Goal: Information Seeking & Learning: Learn about a topic

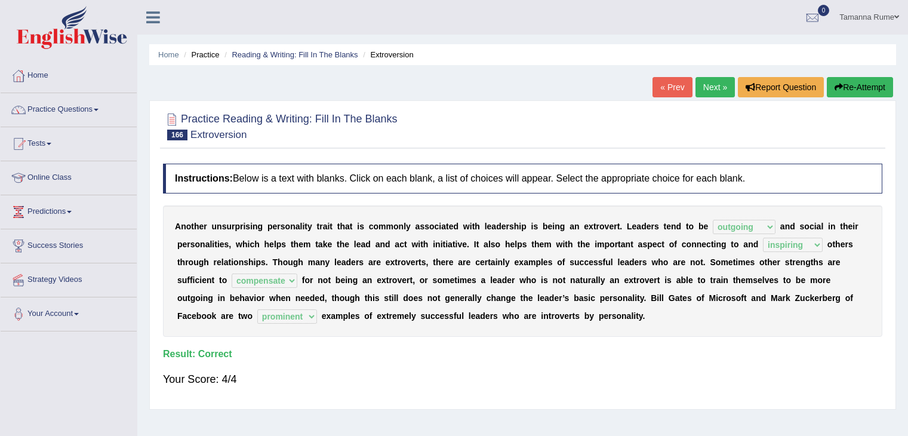
select select "outgoing"
select select "inspiring"
select select "compensate"
select select "prominent"
click at [38, 72] on link "Home" at bounding box center [69, 74] width 136 height 30
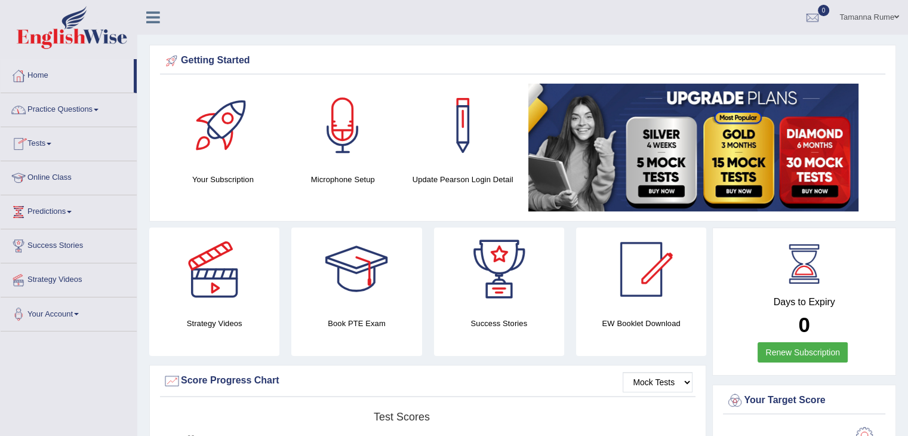
click at [60, 108] on link "Practice Questions" at bounding box center [69, 108] width 136 height 30
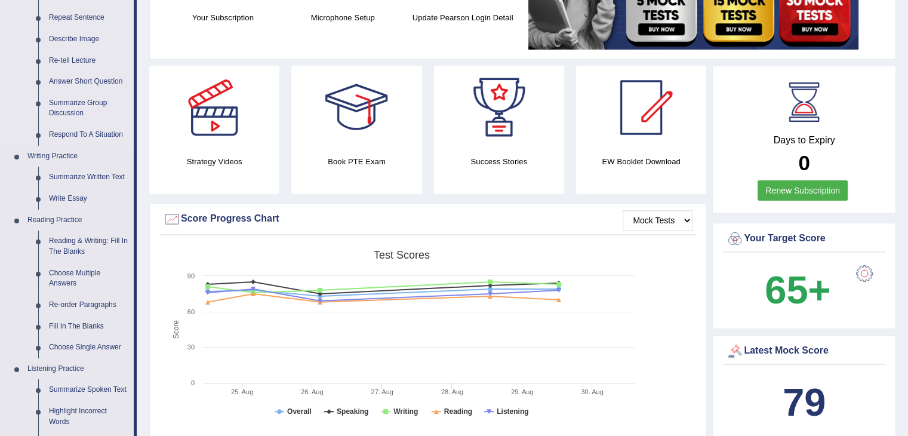
scroll to position [179, 0]
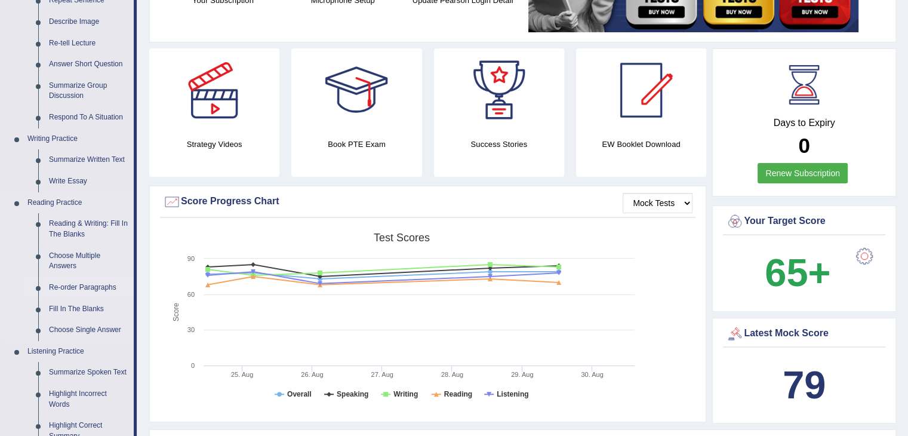
click at [61, 286] on link "Re-order Paragraphs" at bounding box center [89, 287] width 90 height 21
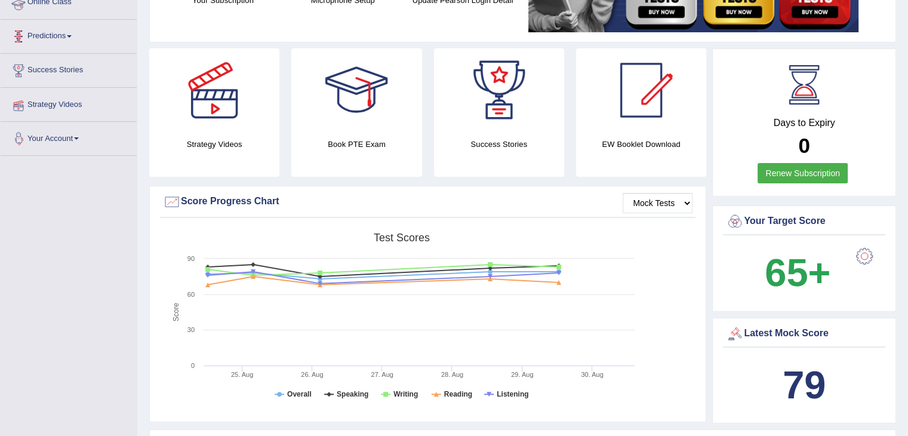
scroll to position [199, 0]
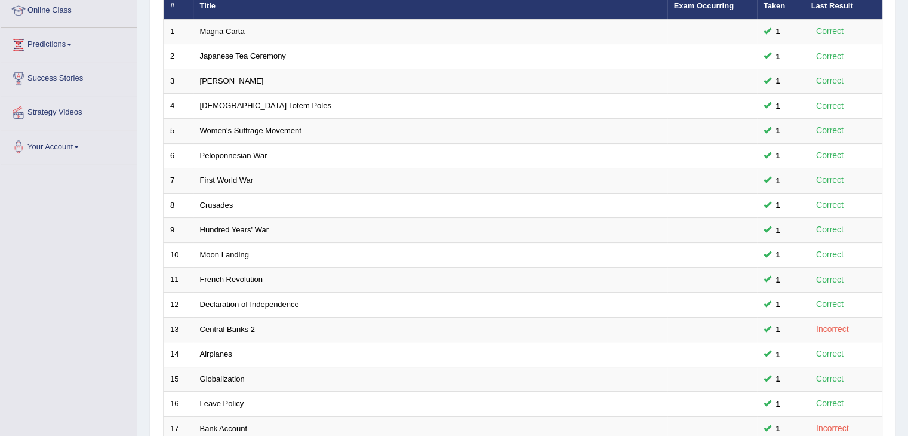
scroll to position [351, 0]
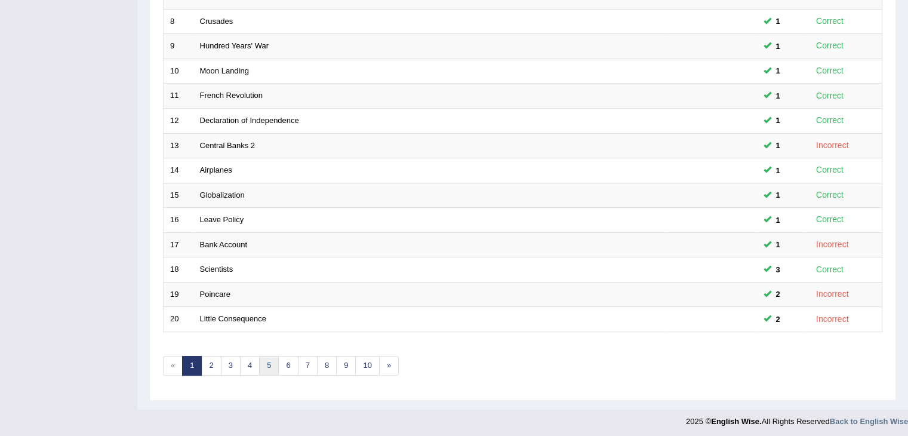
click at [267, 364] on link "5" at bounding box center [269, 366] width 20 height 20
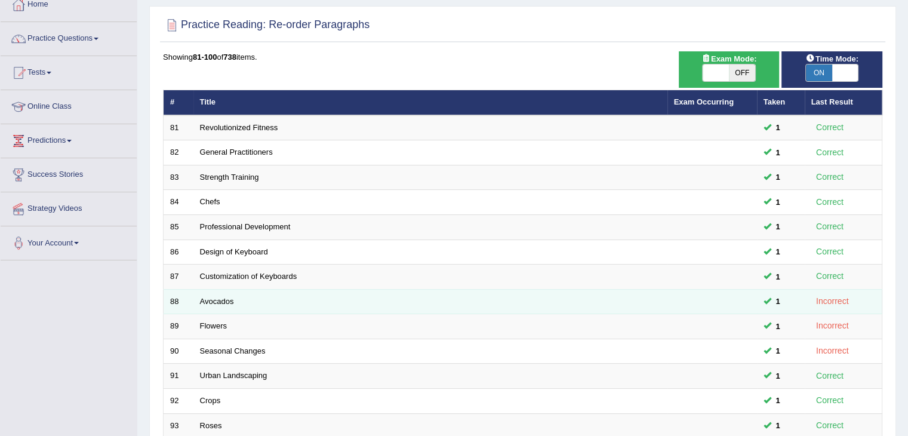
scroll to position [351, 0]
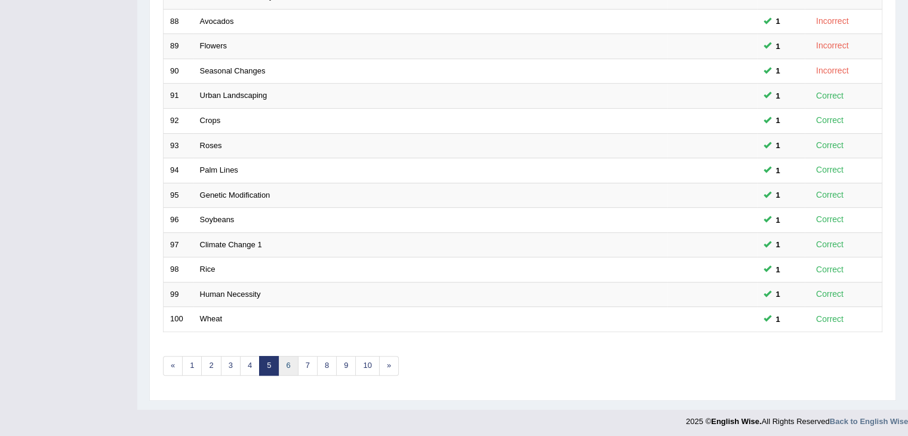
click at [289, 356] on link "6" at bounding box center [288, 366] width 20 height 20
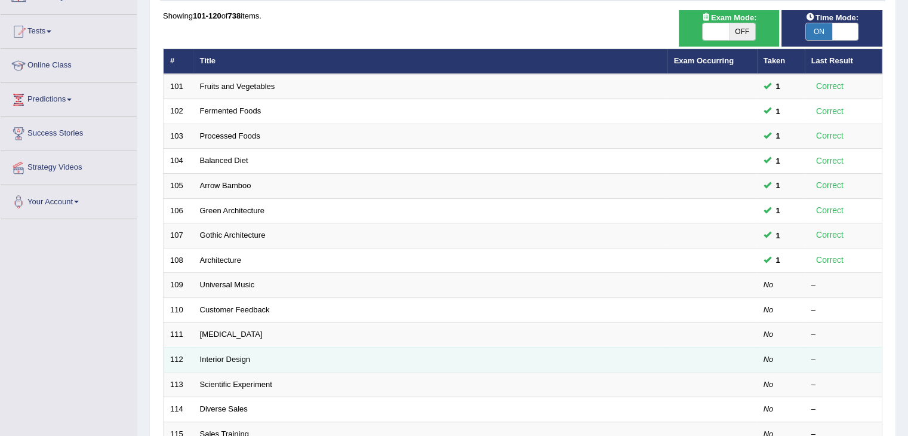
scroll to position [119, 0]
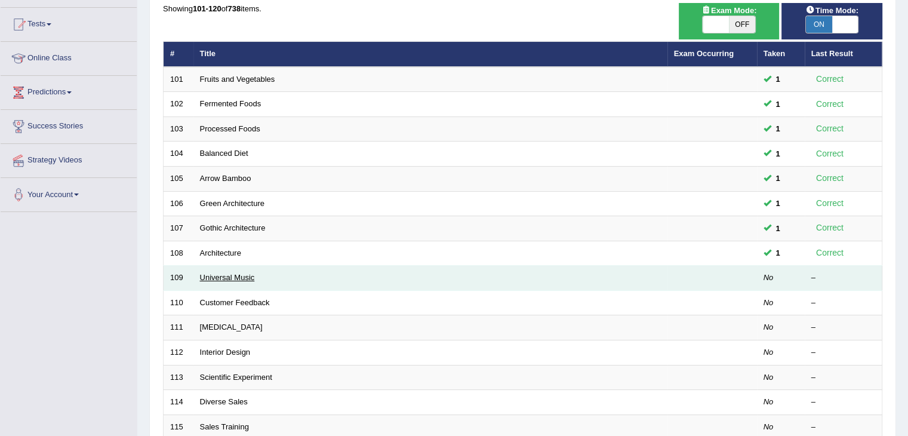
click at [227, 270] on td "Universal Music" at bounding box center [430, 278] width 474 height 25
click at [223, 273] on link "Universal Music" at bounding box center [227, 277] width 55 height 9
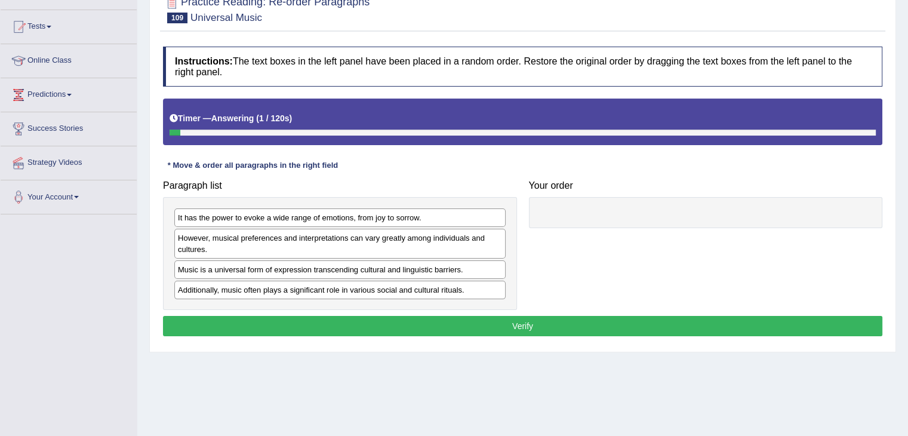
scroll to position [119, 0]
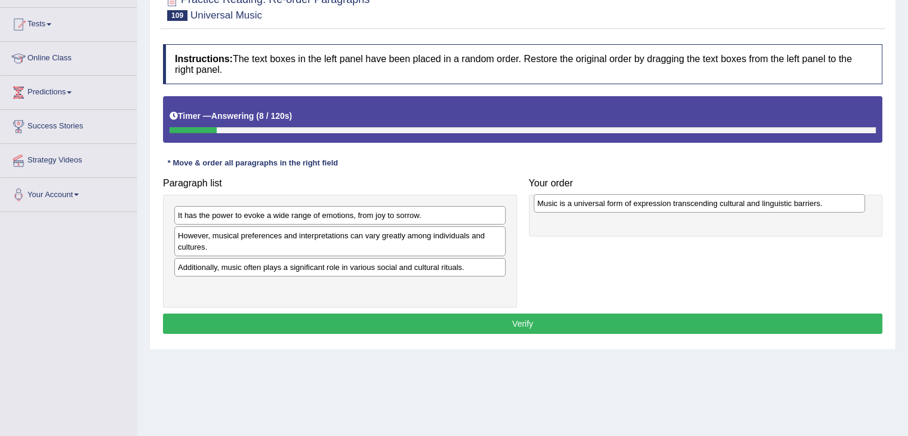
drag, startPoint x: 330, startPoint y: 262, endPoint x: 689, endPoint y: 199, distance: 365.0
click at [689, 199] on div "Music is a universal form of expression transcending cultural and linguistic ba…" at bounding box center [699, 203] width 331 height 19
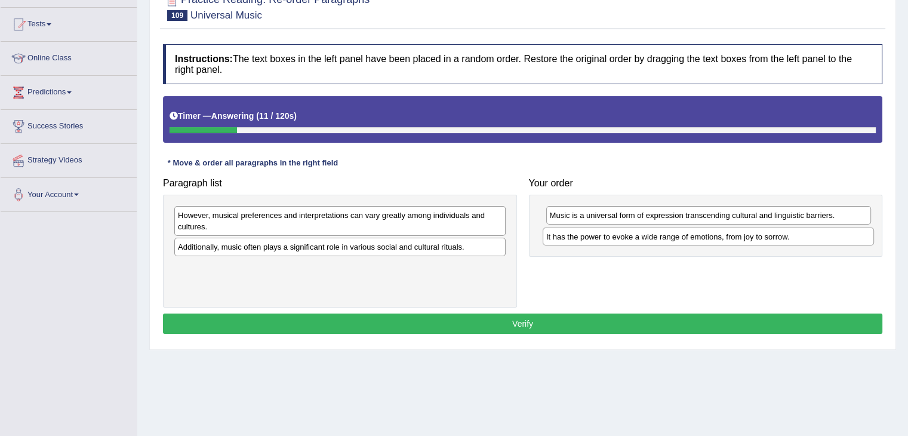
drag, startPoint x: 304, startPoint y: 216, endPoint x: 673, endPoint y: 237, distance: 369.0
click at [673, 237] on div "It has the power to evoke a wide range of emotions, from joy to sorrow." at bounding box center [708, 236] width 331 height 19
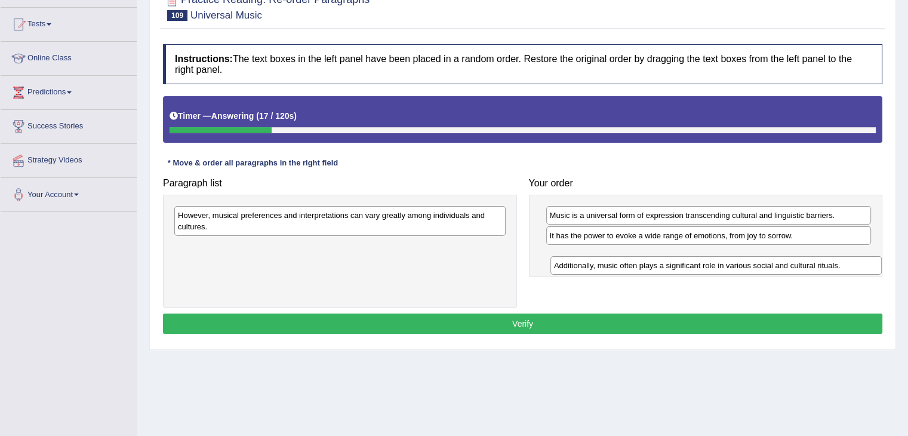
drag, startPoint x: 287, startPoint y: 247, endPoint x: 660, endPoint y: 263, distance: 374.1
click at [661, 264] on div "Additionally, music often plays a significant role in various social and cultur…" at bounding box center [715, 265] width 331 height 19
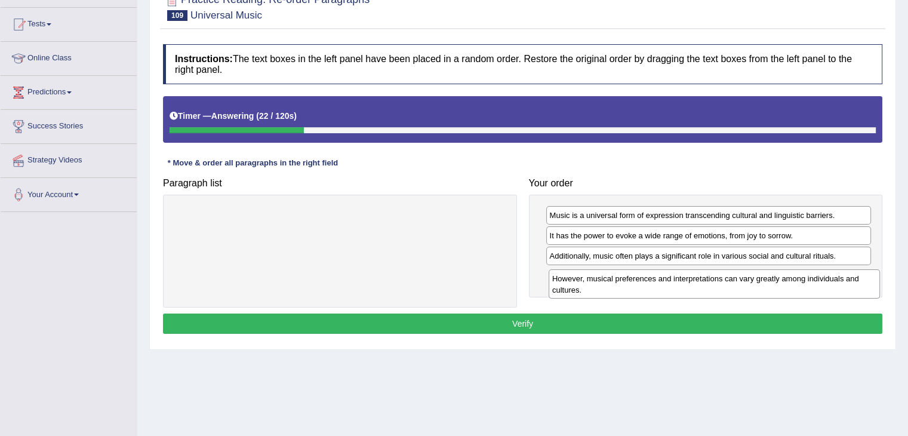
drag, startPoint x: 324, startPoint y: 222, endPoint x: 698, endPoint y: 285, distance: 379.7
click at [698, 285] on div "However, musical preferences and interpretations can vary greatly among individ…" at bounding box center [714, 284] width 331 height 30
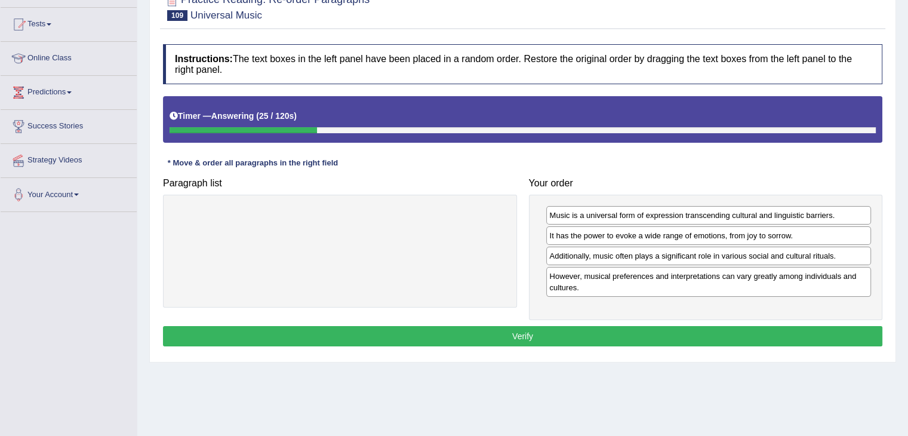
click at [473, 329] on button "Verify" at bounding box center [522, 336] width 719 height 20
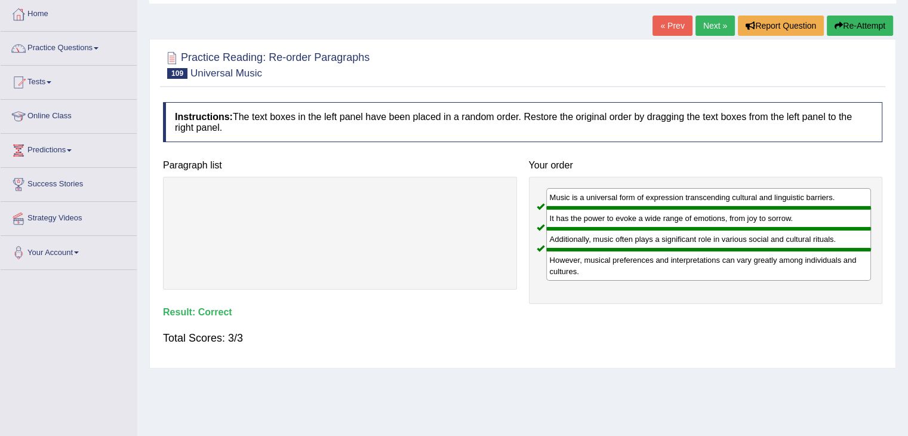
scroll to position [0, 0]
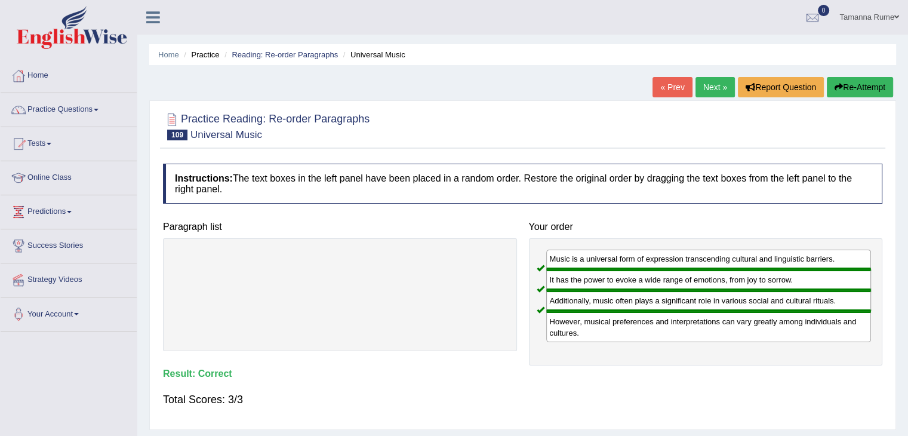
click at [708, 83] on link "Next »" at bounding box center [715, 87] width 39 height 20
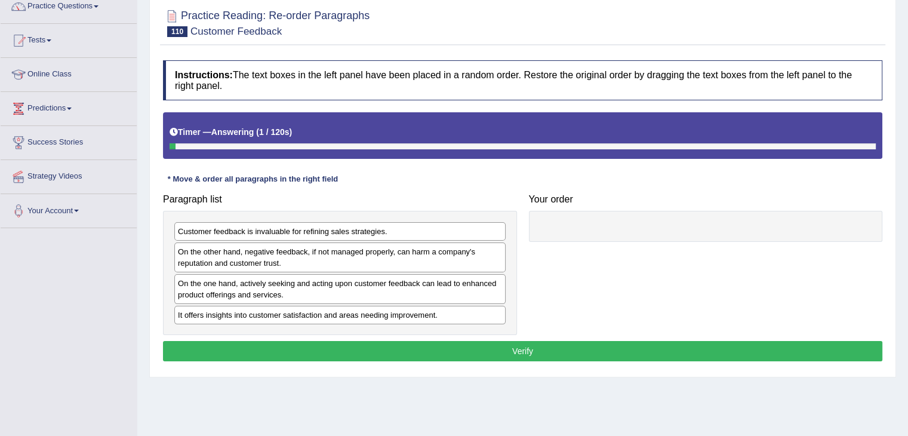
scroll to position [119, 0]
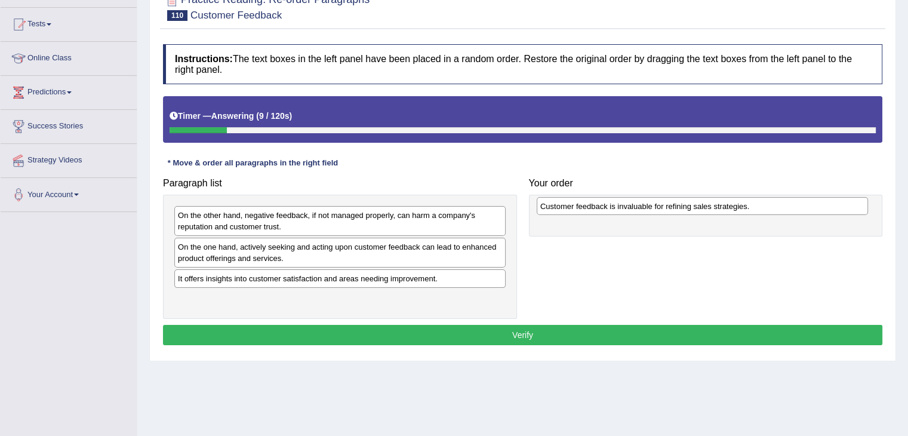
drag, startPoint x: 279, startPoint y: 217, endPoint x: 642, endPoint y: 208, distance: 362.5
click at [642, 208] on div "Customer feedback is invaluable for refining sales strategies." at bounding box center [702, 206] width 331 height 19
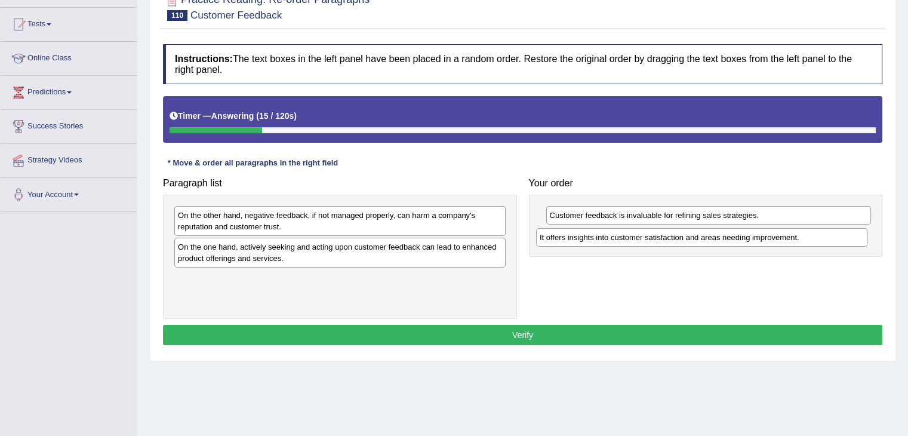
drag, startPoint x: 290, startPoint y: 278, endPoint x: 652, endPoint y: 237, distance: 364.1
click at [652, 237] on div "It offers insights into customer satisfaction and areas needing improvement." at bounding box center [701, 237] width 331 height 19
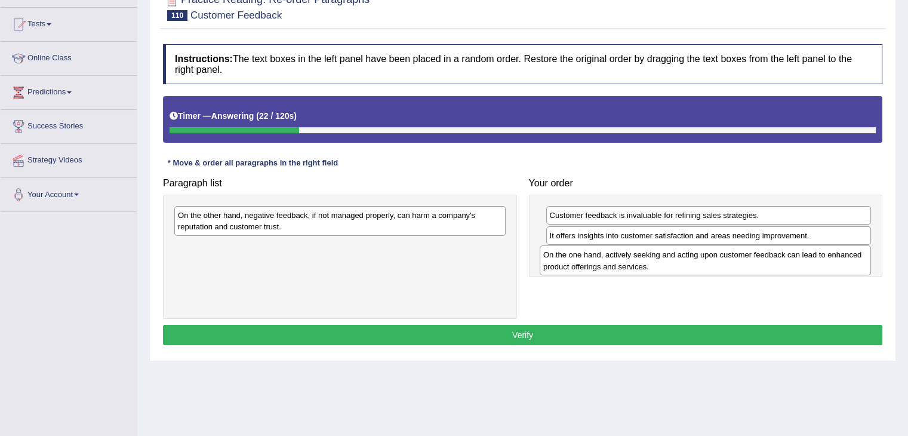
drag, startPoint x: 332, startPoint y: 260, endPoint x: 697, endPoint y: 269, distance: 365.5
click at [697, 269] on div "On the one hand, actively seeking and acting upon customer feedback can lead to…" at bounding box center [705, 260] width 331 height 30
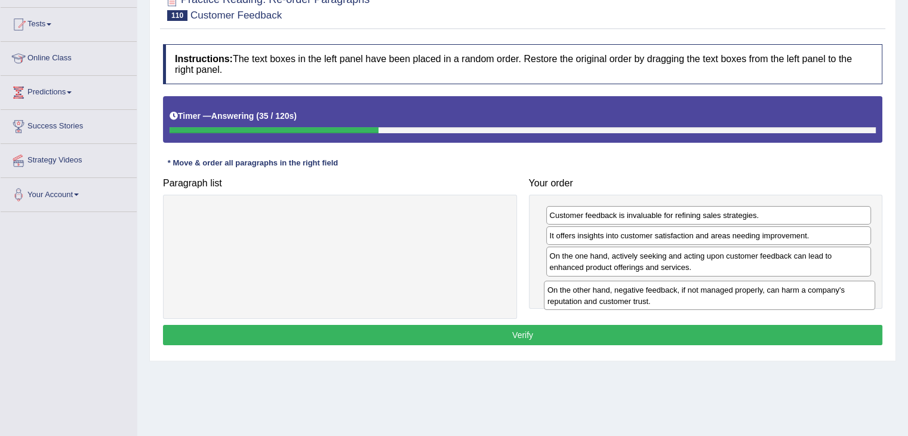
drag, startPoint x: 373, startPoint y: 229, endPoint x: 744, endPoint y: 303, distance: 378.8
click at [743, 303] on div "On the other hand, negative feedback, if not managed properly, can harm a compa…" at bounding box center [709, 296] width 331 height 30
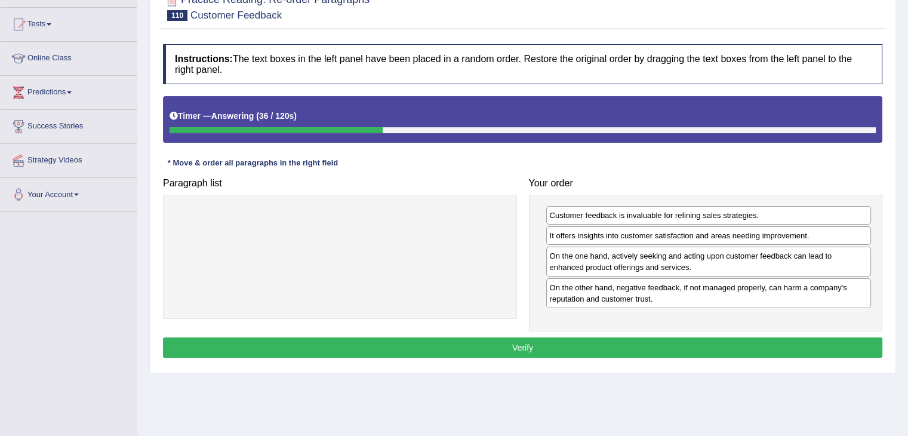
click at [577, 340] on button "Verify" at bounding box center [522, 347] width 719 height 20
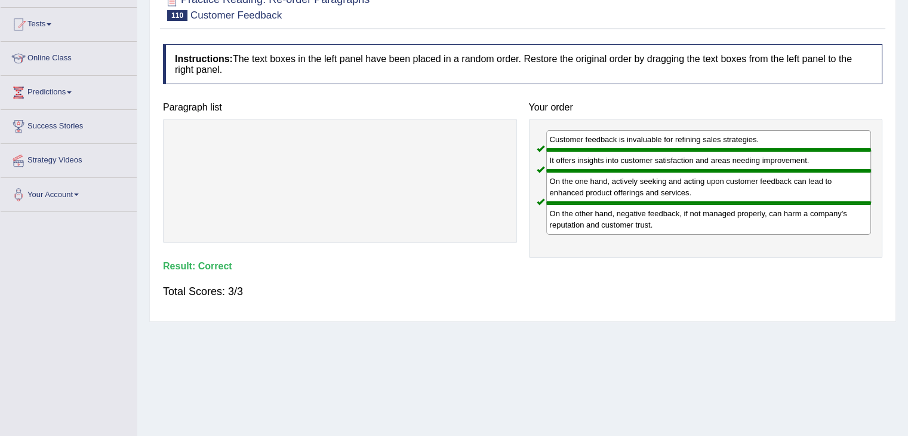
scroll to position [0, 0]
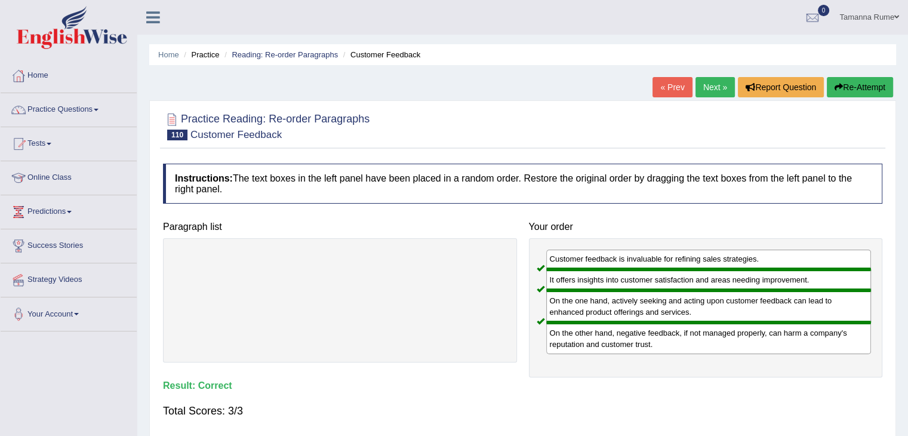
click at [718, 86] on link "Next »" at bounding box center [715, 87] width 39 height 20
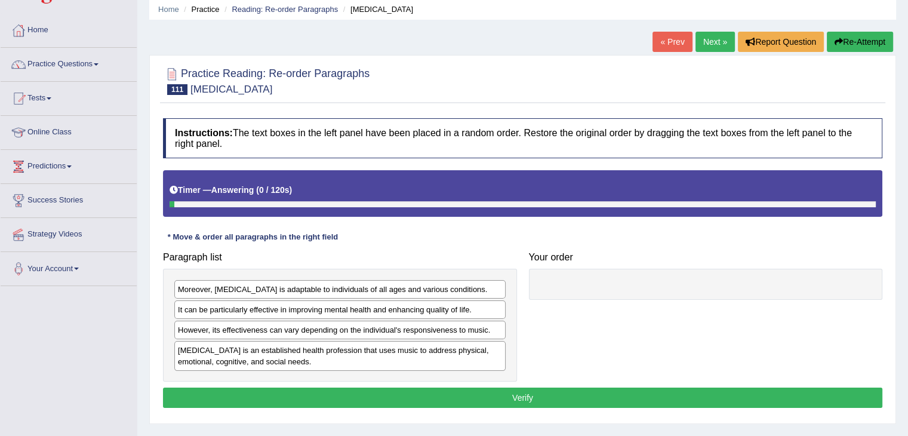
scroll to position [119, 0]
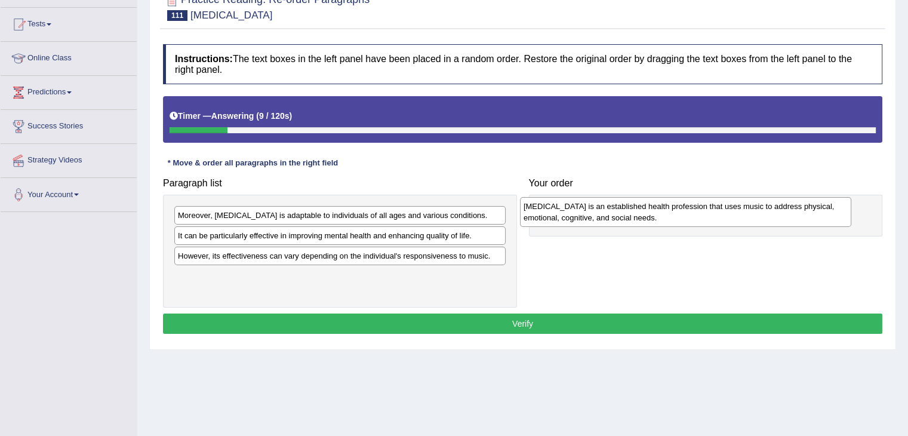
drag, startPoint x: 356, startPoint y: 285, endPoint x: 702, endPoint y: 216, distance: 352.6
click at [702, 216] on div "[MEDICAL_DATA] is an established health profession that uses music to address p…" at bounding box center [685, 212] width 331 height 30
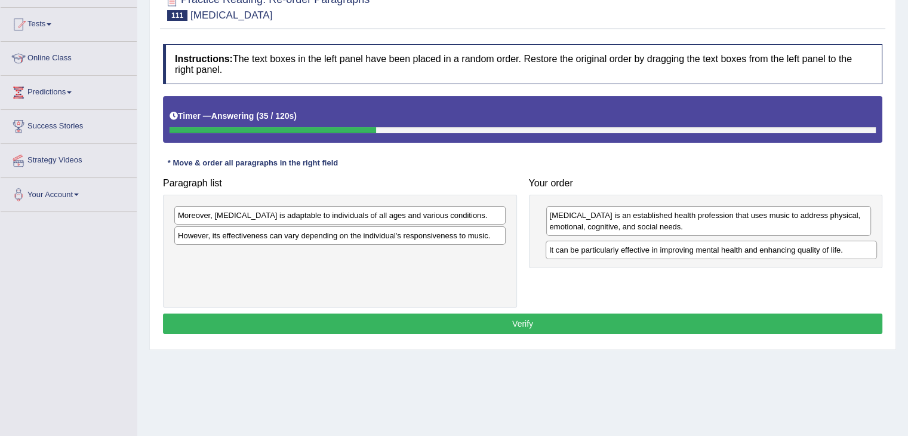
drag, startPoint x: 227, startPoint y: 241, endPoint x: 598, endPoint y: 256, distance: 371.7
click at [598, 256] on div "It can be particularly effective in improving mental health and enhancing quali…" at bounding box center [711, 250] width 331 height 19
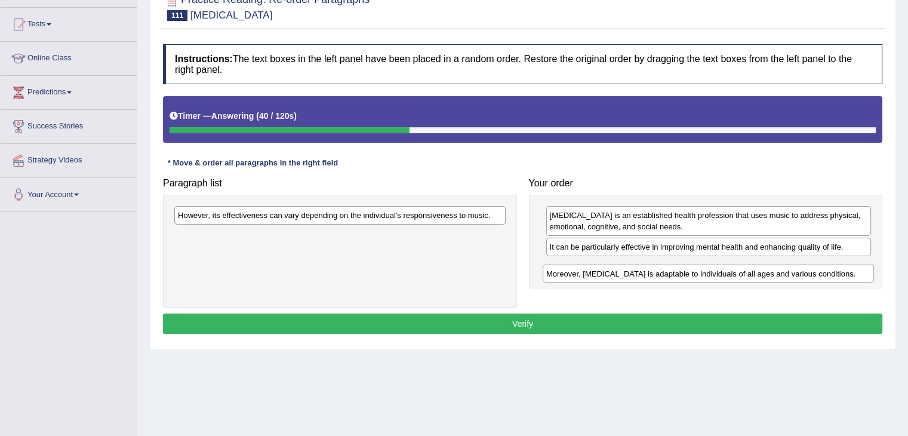
drag, startPoint x: 325, startPoint y: 214, endPoint x: 693, endPoint y: 269, distance: 371.3
click at [695, 273] on div "Moreover, music therapy is adaptable to individuals of all ages and various con…" at bounding box center [708, 273] width 331 height 19
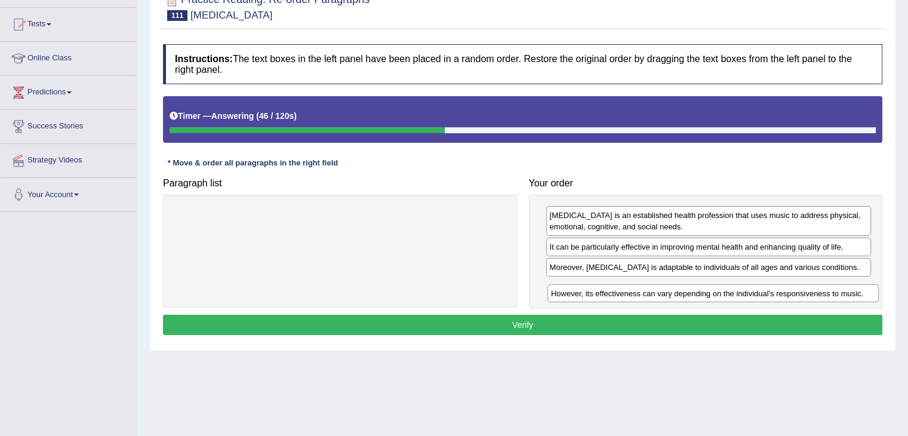
drag, startPoint x: 356, startPoint y: 218, endPoint x: 730, endPoint y: 295, distance: 381.0
click at [730, 295] on div "However, its effectiveness can vary depending on the individual's responsivenes…" at bounding box center [713, 293] width 331 height 19
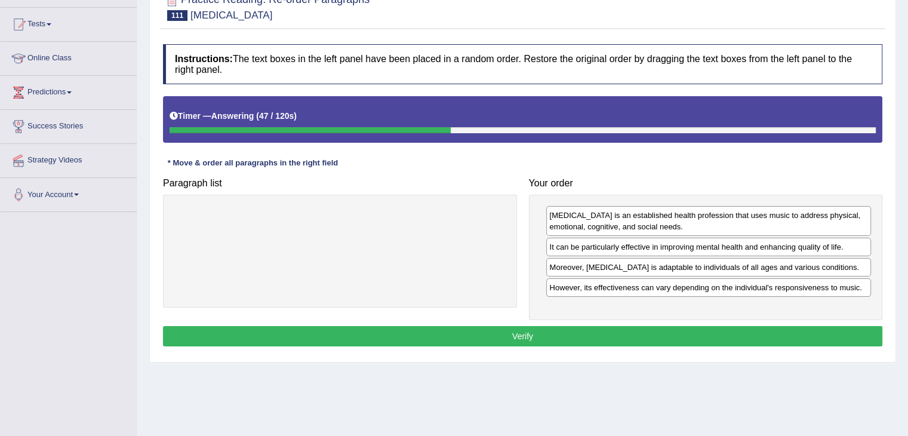
click at [475, 334] on button "Verify" at bounding box center [522, 336] width 719 height 20
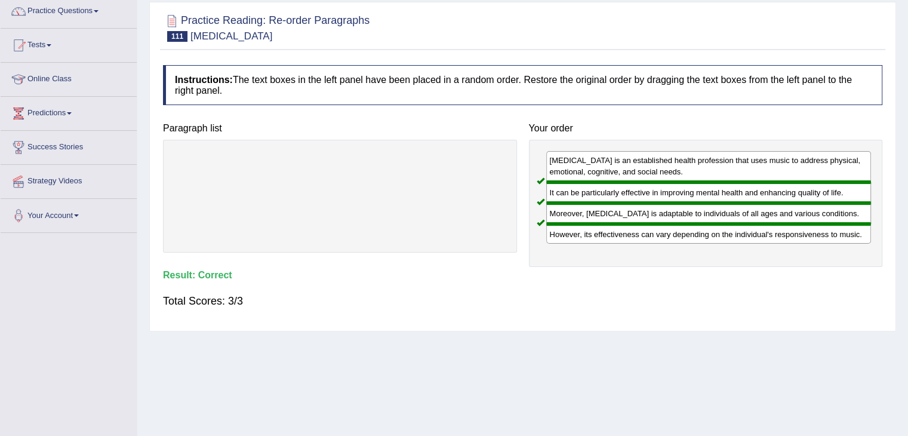
scroll to position [0, 0]
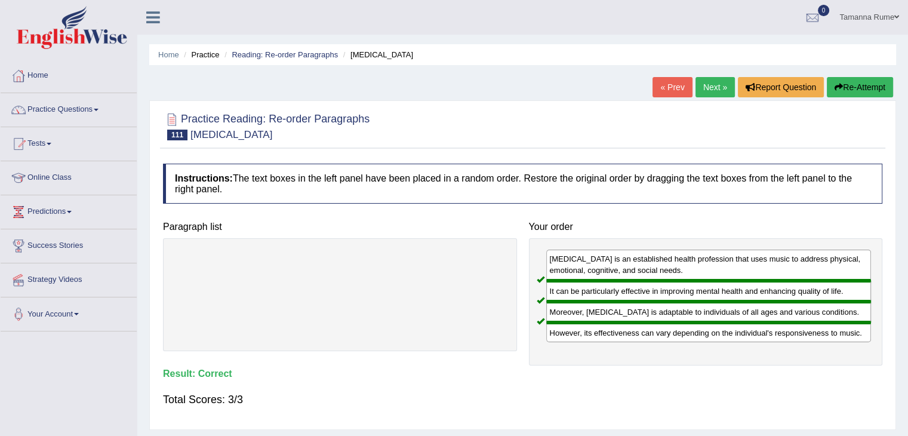
click at [711, 88] on link "Next »" at bounding box center [715, 87] width 39 height 20
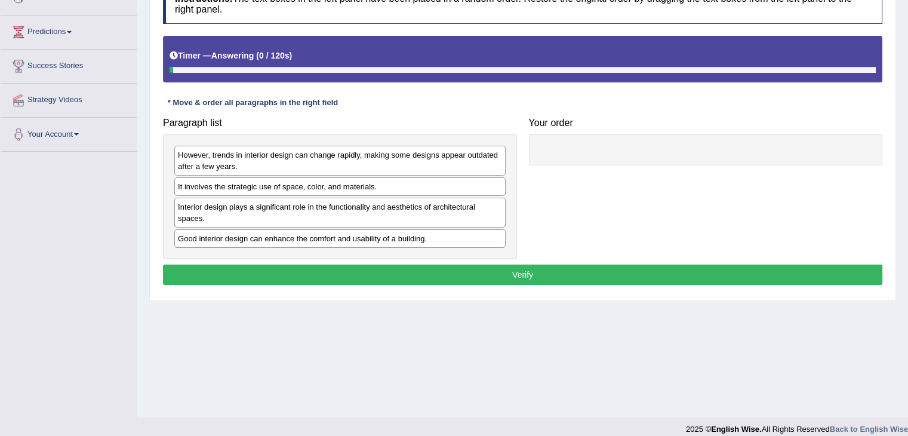
scroll to position [191, 0]
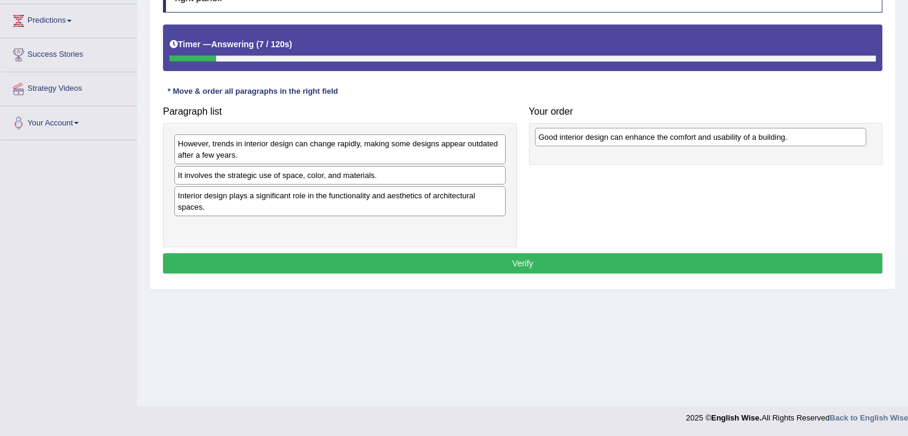
drag, startPoint x: 313, startPoint y: 230, endPoint x: 673, endPoint y: 140, distance: 371.6
click at [673, 140] on div "Good interior design can enhance the comfort and usability of a building." at bounding box center [700, 137] width 331 height 19
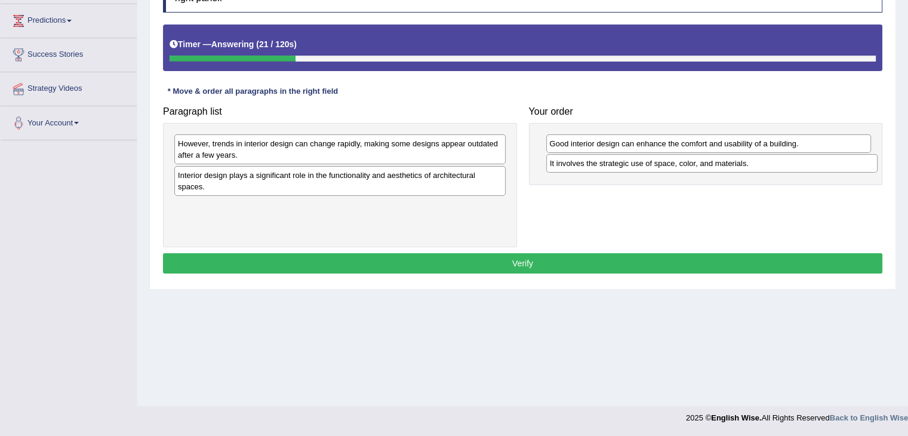
drag, startPoint x: 262, startPoint y: 175, endPoint x: 630, endPoint y: 165, distance: 369.1
click at [633, 164] on div "It involves the strategic use of space, color, and materials." at bounding box center [711, 163] width 331 height 19
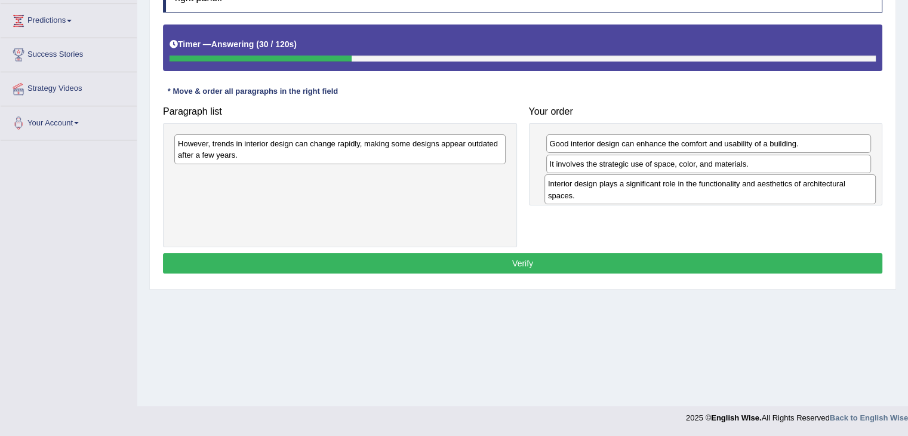
drag, startPoint x: 418, startPoint y: 182, endPoint x: 788, endPoint y: 190, distance: 370.3
click at [788, 190] on div "Interior design plays a significant role in the functionality and aesthetics of…" at bounding box center [710, 189] width 331 height 30
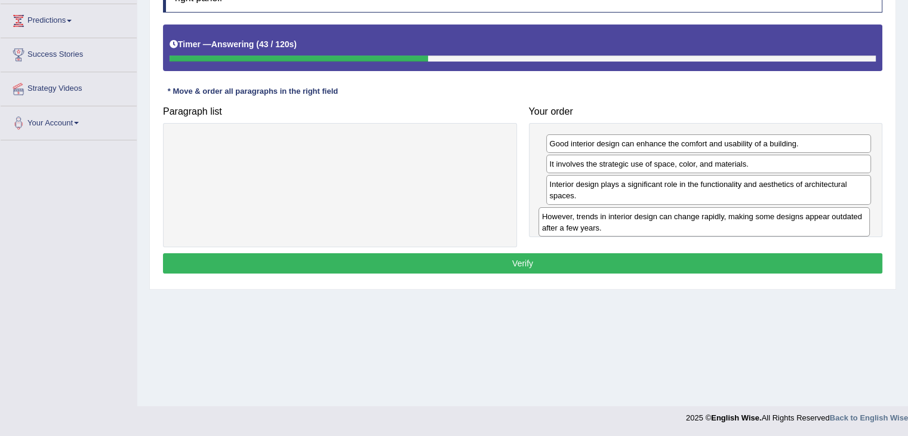
drag, startPoint x: 351, startPoint y: 153, endPoint x: 715, endPoint y: 226, distance: 371.4
click at [715, 226] on div "However, trends in interior design can change rapidly, making some designs appe…" at bounding box center [704, 222] width 331 height 30
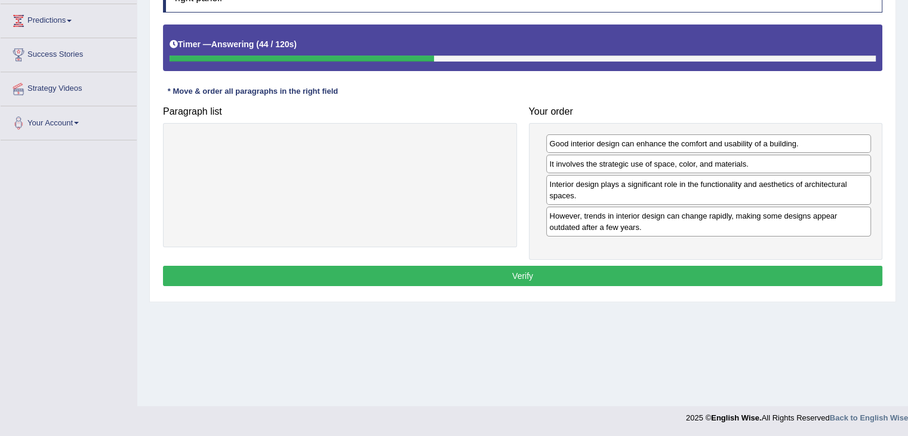
click at [466, 266] on button "Verify" at bounding box center [522, 276] width 719 height 20
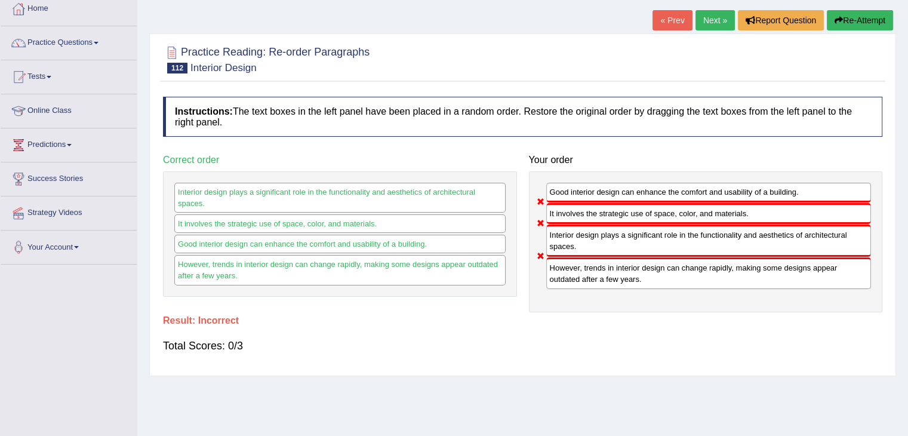
scroll to position [0, 0]
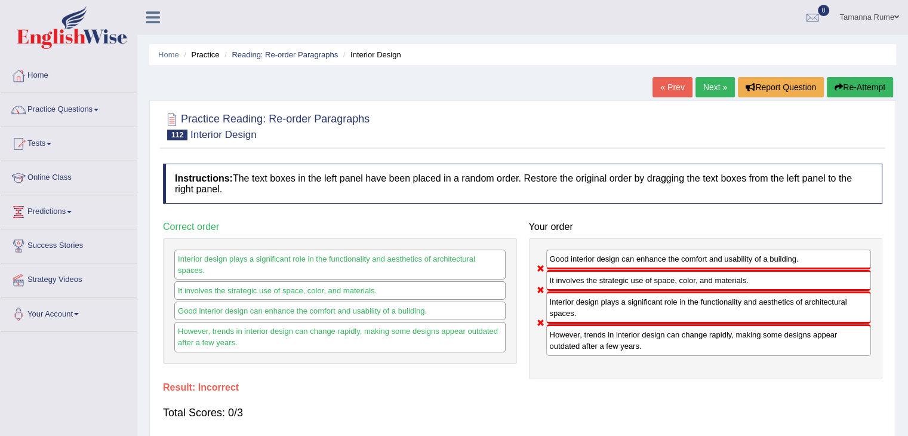
click at [707, 87] on link "Next »" at bounding box center [715, 87] width 39 height 20
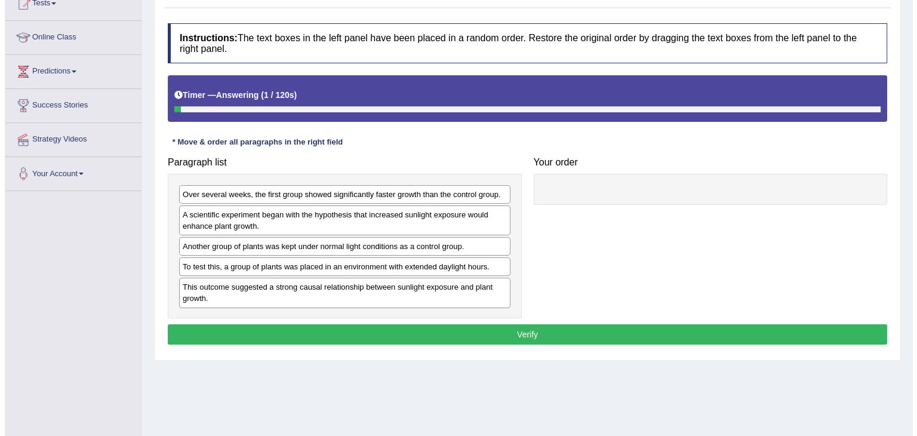
scroll to position [179, 0]
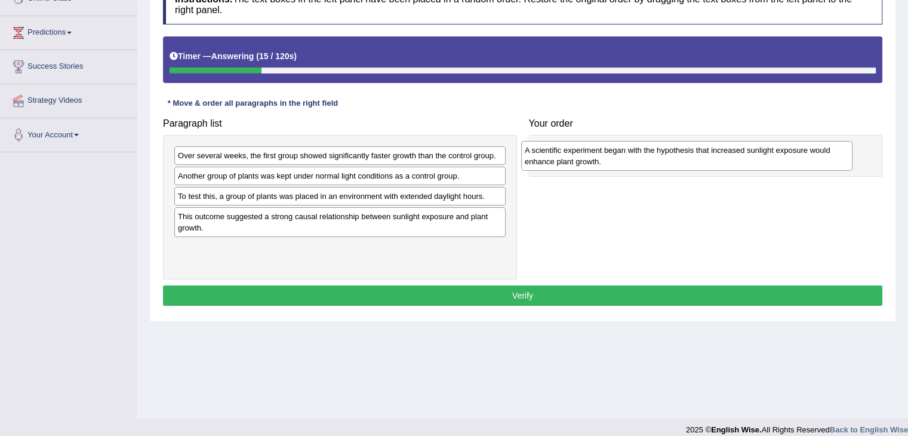
drag, startPoint x: 251, startPoint y: 181, endPoint x: 598, endPoint y: 156, distance: 347.8
click at [598, 156] on div "A scientific experiment began with the hypothesis that increased sunlight expos…" at bounding box center [686, 156] width 331 height 30
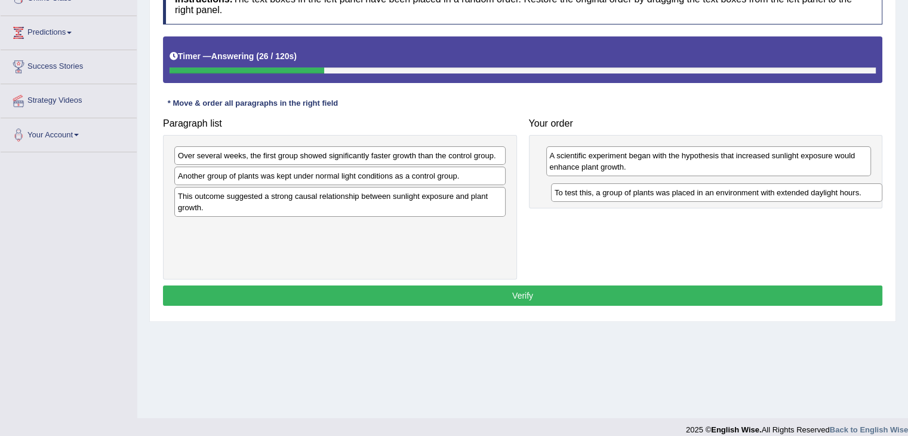
drag, startPoint x: 284, startPoint y: 196, endPoint x: 659, endPoint y: 193, distance: 375.6
click at [659, 193] on div "To test this, a group of plants was placed in an environment with extended dayl…" at bounding box center [716, 192] width 331 height 19
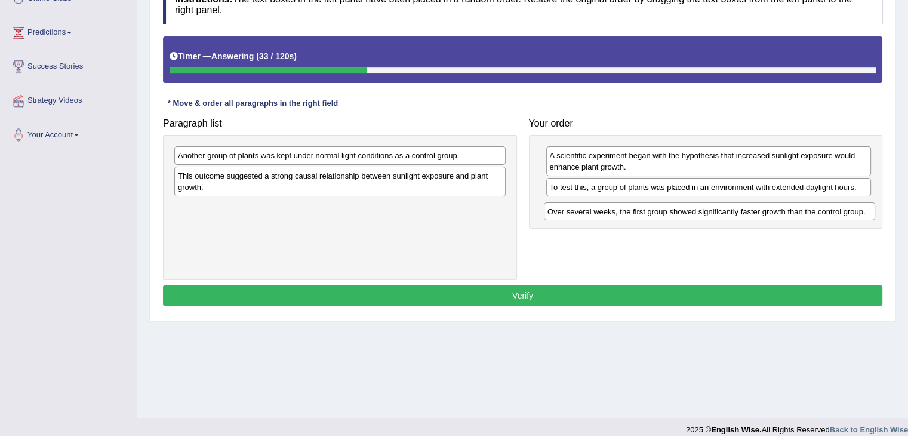
drag, startPoint x: 270, startPoint y: 156, endPoint x: 640, endPoint y: 213, distance: 373.8
click at [640, 213] on div "Over several weeks, the first group showed significantly faster growth than the…" at bounding box center [709, 211] width 331 height 19
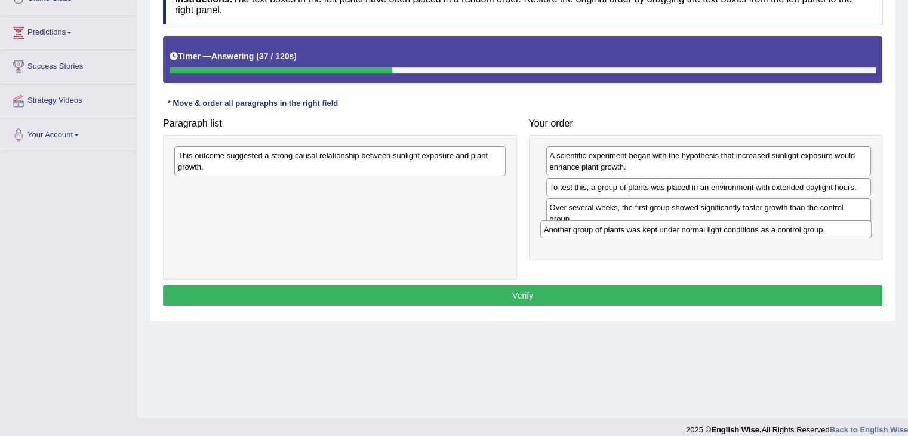
drag, startPoint x: 291, startPoint y: 153, endPoint x: 656, endPoint y: 227, distance: 372.4
click at [656, 227] on div "Another group of plants was kept under normal light conditions as a control gro…" at bounding box center [705, 229] width 331 height 19
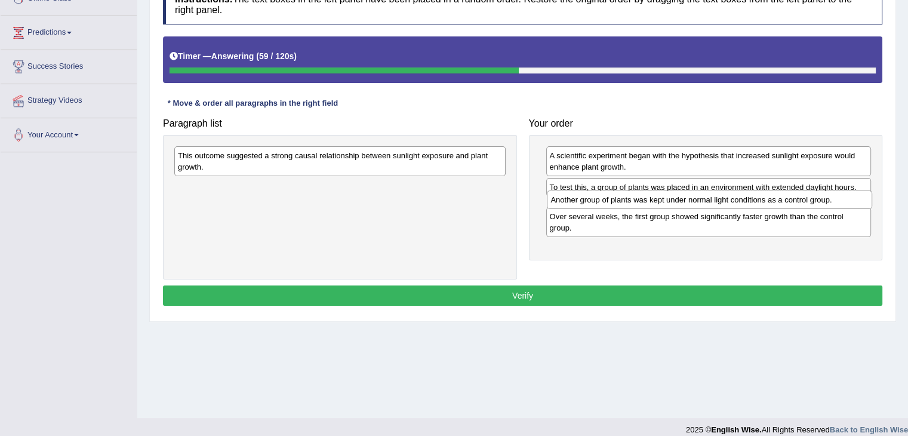
drag, startPoint x: 605, startPoint y: 230, endPoint x: 606, endPoint y: 203, distance: 27.5
click at [606, 203] on div "Another group of plants was kept under normal light conditions as a control gro…" at bounding box center [709, 199] width 325 height 19
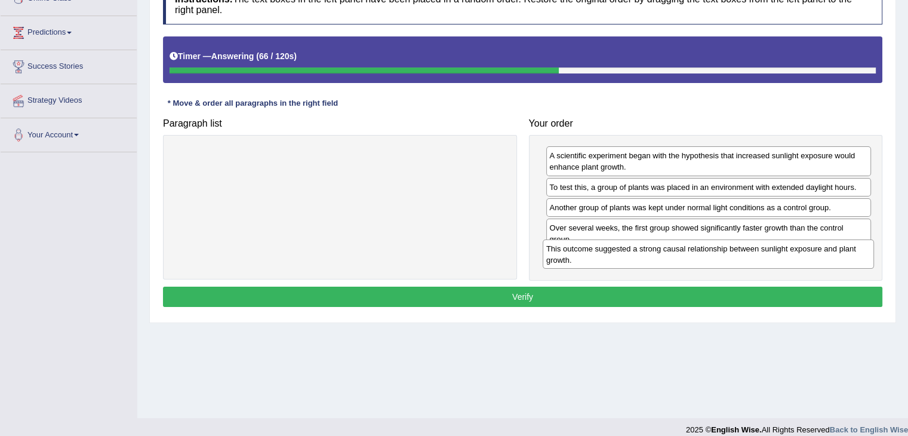
drag, startPoint x: 325, startPoint y: 161, endPoint x: 693, endPoint y: 254, distance: 380.0
click at [693, 254] on div "This outcome suggested a strong causal relationship between sunlight exposure a…" at bounding box center [708, 254] width 331 height 30
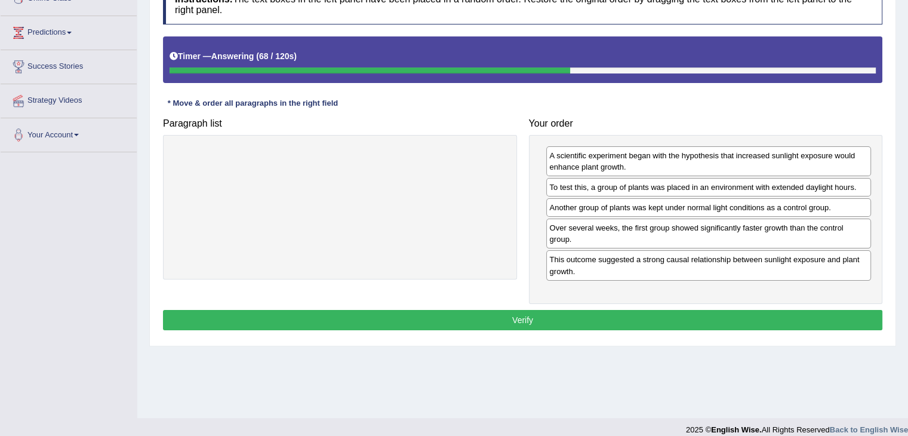
click at [558, 310] on button "Verify" at bounding box center [522, 320] width 719 height 20
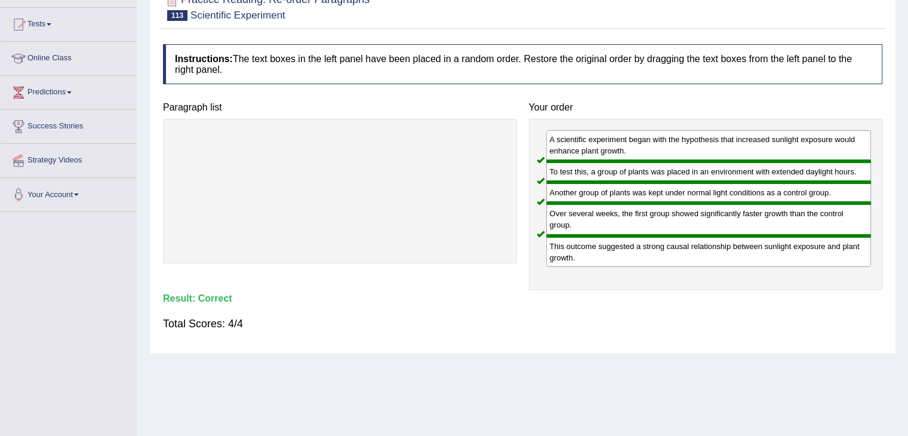
scroll to position [0, 0]
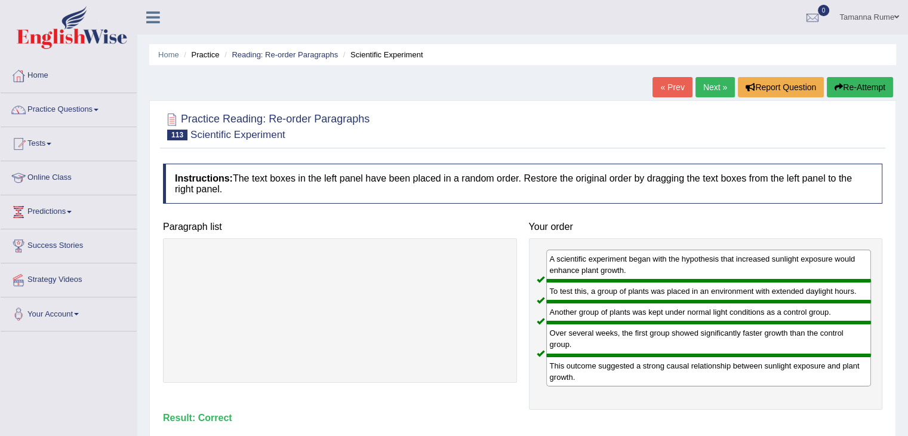
click at [705, 84] on link "Next »" at bounding box center [715, 87] width 39 height 20
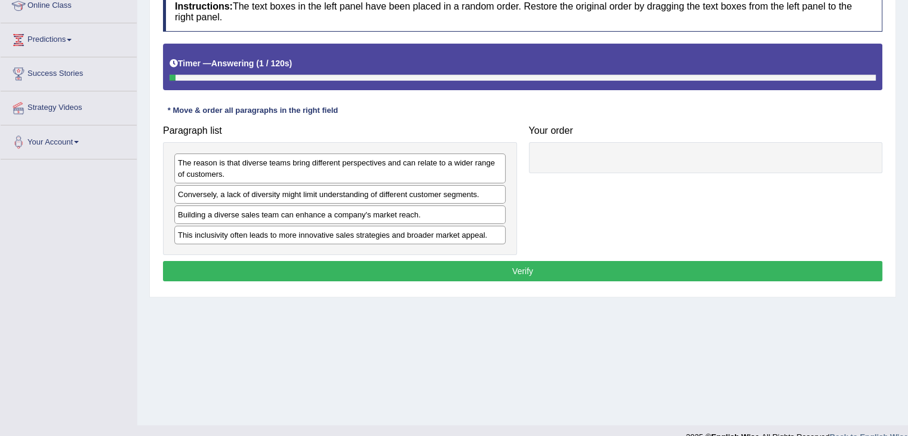
scroll to position [179, 0]
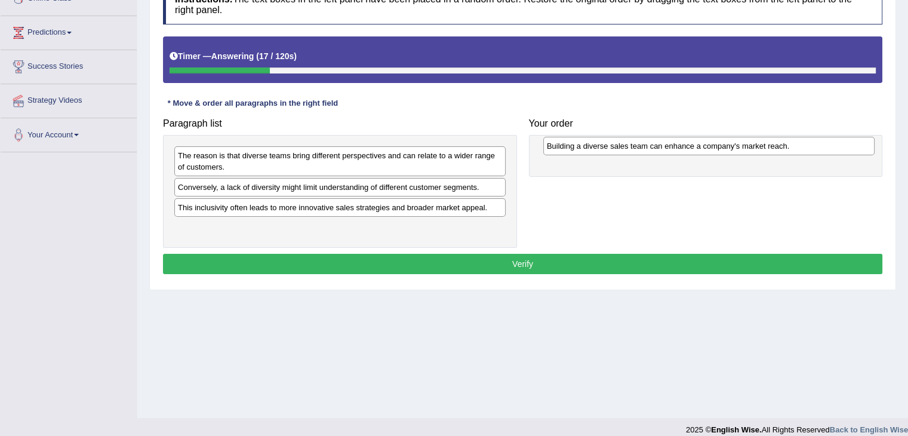
drag, startPoint x: 205, startPoint y: 208, endPoint x: 574, endPoint y: 147, distance: 374.0
click at [574, 147] on div "Building a diverse sales team can enhance a company's market reach." at bounding box center [708, 146] width 331 height 19
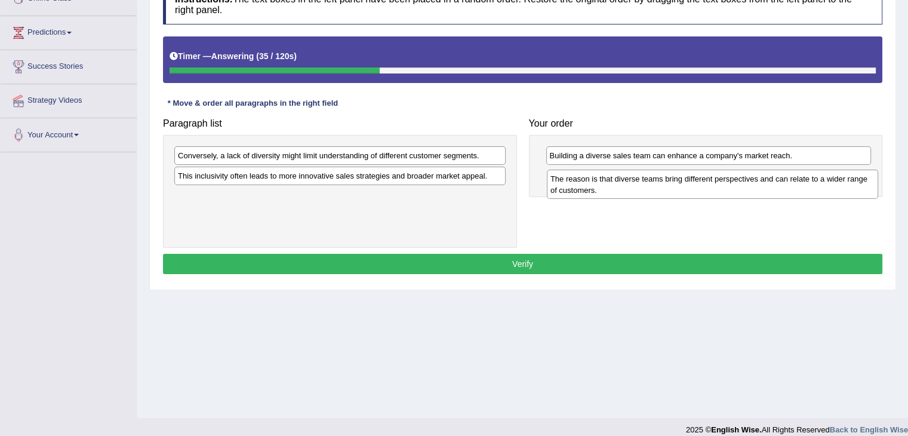
drag, startPoint x: 382, startPoint y: 163, endPoint x: 755, endPoint y: 186, distance: 373.3
click at [755, 186] on div "The reason is that diverse teams bring different perspectives and can relate to…" at bounding box center [712, 185] width 331 height 30
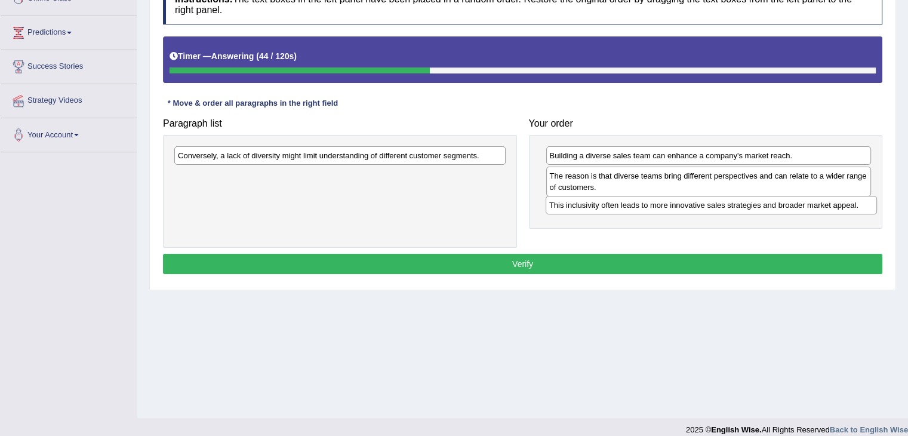
drag, startPoint x: 314, startPoint y: 179, endPoint x: 683, endPoint y: 210, distance: 370.2
click at [683, 210] on div "This inclusivity often leads to more innovative sales strategies and broader ma…" at bounding box center [711, 205] width 331 height 19
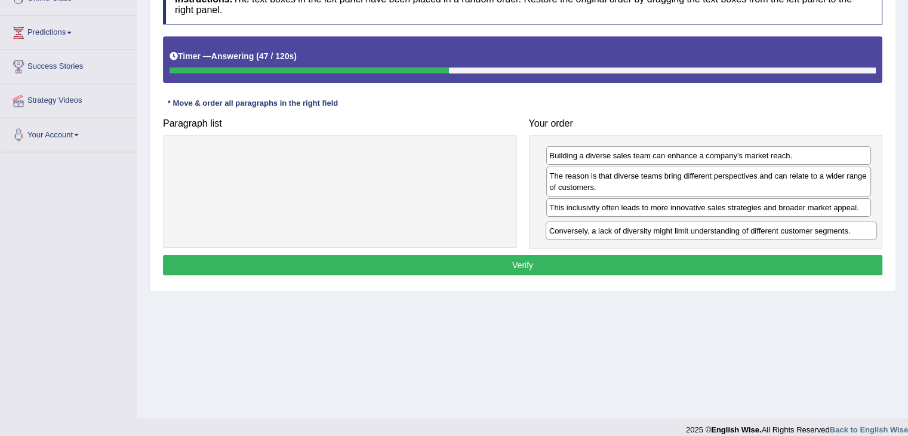
drag, startPoint x: 313, startPoint y: 155, endPoint x: 684, endPoint y: 230, distance: 378.9
click at [684, 230] on div "Conversely, a lack of diversity might limit understanding of different customer…" at bounding box center [711, 231] width 331 height 19
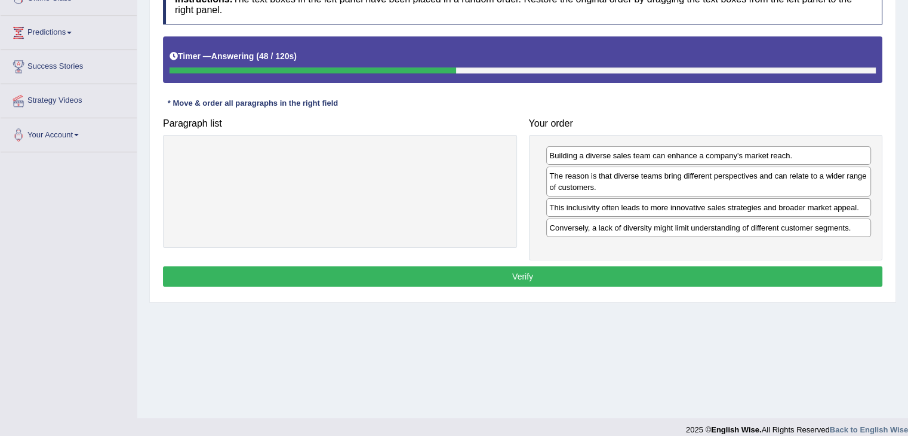
click at [556, 272] on button "Verify" at bounding box center [522, 276] width 719 height 20
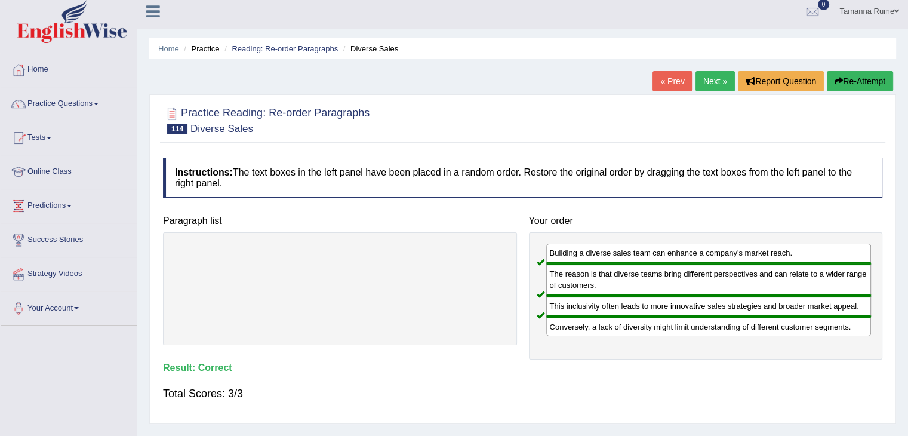
scroll to position [0, 0]
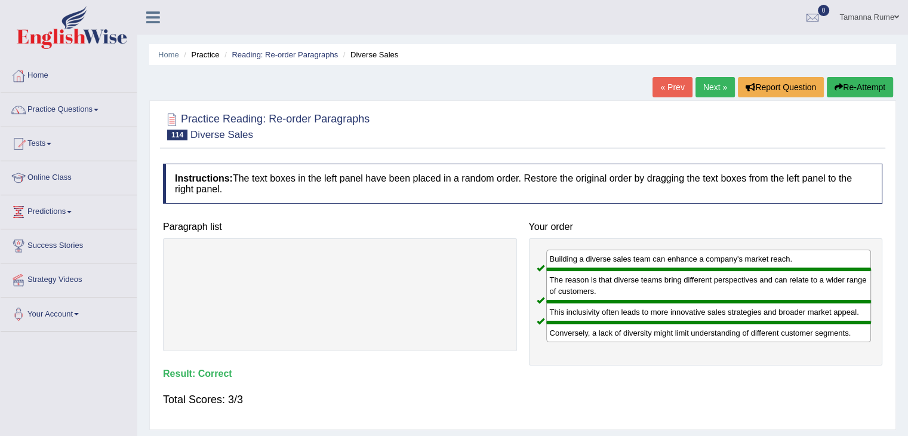
click at [707, 89] on link "Next »" at bounding box center [715, 87] width 39 height 20
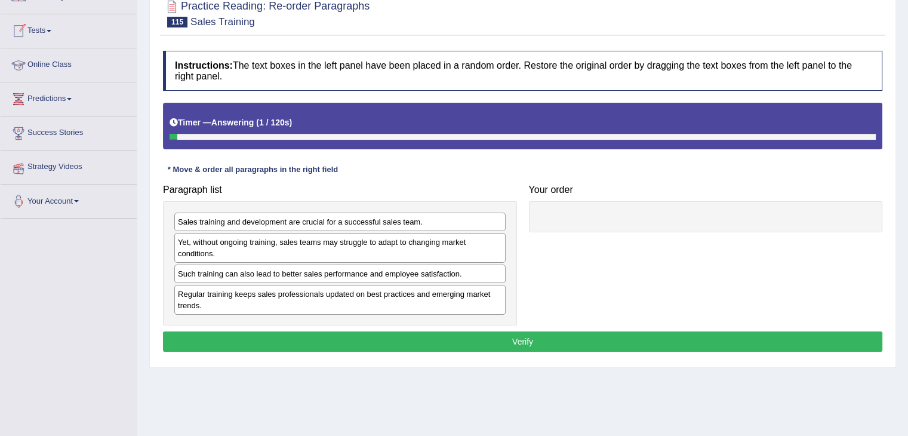
scroll to position [119, 0]
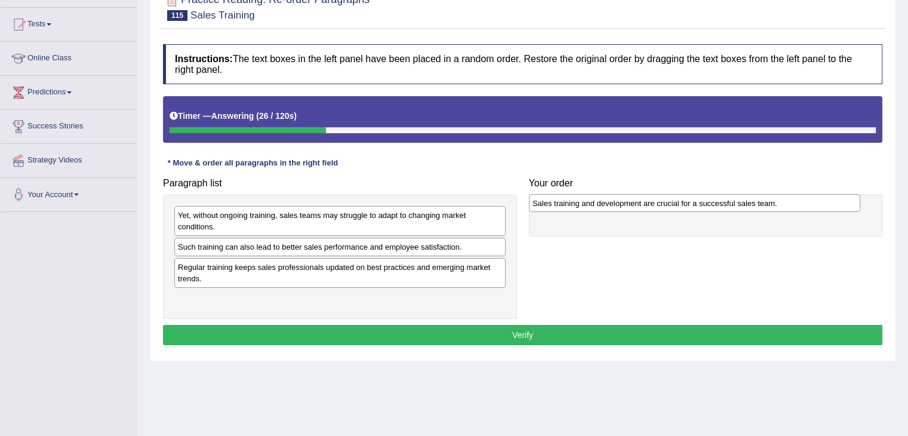
drag, startPoint x: 374, startPoint y: 211, endPoint x: 729, endPoint y: 199, distance: 354.9
click at [729, 199] on div "Sales training and development are crucial for a successful sales team." at bounding box center [694, 203] width 331 height 19
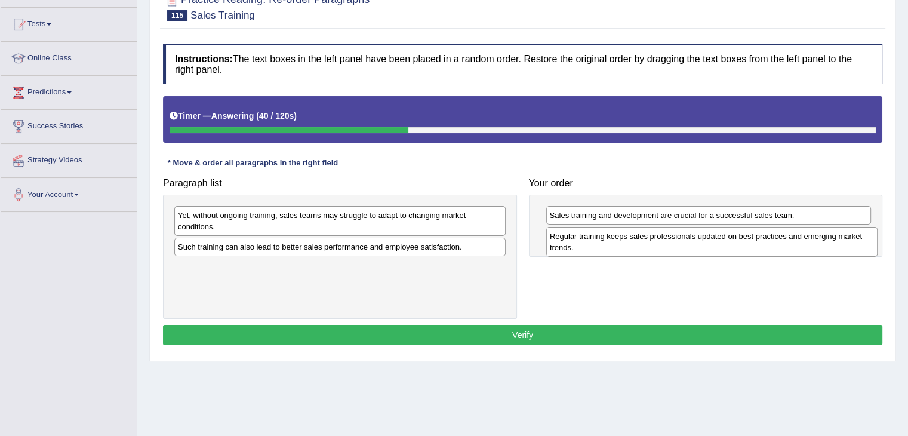
drag, startPoint x: 259, startPoint y: 271, endPoint x: 631, endPoint y: 241, distance: 373.2
click at [631, 241] on div "Regular training keeps sales professionals updated on best practices and emergi…" at bounding box center [711, 242] width 331 height 30
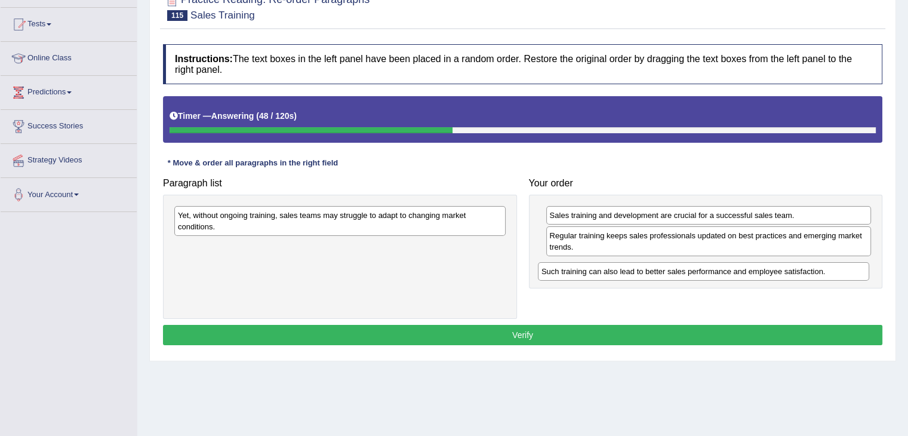
drag, startPoint x: 317, startPoint y: 251, endPoint x: 681, endPoint y: 276, distance: 364.5
click at [681, 276] on div "Such training can also lead to better sales performance and employee satisfacti…" at bounding box center [703, 271] width 331 height 19
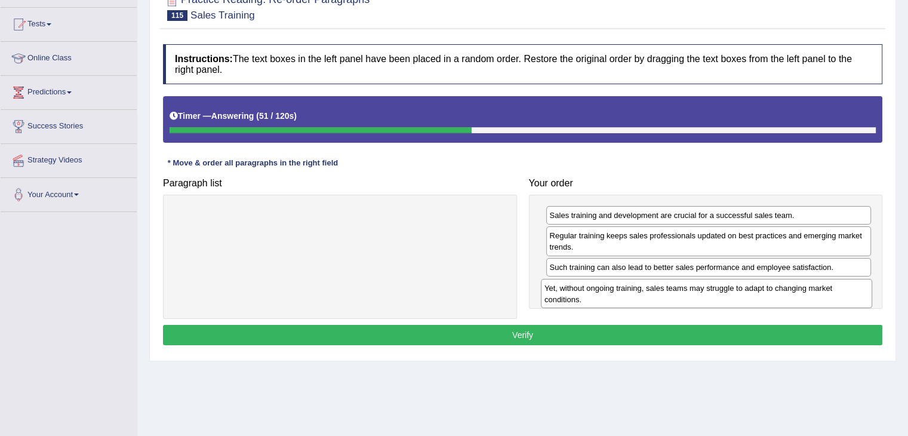
drag, startPoint x: 257, startPoint y: 226, endPoint x: 624, endPoint y: 299, distance: 373.8
click at [624, 299] on div "Yet, without ongoing training, sales teams may struggle to adapt to changing ma…" at bounding box center [706, 294] width 331 height 30
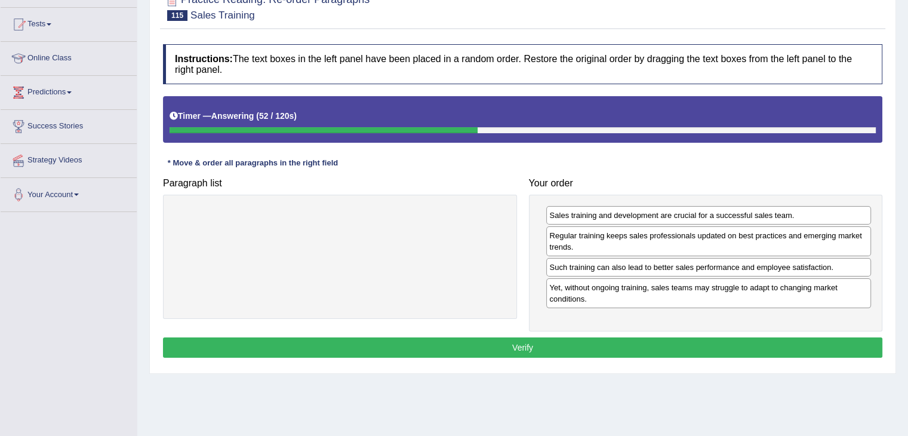
click at [495, 348] on button "Verify" at bounding box center [522, 347] width 719 height 20
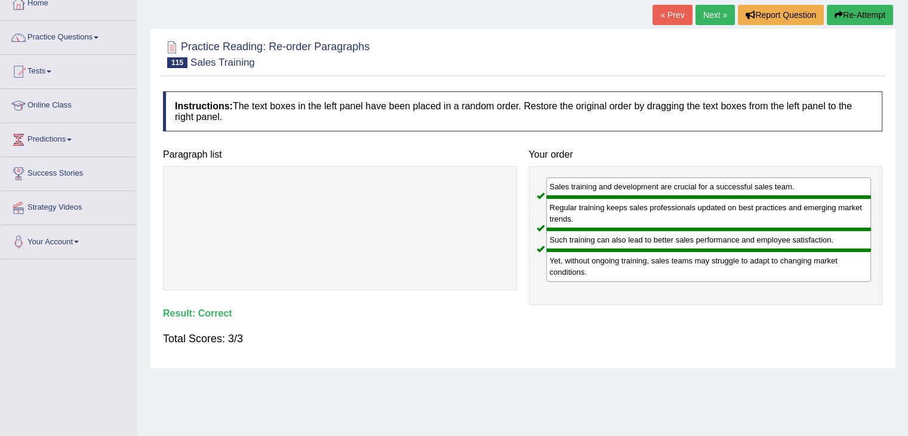
scroll to position [0, 0]
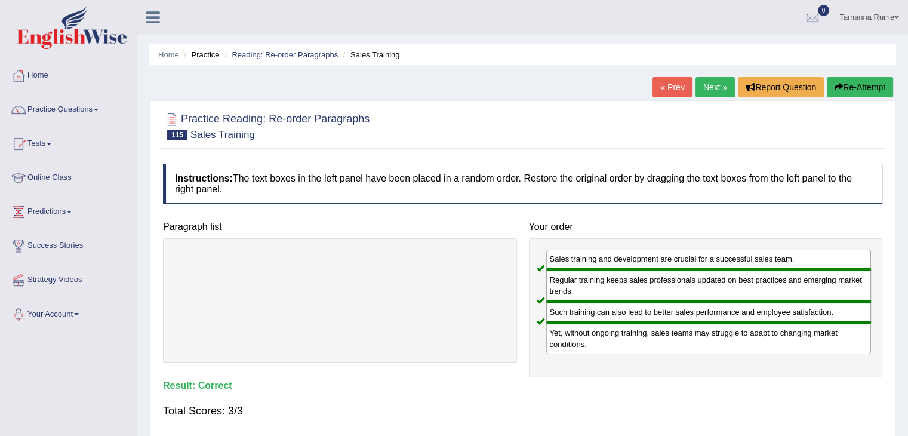
click at [712, 87] on link "Next »" at bounding box center [715, 87] width 39 height 20
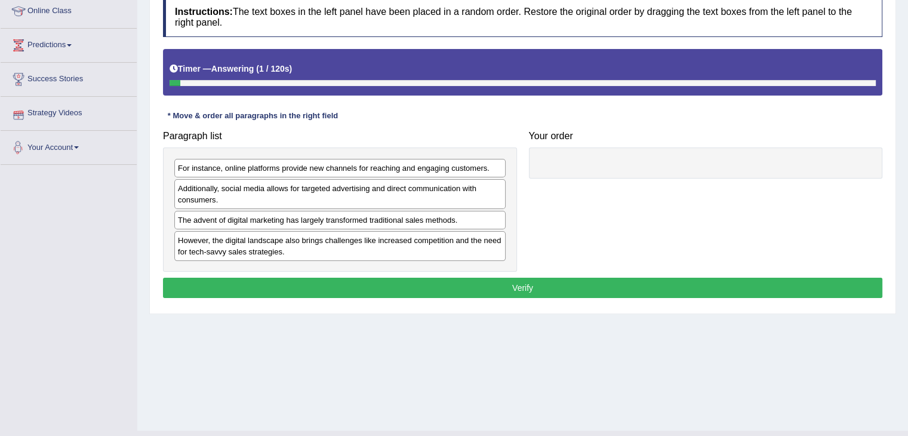
scroll to position [179, 0]
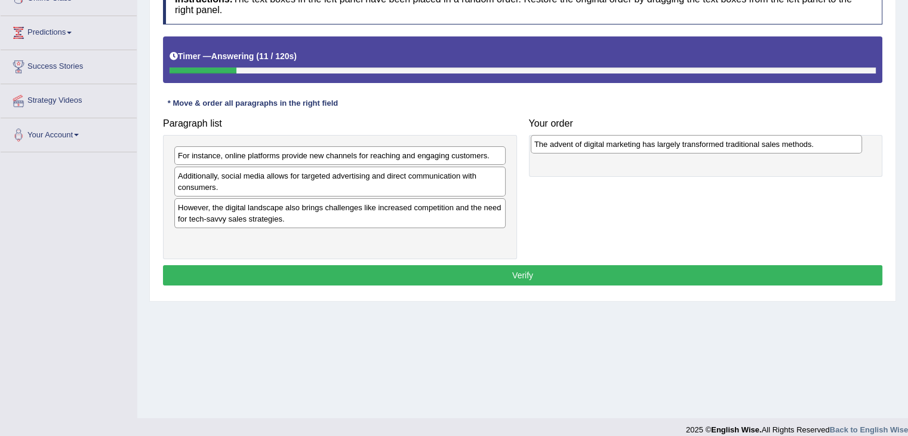
drag, startPoint x: 386, startPoint y: 207, endPoint x: 743, endPoint y: 144, distance: 361.9
click at [743, 144] on div "The advent of digital marketing has largely transformed traditional sales metho…" at bounding box center [696, 144] width 331 height 19
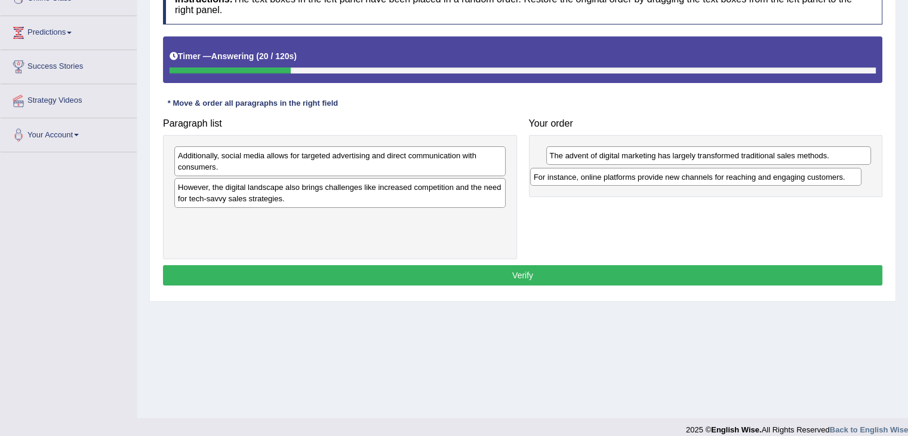
drag, startPoint x: 260, startPoint y: 158, endPoint x: 616, endPoint y: 180, distance: 356.5
click at [616, 180] on div "For instance, online platforms provide new channels for reaching and engaging c…" at bounding box center [695, 177] width 331 height 19
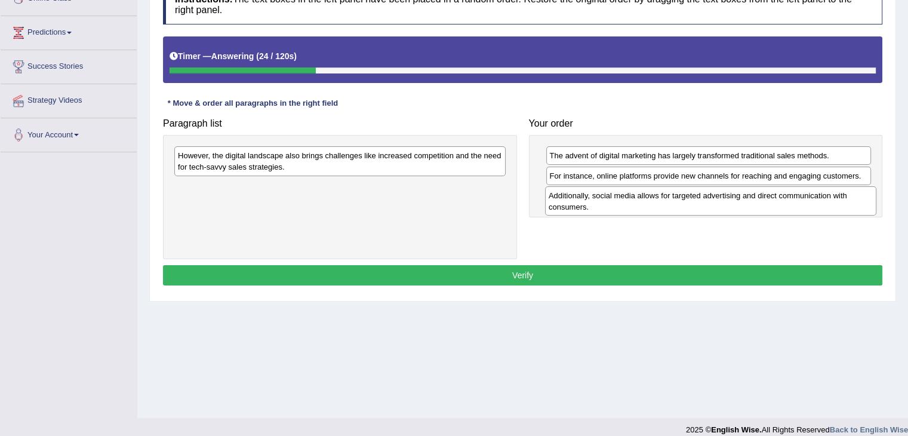
drag, startPoint x: 247, startPoint y: 159, endPoint x: 618, endPoint y: 199, distance: 372.9
click at [618, 199] on div "Additionally, social media allows for targeted advertising and direct communica…" at bounding box center [710, 201] width 331 height 30
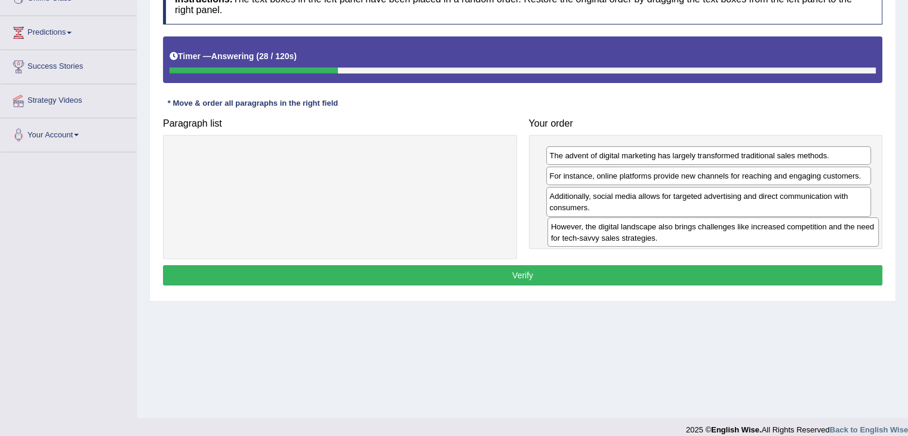
drag, startPoint x: 332, startPoint y: 159, endPoint x: 705, endPoint y: 230, distance: 379.9
click at [705, 230] on div "However, the digital landscape also brings challenges like increased competitio…" at bounding box center [713, 232] width 331 height 30
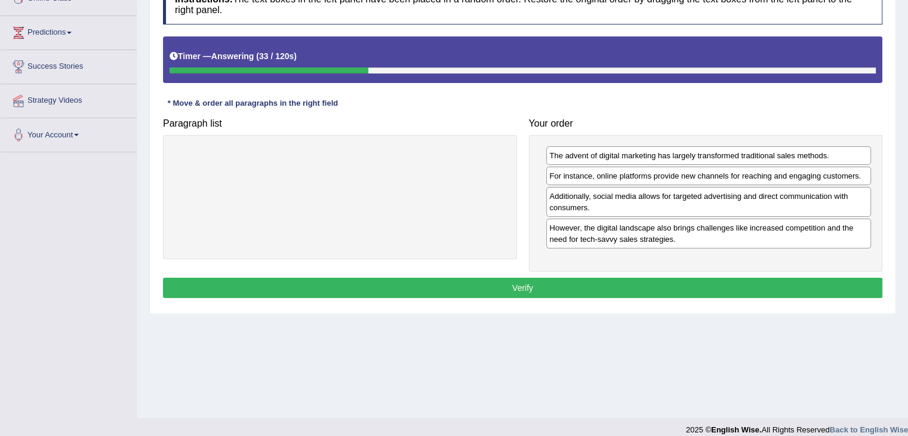
click at [408, 288] on button "Verify" at bounding box center [522, 288] width 719 height 20
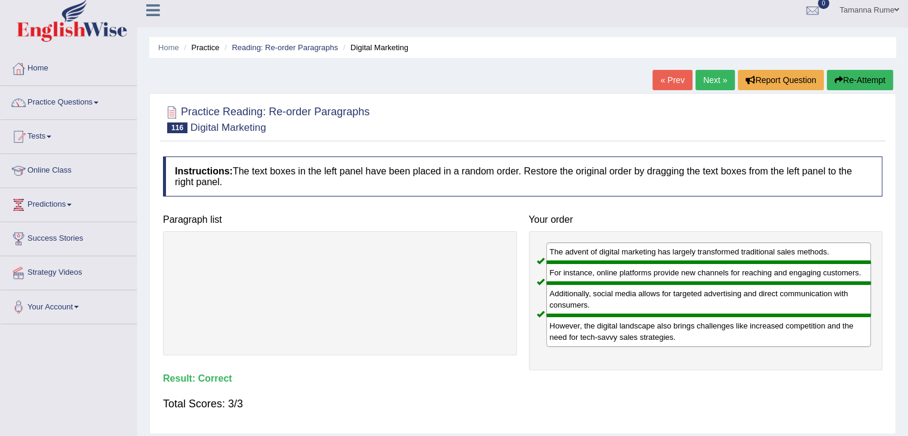
scroll to position [0, 0]
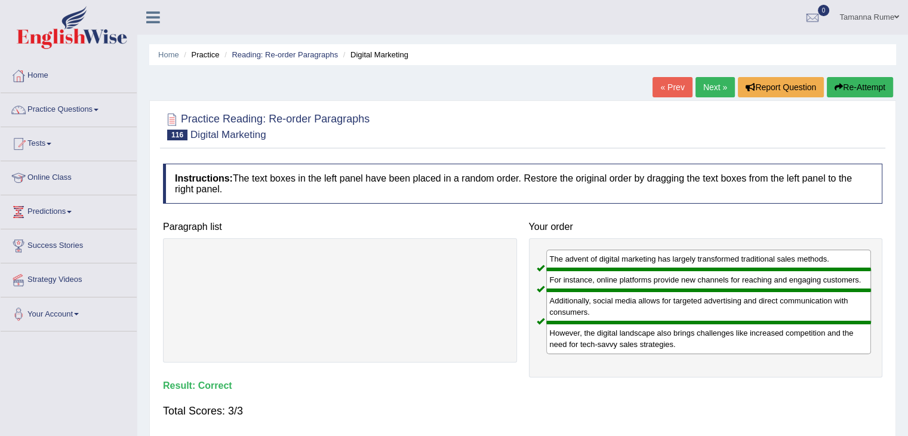
click at [709, 93] on link "Next »" at bounding box center [715, 87] width 39 height 20
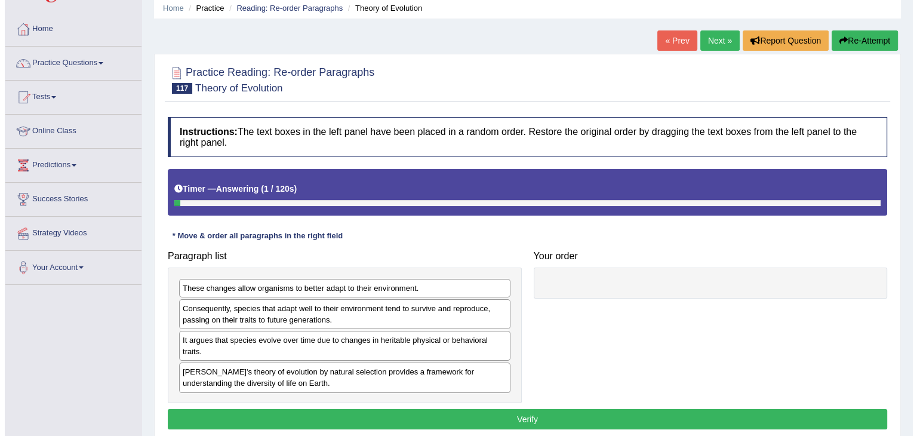
scroll to position [119, 0]
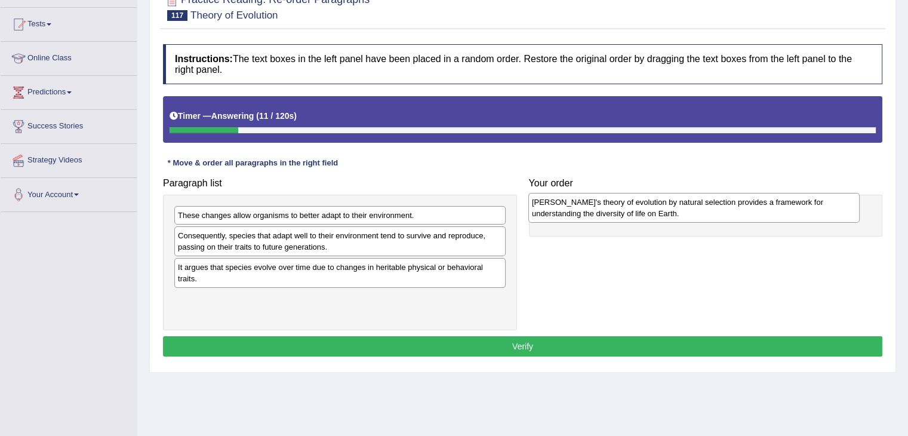
drag, startPoint x: 401, startPoint y: 306, endPoint x: 755, endPoint y: 210, distance: 366.9
click at [755, 210] on div "Darwin's theory of evolution by natural selection provides a framework for unde…" at bounding box center [693, 208] width 331 height 30
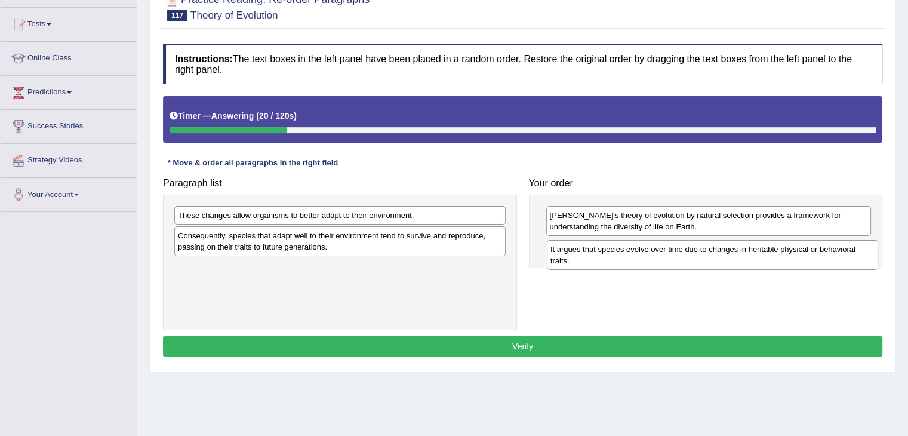
drag, startPoint x: 387, startPoint y: 274, endPoint x: 758, endPoint y: 257, distance: 371.1
click at [758, 257] on div "It argues that species evolve over time due to changes in heritable physical or…" at bounding box center [712, 255] width 331 height 30
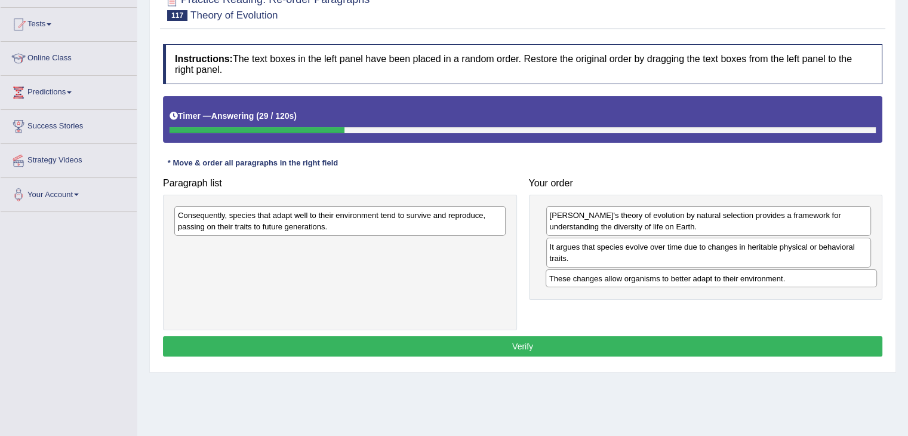
drag, startPoint x: 198, startPoint y: 219, endPoint x: 570, endPoint y: 282, distance: 376.7
click at [570, 282] on div "These changes allow organisms to better adapt to their environment." at bounding box center [711, 278] width 331 height 19
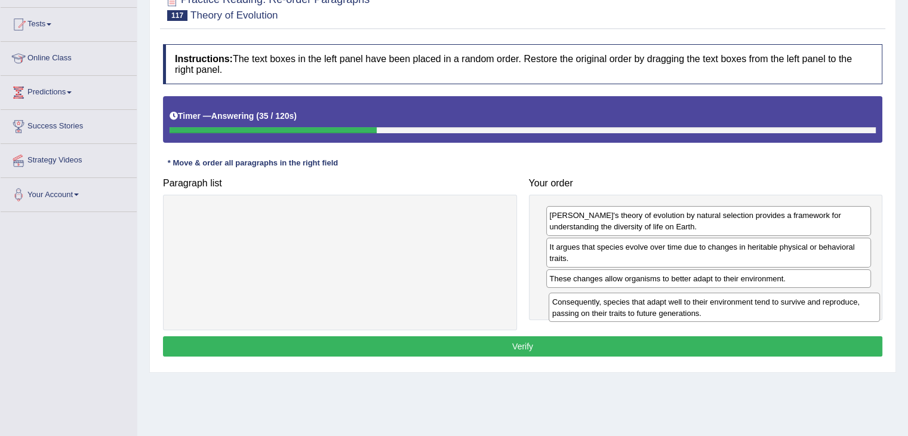
drag, startPoint x: 222, startPoint y: 224, endPoint x: 596, endPoint y: 310, distance: 384.2
click at [596, 310] on div "Consequently, species that adapt well to their environment tend to survive and …" at bounding box center [714, 308] width 331 height 30
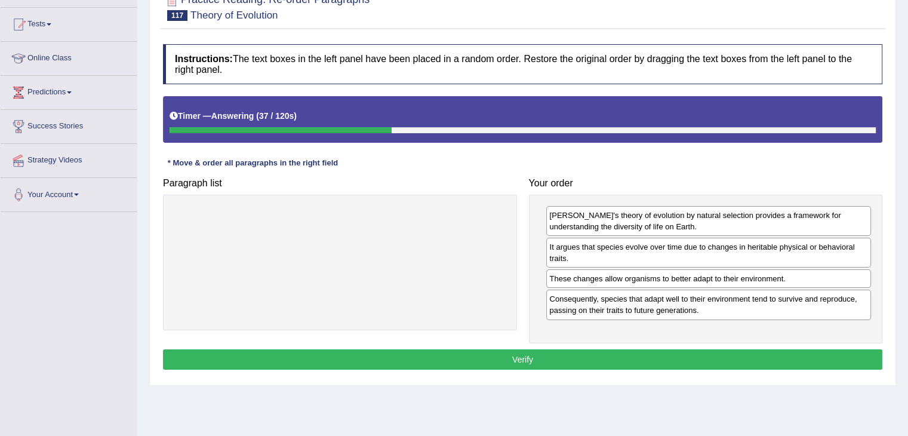
click at [469, 352] on button "Verify" at bounding box center [522, 359] width 719 height 20
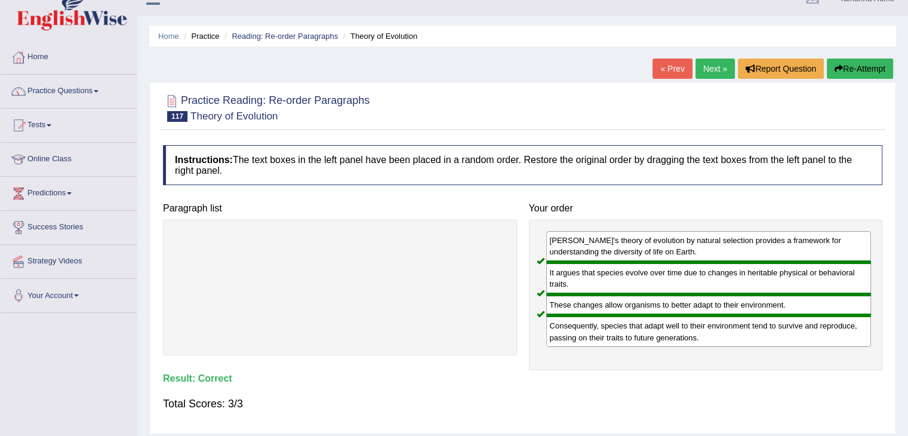
scroll to position [0, 0]
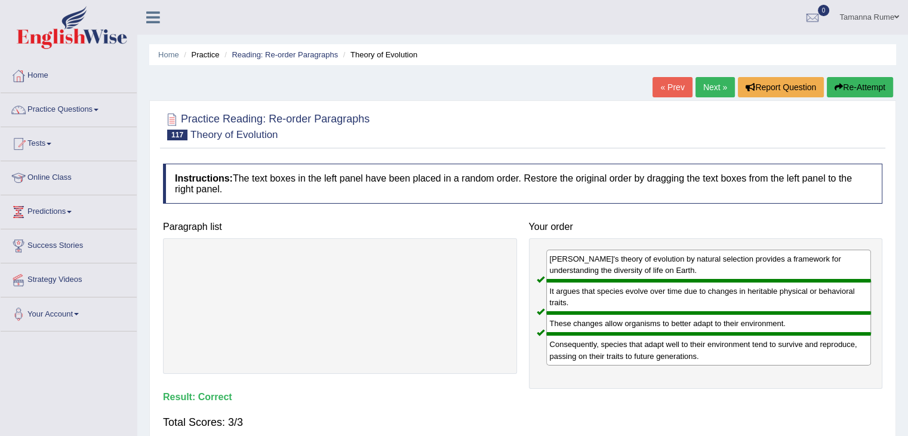
click at [710, 88] on link "Next »" at bounding box center [715, 87] width 39 height 20
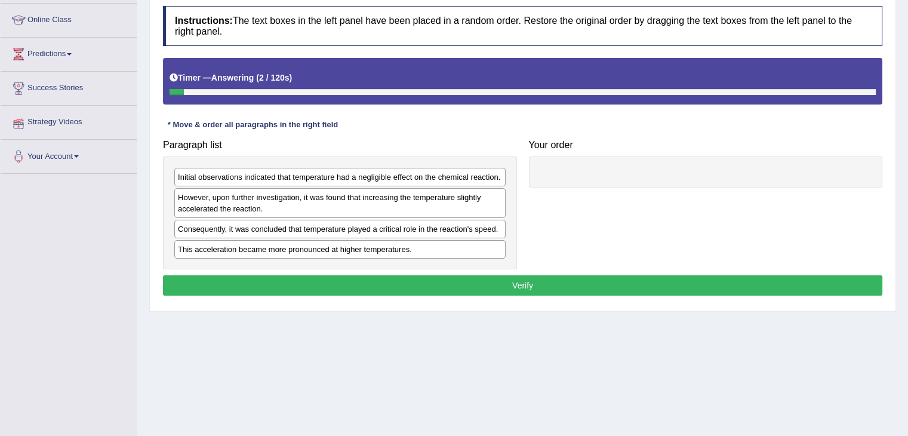
scroll to position [179, 0]
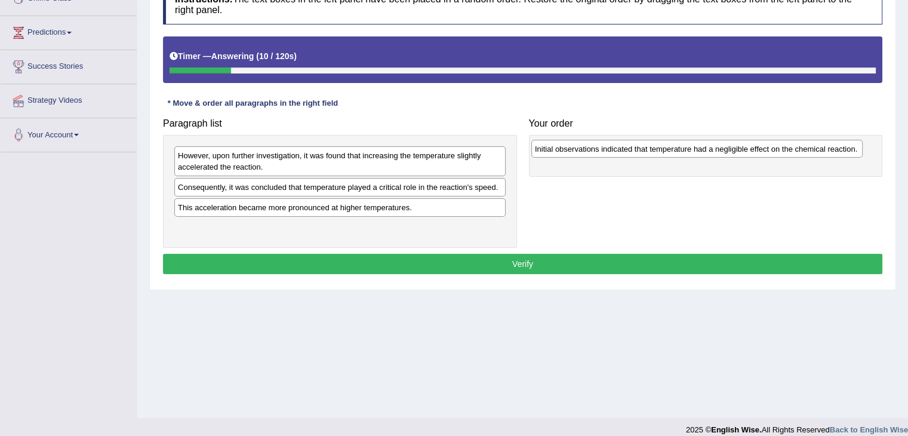
drag, startPoint x: 453, startPoint y: 158, endPoint x: 810, endPoint y: 151, distance: 357.1
click at [810, 151] on div "Initial observations indicated that temperature had a negligible effect on the …" at bounding box center [696, 149] width 331 height 19
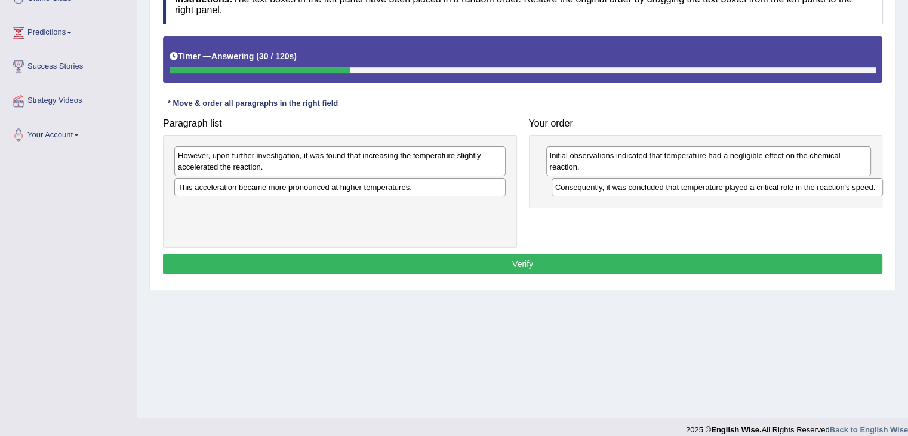
drag, startPoint x: 411, startPoint y: 190, endPoint x: 786, endPoint y: 190, distance: 375.0
click at [788, 190] on div "Consequently, it was concluded that temperature played a critical role in the r…" at bounding box center [717, 187] width 331 height 19
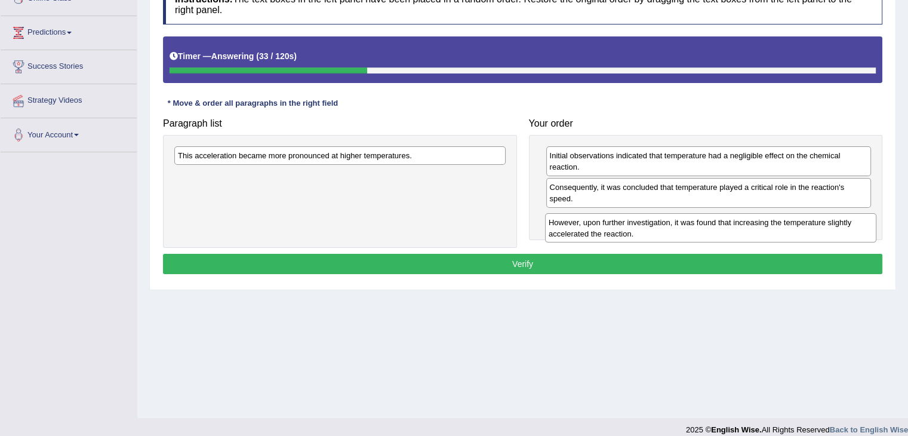
drag, startPoint x: 349, startPoint y: 168, endPoint x: 714, endPoint y: 236, distance: 371.7
click at [718, 235] on div "However, upon further investigation, it was found that increasing the temperatu…" at bounding box center [710, 228] width 331 height 30
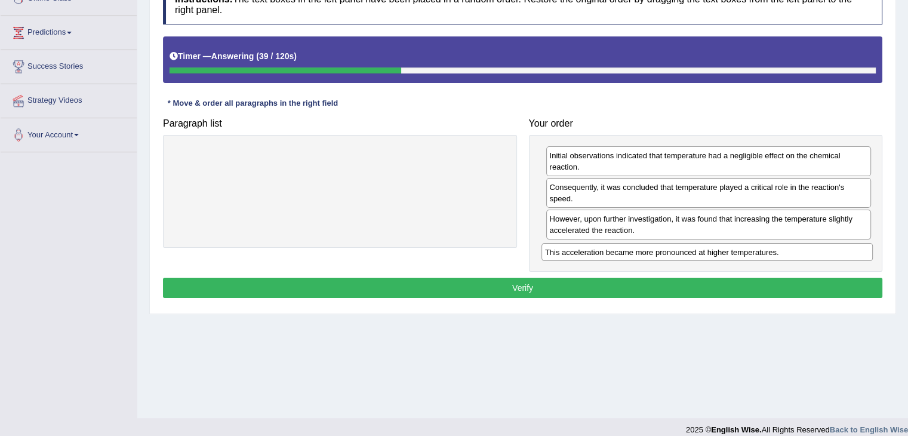
drag, startPoint x: 331, startPoint y: 154, endPoint x: 694, endPoint y: 251, distance: 376.3
click at [699, 250] on div "This acceleration became more pronounced at higher temperatures." at bounding box center [707, 252] width 331 height 19
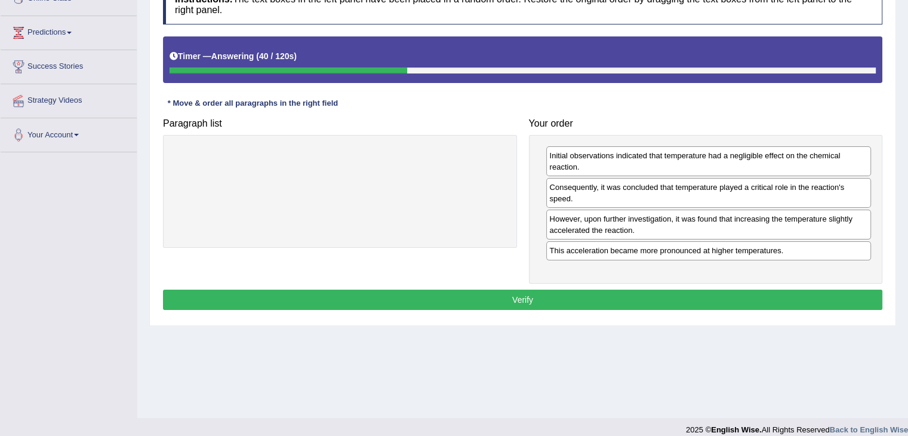
click at [561, 300] on button "Verify" at bounding box center [522, 300] width 719 height 20
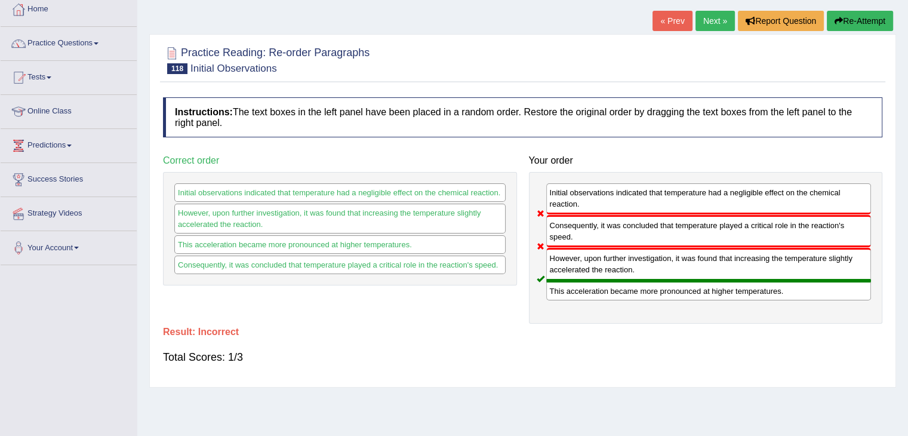
scroll to position [60, 0]
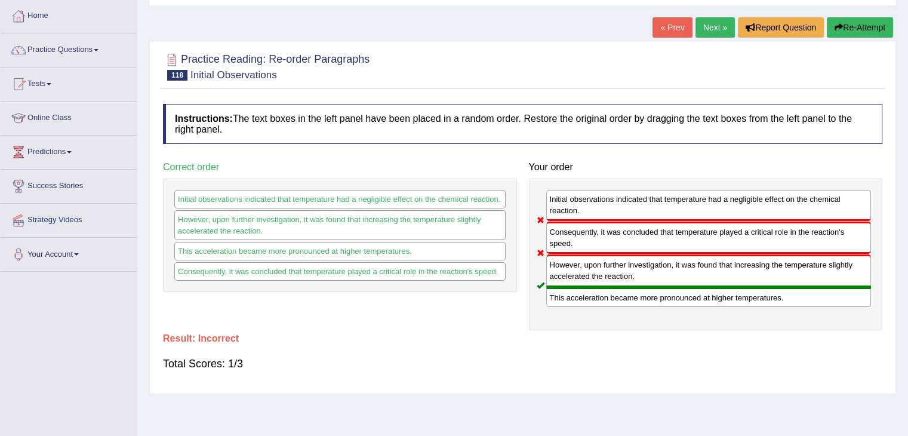
click at [715, 32] on link "Next »" at bounding box center [715, 27] width 39 height 20
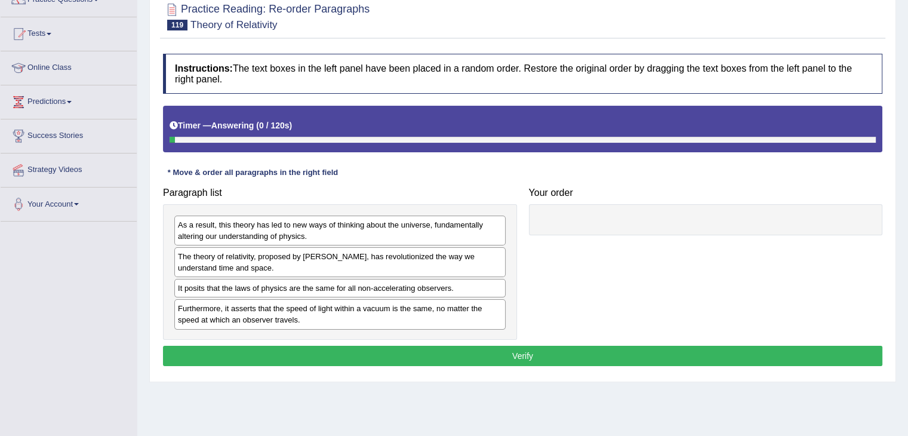
scroll to position [179, 0]
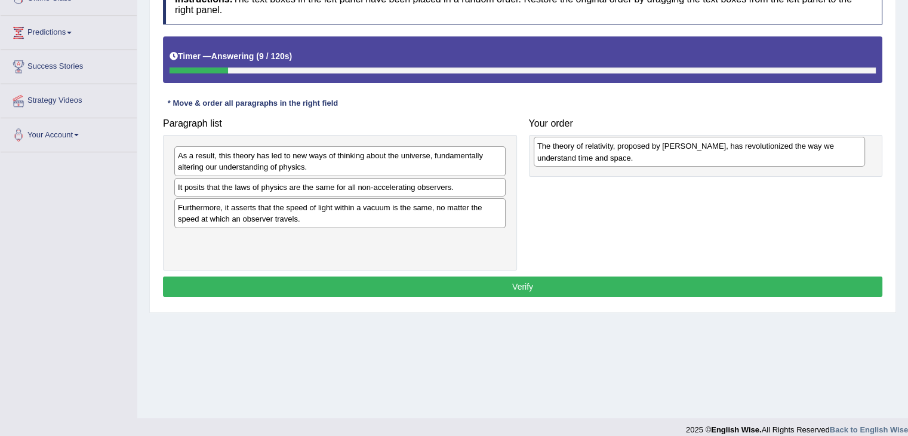
drag, startPoint x: 321, startPoint y: 194, endPoint x: 681, endPoint y: 153, distance: 361.7
click at [681, 153] on div "The theory of relativity, proposed by Albert Einstein, has revolutionized the w…" at bounding box center [699, 152] width 331 height 30
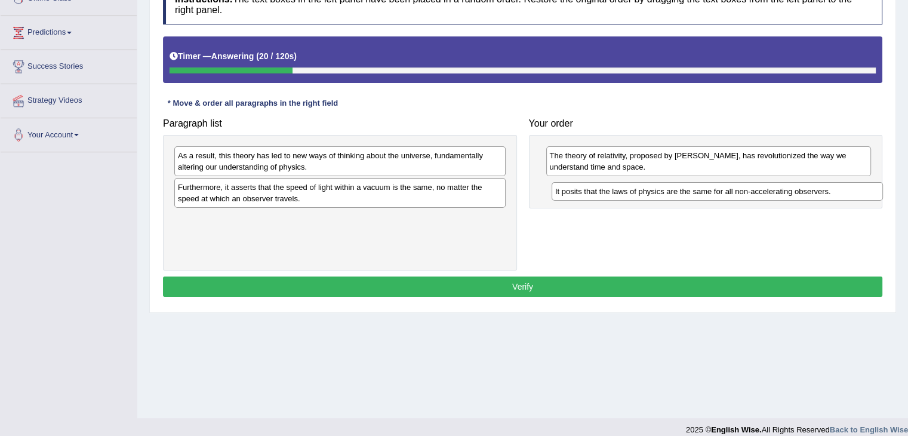
drag, startPoint x: 182, startPoint y: 189, endPoint x: 555, endPoint y: 194, distance: 373.8
click at [557, 194] on div "It posits that the laws of physics are the same for all non-accelerating observ…" at bounding box center [717, 191] width 331 height 19
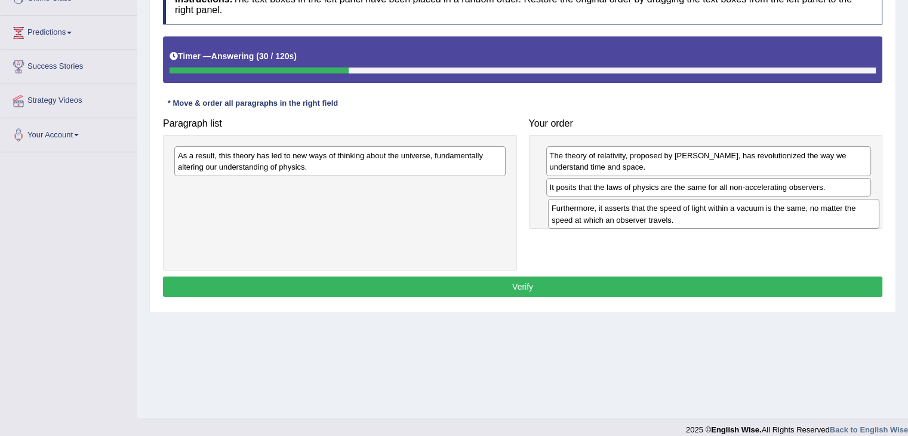
drag, startPoint x: 257, startPoint y: 198, endPoint x: 631, endPoint y: 219, distance: 374.4
click at [631, 219] on div "Furthermore, it asserts that the speed of light within a vacuum is the same, no…" at bounding box center [713, 214] width 331 height 30
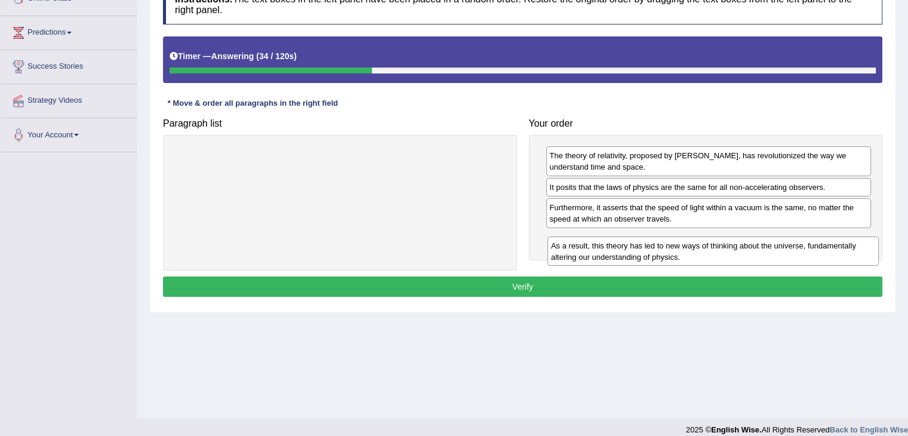
drag, startPoint x: 322, startPoint y: 164, endPoint x: 696, endPoint y: 254, distance: 383.9
click at [696, 254] on div "As a result, this theory has led to new ways of thinking about the universe, fu…" at bounding box center [713, 251] width 331 height 30
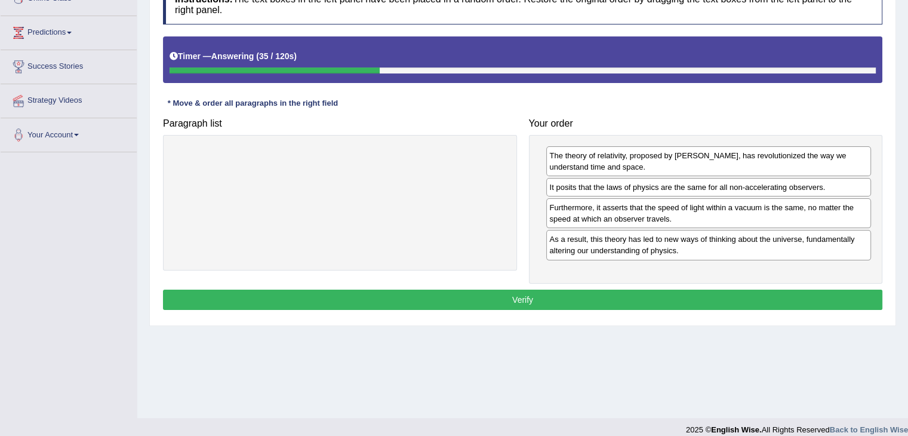
click at [521, 294] on button "Verify" at bounding box center [522, 300] width 719 height 20
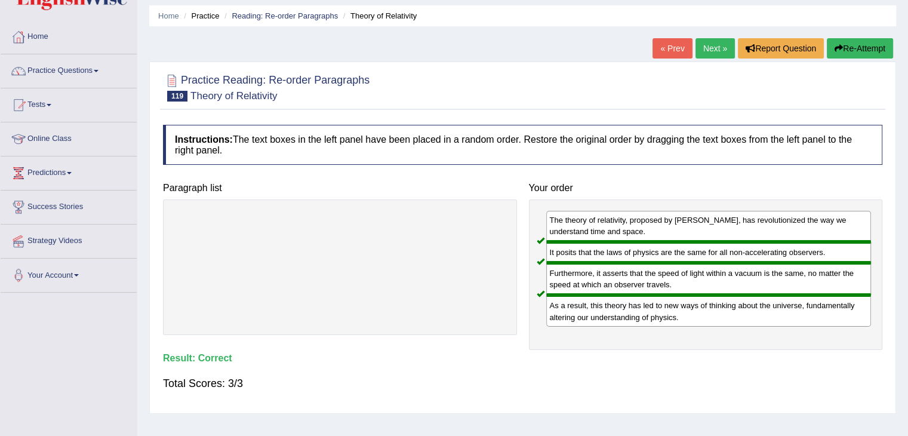
scroll to position [0, 0]
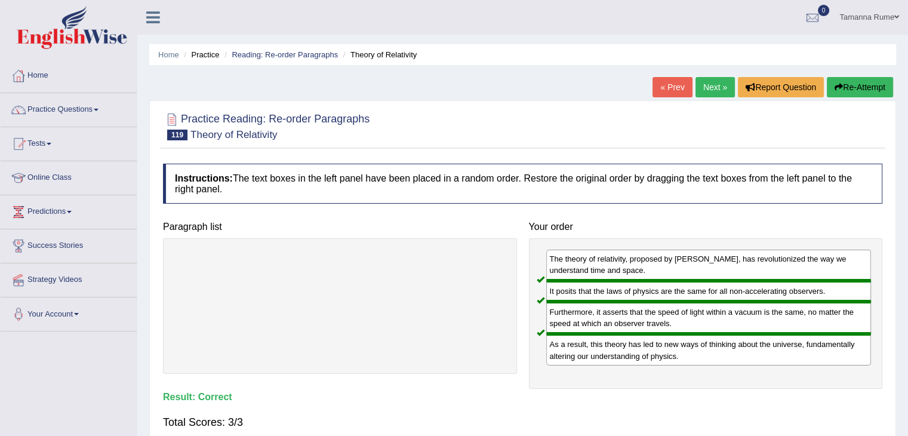
click at [716, 85] on link "Next »" at bounding box center [715, 87] width 39 height 20
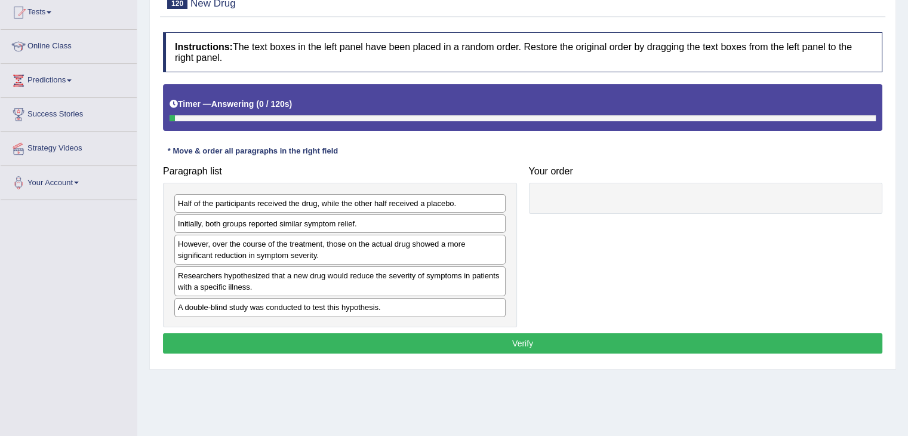
scroll to position [179, 0]
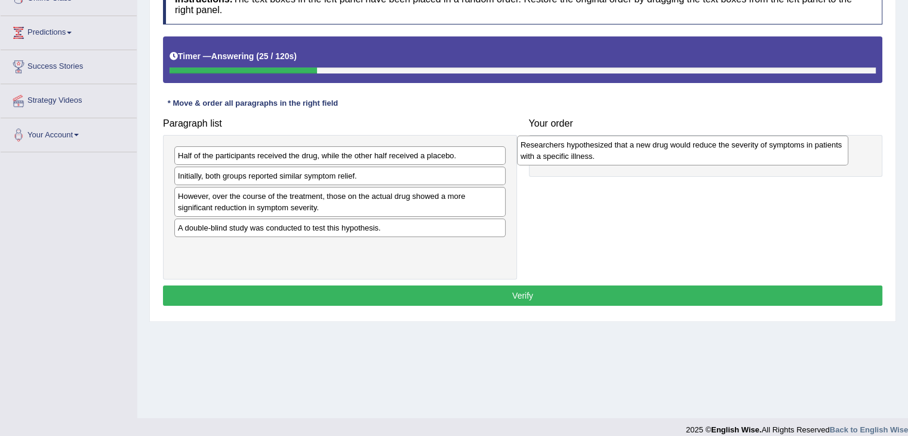
drag, startPoint x: 414, startPoint y: 236, endPoint x: 757, endPoint y: 153, distance: 352.5
click at [757, 153] on div "Researchers hypothesized that a new drug would reduce the severity of symptoms …" at bounding box center [682, 151] width 331 height 30
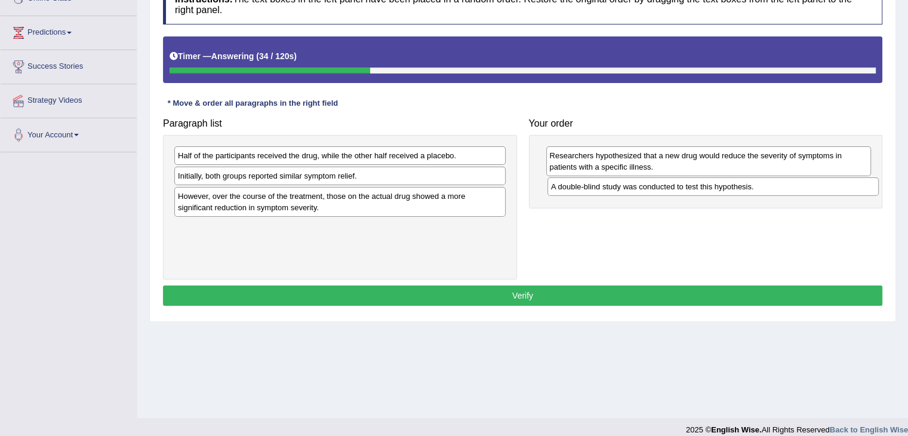
drag, startPoint x: 307, startPoint y: 230, endPoint x: 680, endPoint y: 190, distance: 375.4
click at [680, 190] on div "A double-blind study was conducted to test this hypothesis." at bounding box center [713, 186] width 331 height 19
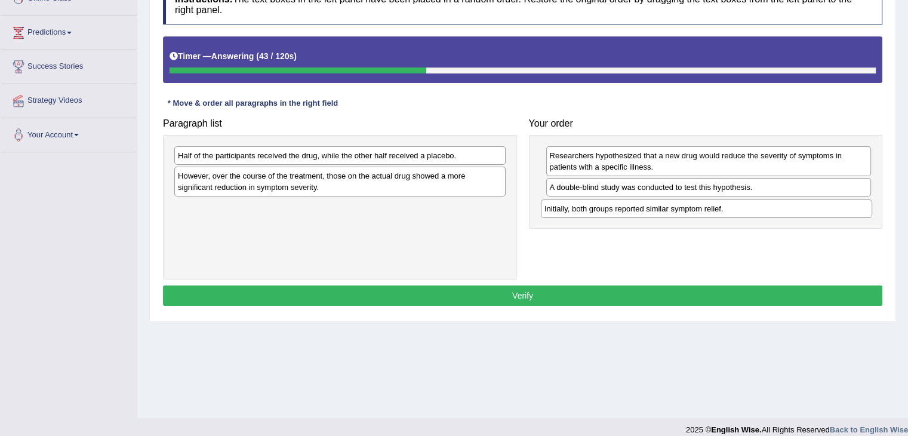
drag, startPoint x: 259, startPoint y: 175, endPoint x: 625, endPoint y: 208, distance: 368.1
click at [625, 208] on div "Initially, both groups reported similar symptom relief." at bounding box center [706, 208] width 331 height 19
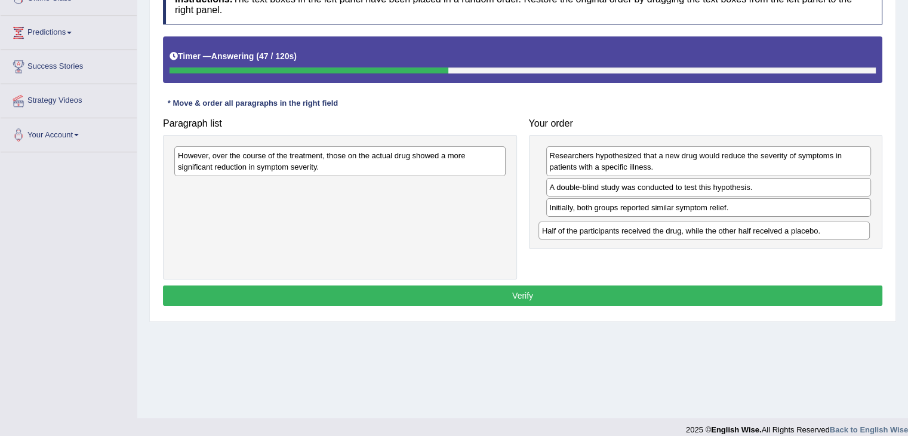
drag, startPoint x: 244, startPoint y: 153, endPoint x: 608, endPoint y: 228, distance: 371.9
click at [608, 228] on div "Half of the participants received the drug, while the other half received a pla…" at bounding box center [704, 231] width 331 height 19
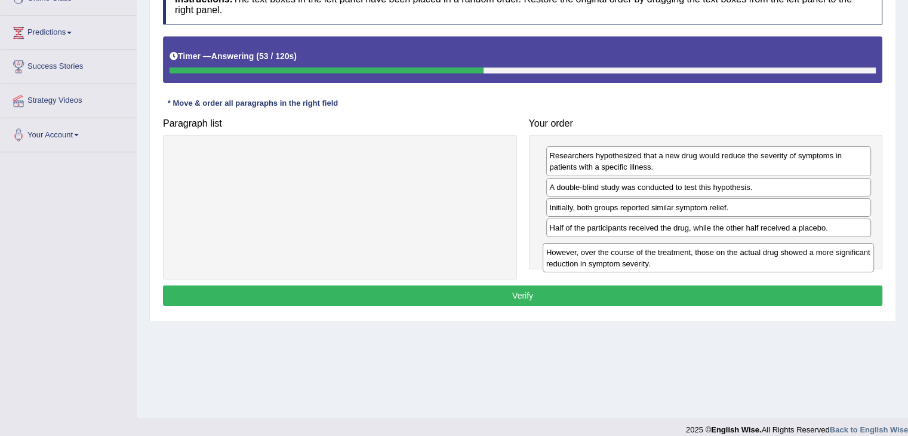
drag, startPoint x: 432, startPoint y: 167, endPoint x: 802, endPoint y: 263, distance: 382.6
click at [802, 263] on div "However, over the course of the treatment, those on the actual drug showed a mo…" at bounding box center [708, 258] width 331 height 30
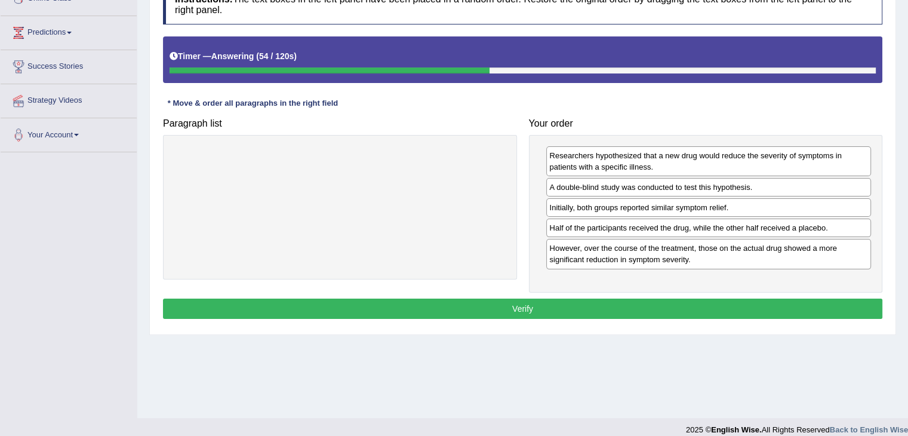
click at [512, 302] on button "Verify" at bounding box center [522, 309] width 719 height 20
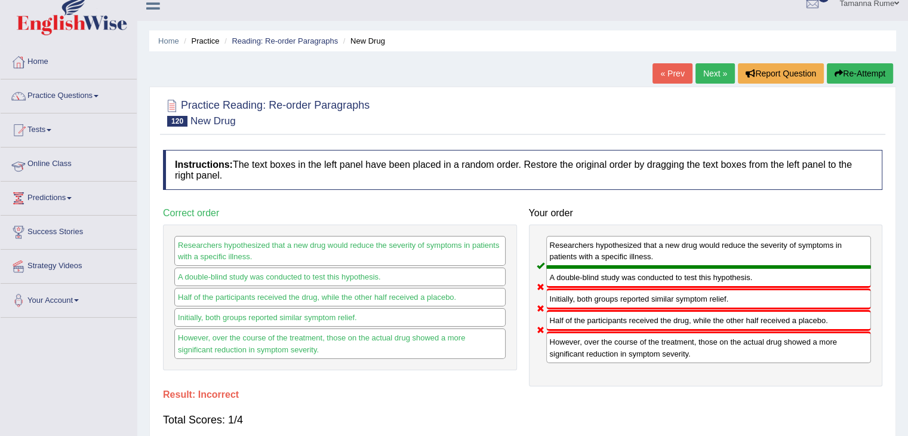
scroll to position [0, 0]
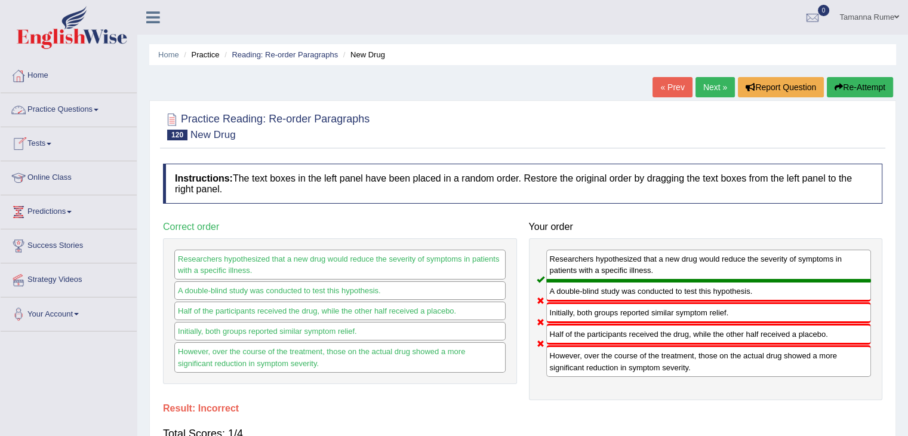
click at [718, 91] on link "Next »" at bounding box center [715, 87] width 39 height 20
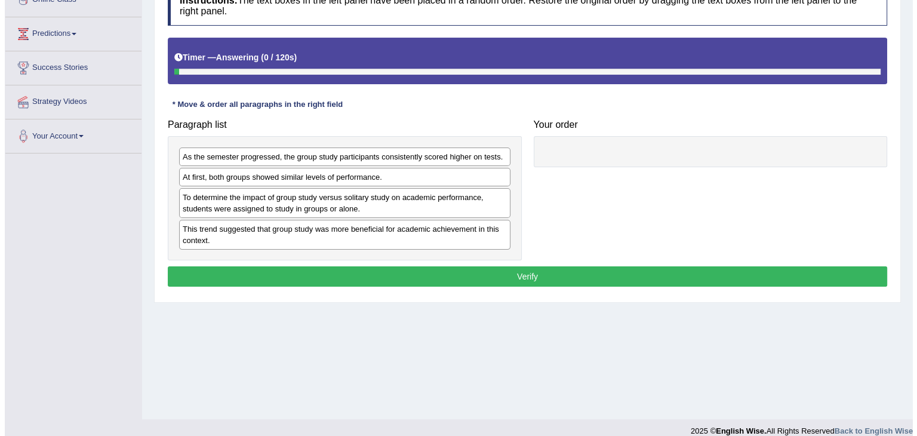
scroll to position [191, 0]
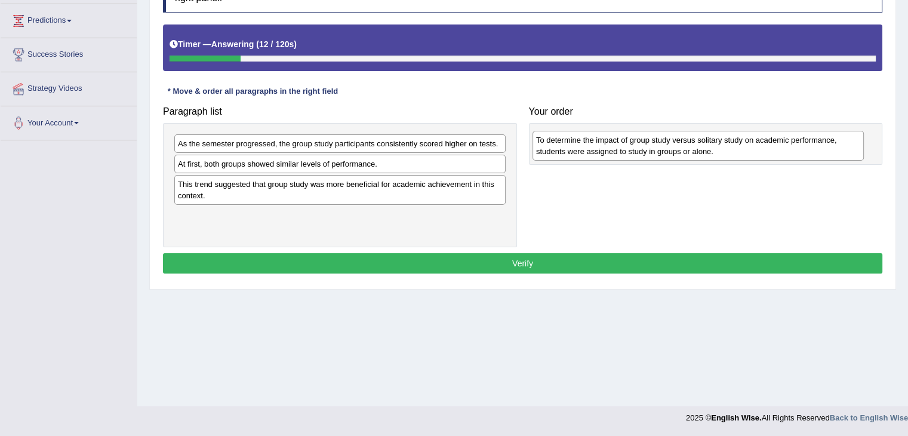
drag, startPoint x: 384, startPoint y: 189, endPoint x: 742, endPoint y: 145, distance: 360.9
click at [742, 145] on div "To determine the impact of group study versus solitary study on academic perfor…" at bounding box center [698, 146] width 331 height 30
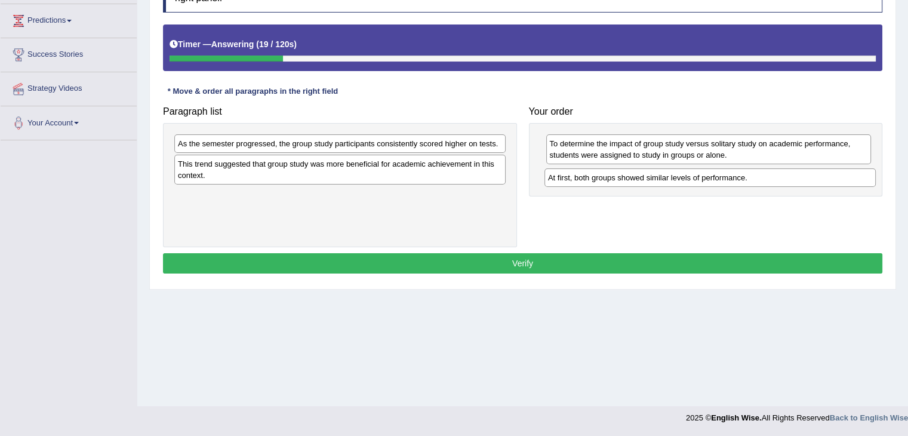
drag, startPoint x: 322, startPoint y: 162, endPoint x: 693, endPoint y: 177, distance: 370.5
click at [693, 177] on div "At first, both groups showed similar levels of performance." at bounding box center [710, 177] width 331 height 19
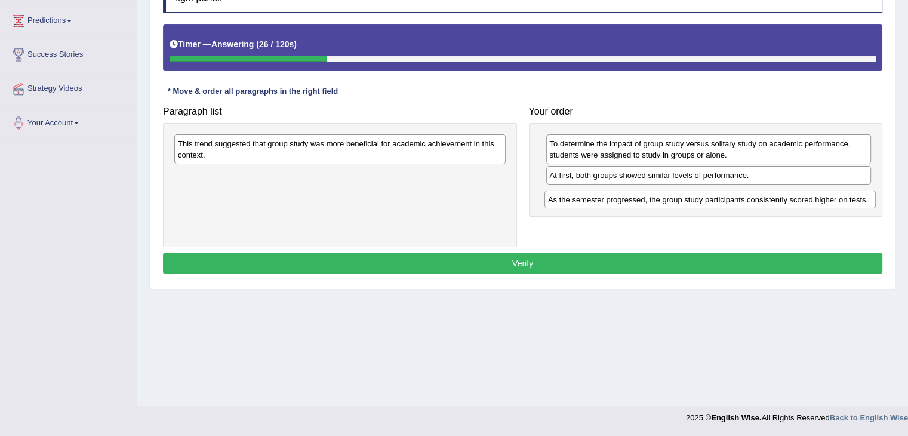
drag, startPoint x: 378, startPoint y: 146, endPoint x: 748, endPoint y: 201, distance: 374.3
click at [748, 201] on div "As the semester progressed, the group study participants consistently scored hi…" at bounding box center [710, 199] width 331 height 19
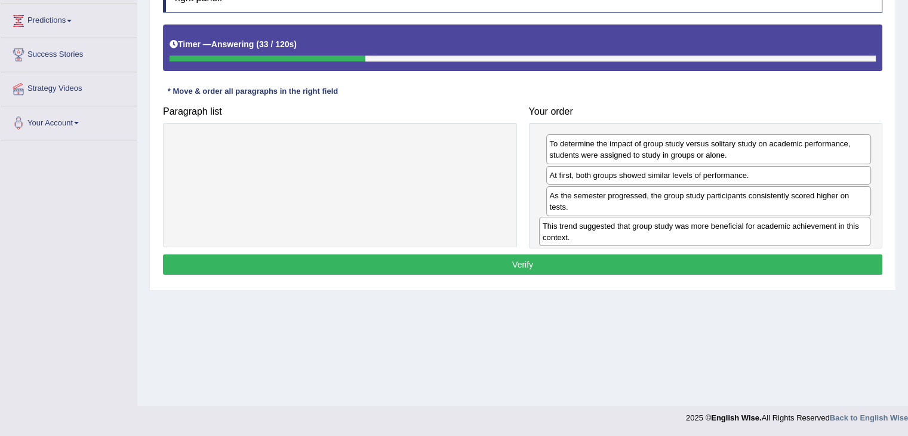
drag, startPoint x: 413, startPoint y: 153, endPoint x: 778, endPoint y: 236, distance: 374.0
click at [778, 236] on div "This trend suggested that group study was more beneficial for academic achievem…" at bounding box center [704, 232] width 331 height 30
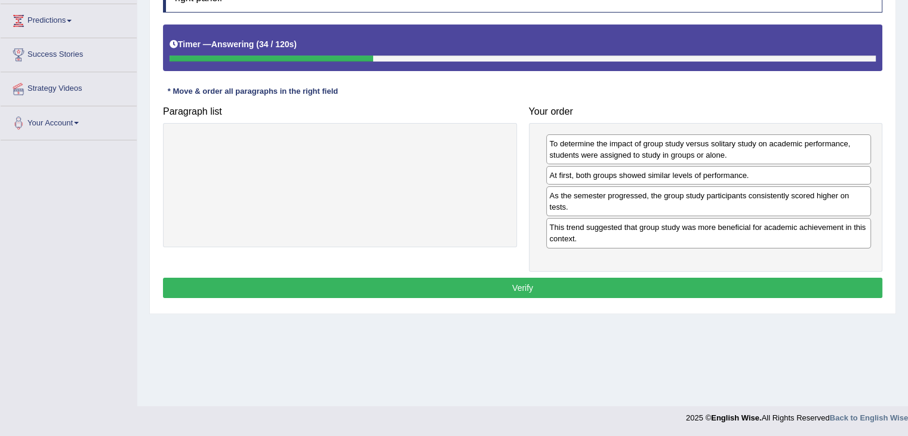
click at [524, 286] on button "Verify" at bounding box center [522, 288] width 719 height 20
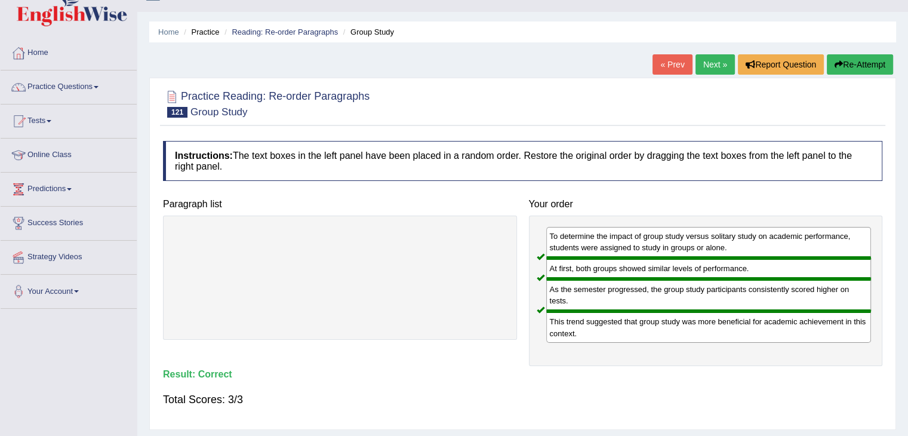
scroll to position [0, 0]
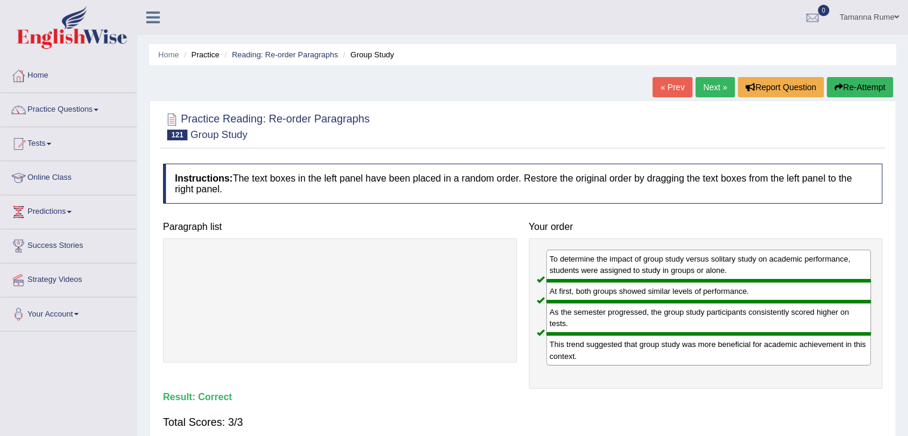
click at [708, 85] on link "Next »" at bounding box center [715, 87] width 39 height 20
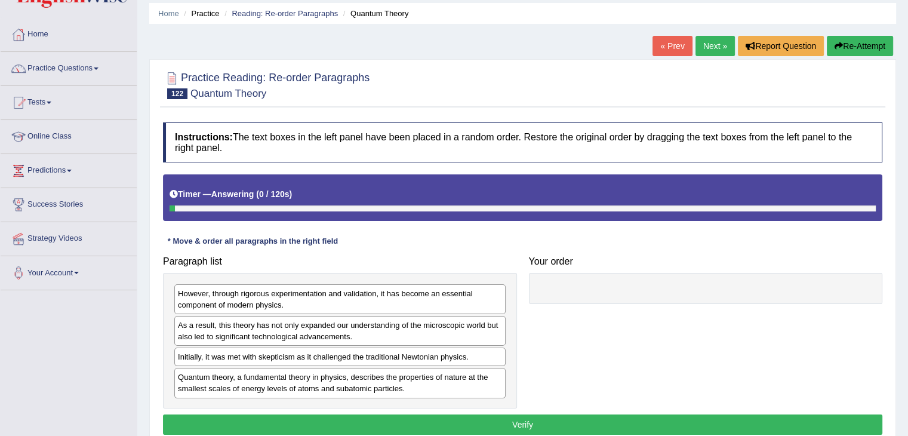
scroll to position [179, 0]
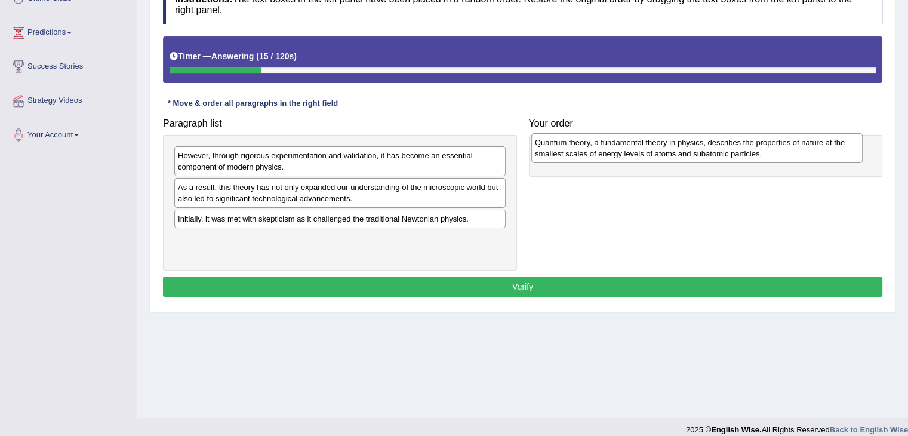
drag, startPoint x: 222, startPoint y: 251, endPoint x: 579, endPoint y: 155, distance: 369.8
click at [579, 155] on div "Quantum theory, a fundamental theory in physics, describes the properties of na…" at bounding box center [696, 148] width 331 height 30
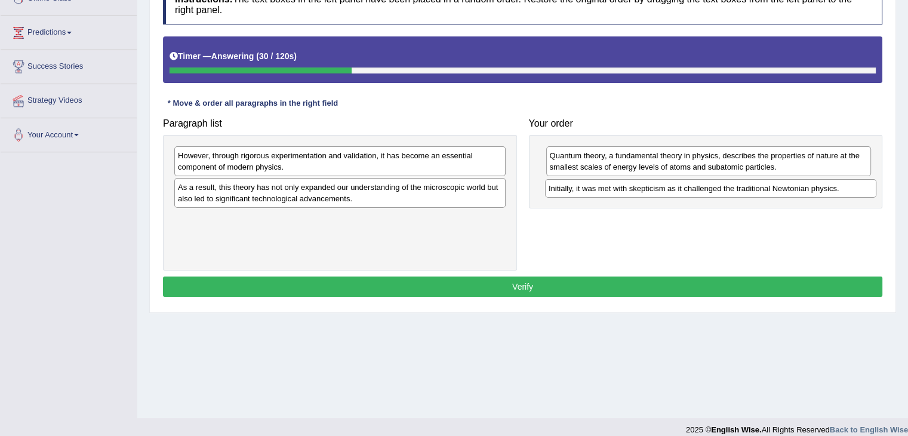
drag, startPoint x: 360, startPoint y: 222, endPoint x: 731, endPoint y: 192, distance: 372.0
click at [731, 192] on div "Initially, it was met with skepticism as it challenged the traditional Newtonia…" at bounding box center [710, 188] width 331 height 19
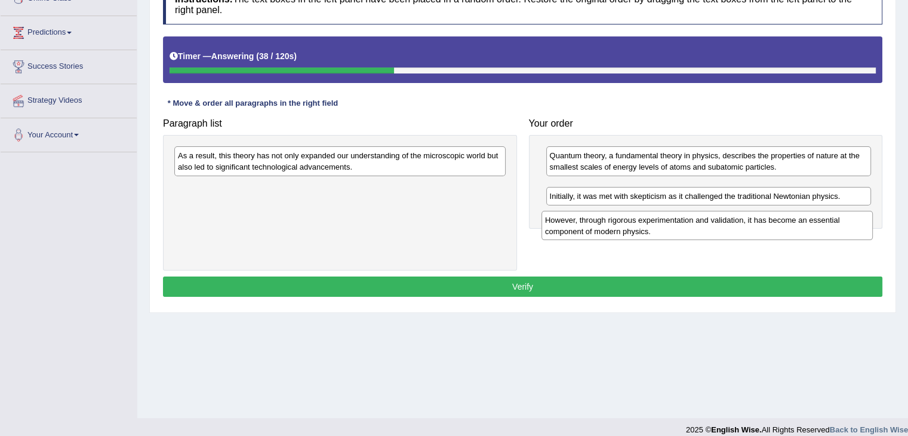
drag, startPoint x: 241, startPoint y: 168, endPoint x: 608, endPoint y: 232, distance: 372.8
click at [608, 232] on div "However, through rigorous experimentation and validation, it has become an esse…" at bounding box center [707, 226] width 331 height 30
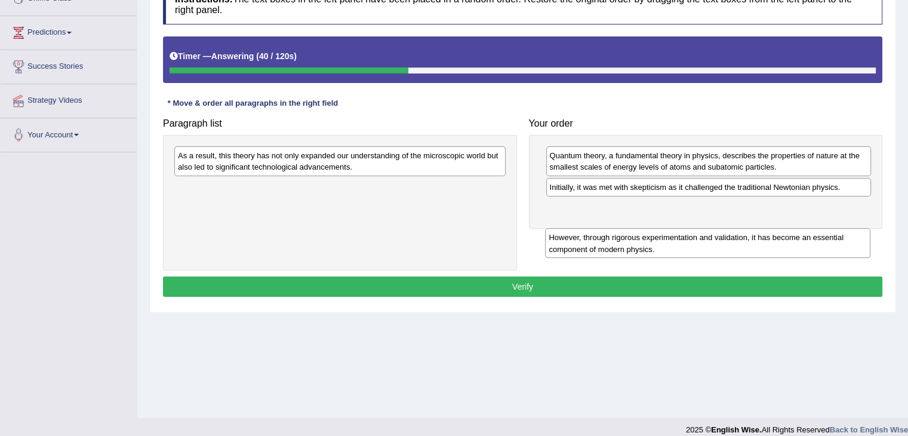
drag, startPoint x: 596, startPoint y: 201, endPoint x: 595, endPoint y: 251, distance: 50.8
click at [595, 251] on div "However, through rigorous experimentation and validation, it has become an esse…" at bounding box center [707, 243] width 325 height 30
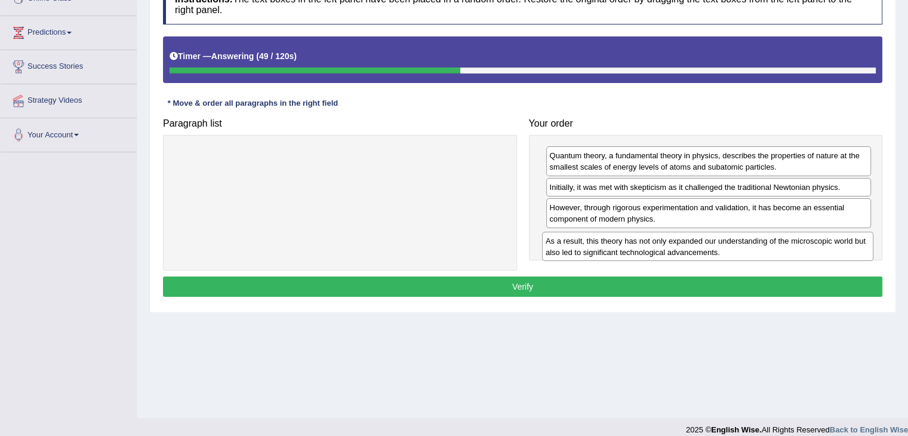
drag, startPoint x: 266, startPoint y: 163, endPoint x: 634, endPoint y: 248, distance: 377.6
click at [634, 248] on div "As a result, this theory has not only expanded our understanding of the microsc…" at bounding box center [707, 247] width 331 height 30
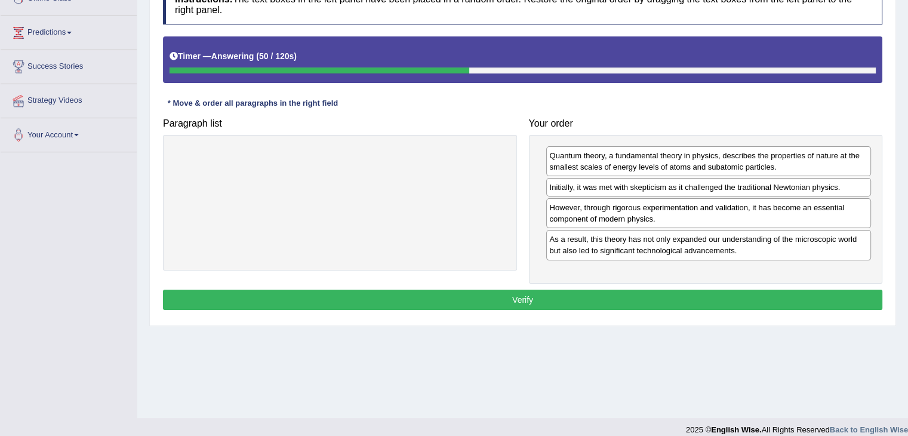
click at [500, 302] on button "Verify" at bounding box center [522, 300] width 719 height 20
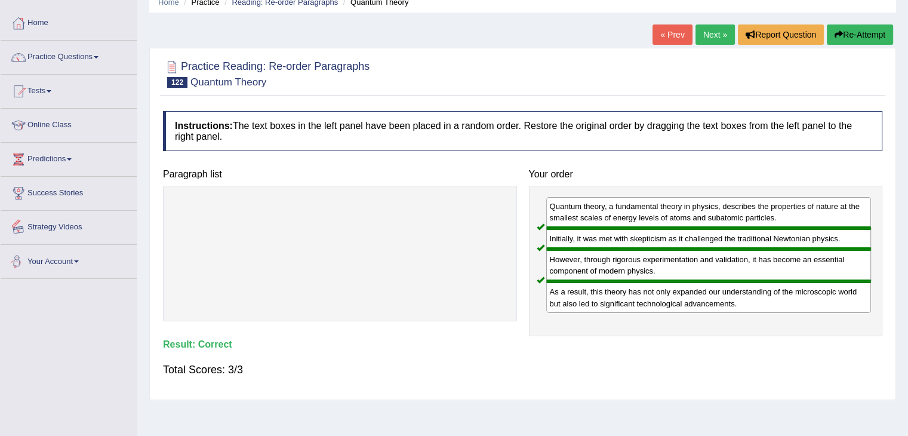
scroll to position [12, 0]
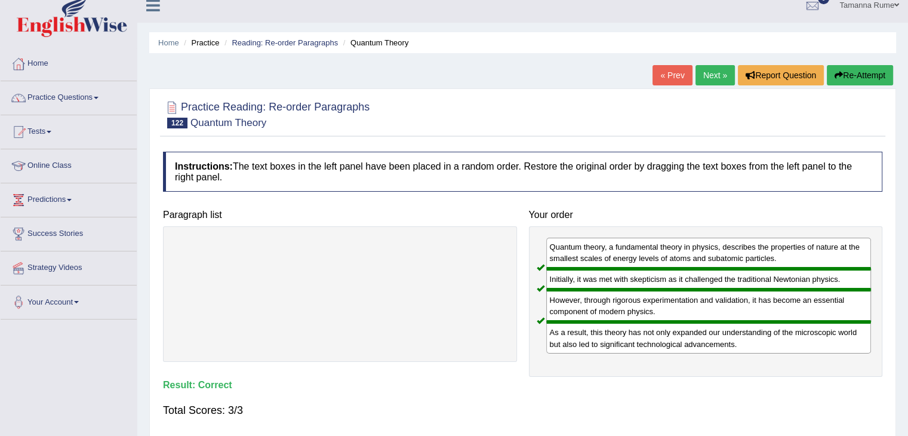
click at [702, 76] on link "Next »" at bounding box center [715, 75] width 39 height 20
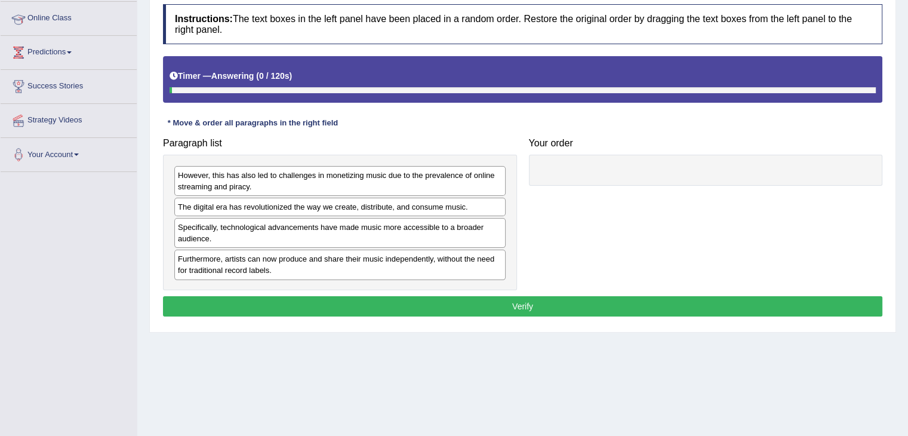
scroll to position [191, 0]
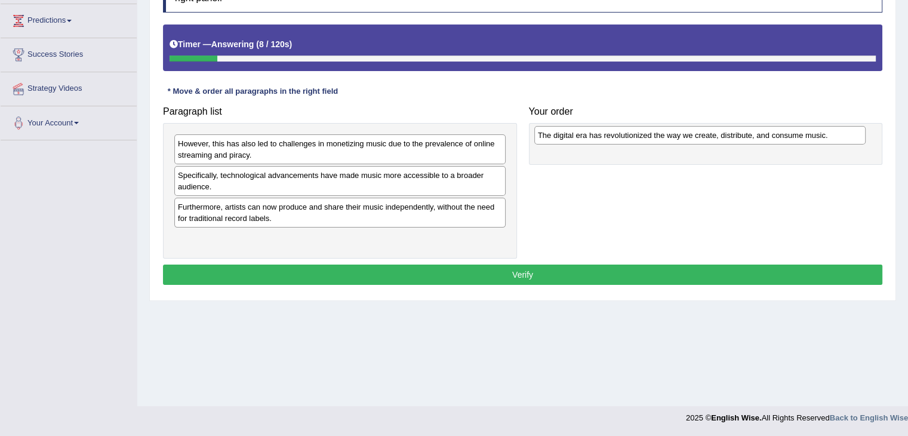
drag, startPoint x: 301, startPoint y: 168, endPoint x: 661, endPoint y: 128, distance: 362.2
click at [661, 128] on div "The digital era has revolutionized the way we create, distribute, and consume m…" at bounding box center [699, 135] width 331 height 19
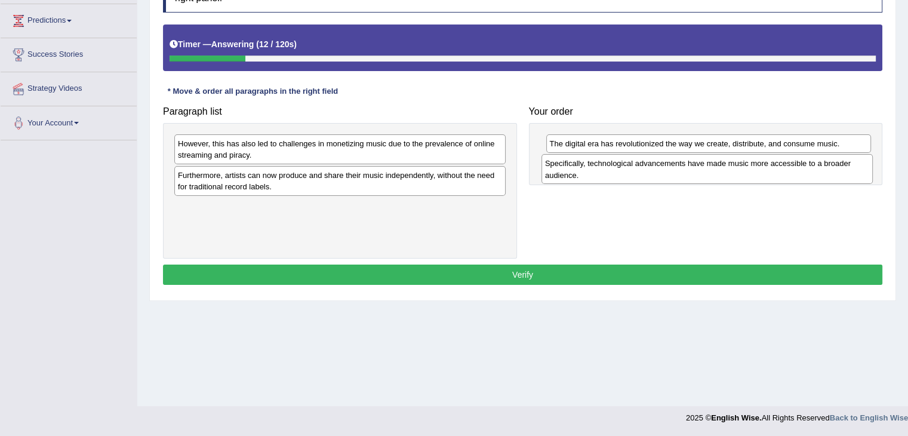
drag, startPoint x: 371, startPoint y: 186, endPoint x: 738, endPoint y: 174, distance: 367.4
click at [738, 174] on div "Specifically, technological advancements have made music more accessible to a b…" at bounding box center [707, 169] width 331 height 30
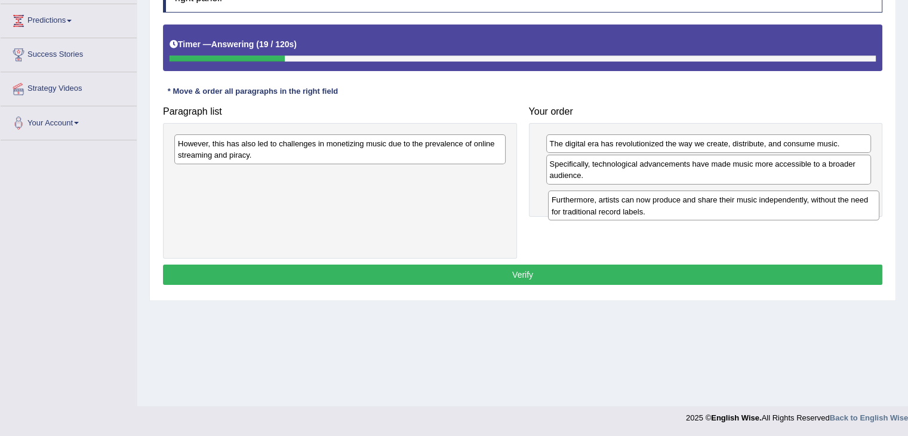
drag, startPoint x: 420, startPoint y: 187, endPoint x: 795, endPoint y: 213, distance: 375.8
click at [795, 213] on div "Furthermore, artists can now produce and share their music independently, witho…" at bounding box center [713, 205] width 331 height 30
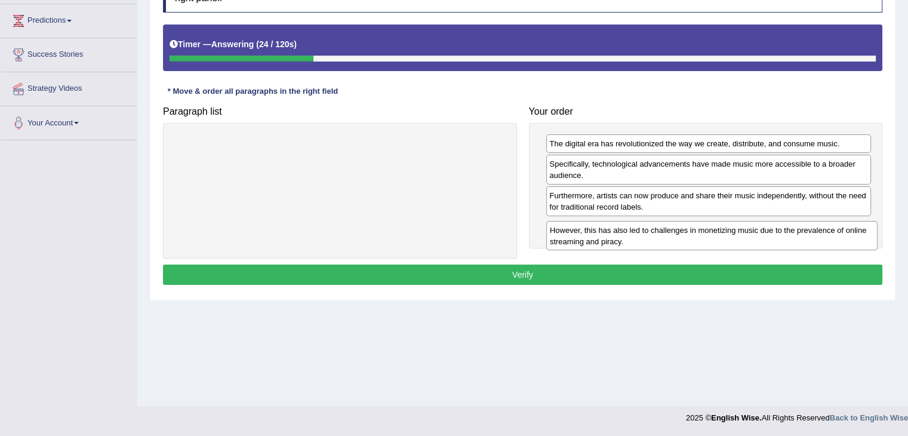
drag, startPoint x: 213, startPoint y: 150, endPoint x: 585, endPoint y: 237, distance: 382.0
click at [585, 237] on div "However, this has also led to challenges in monetizing music due to the prevale…" at bounding box center [711, 236] width 331 height 30
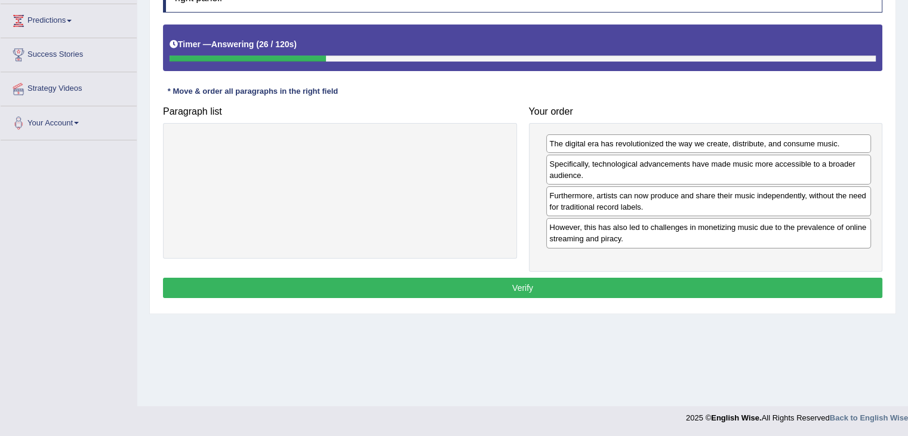
drag, startPoint x: 386, startPoint y: 282, endPoint x: 361, endPoint y: 285, distance: 25.2
click at [380, 284] on button "Verify" at bounding box center [522, 288] width 719 height 20
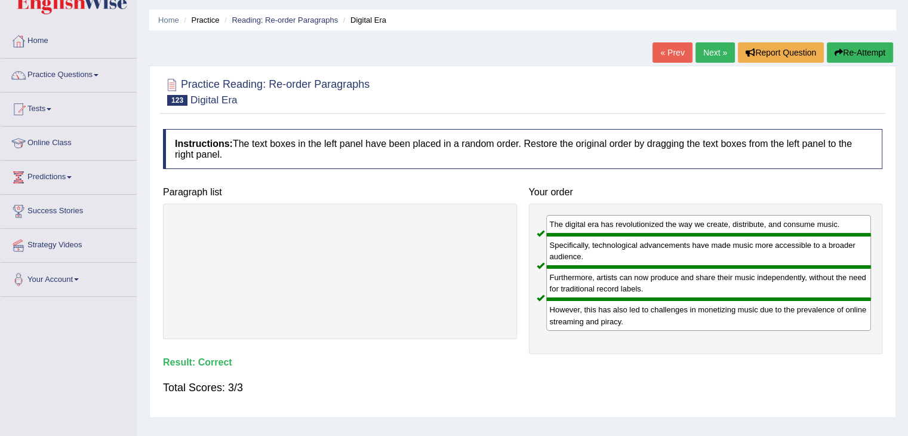
scroll to position [12, 0]
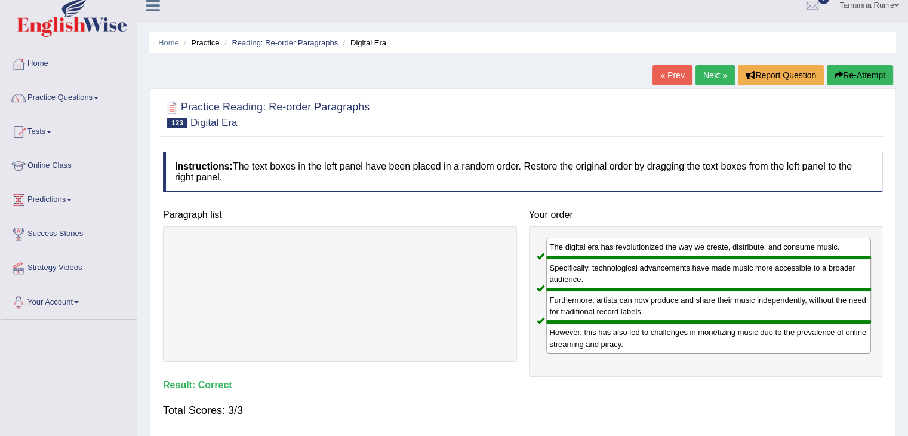
click at [708, 74] on link "Next »" at bounding box center [715, 75] width 39 height 20
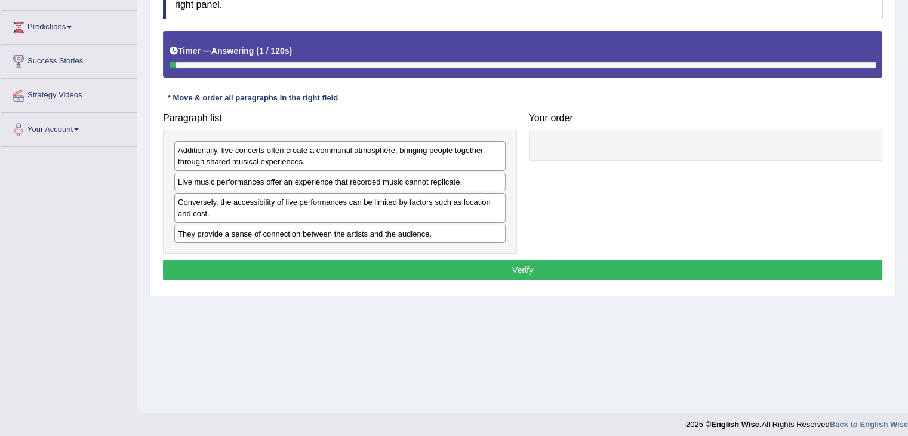
scroll to position [191, 0]
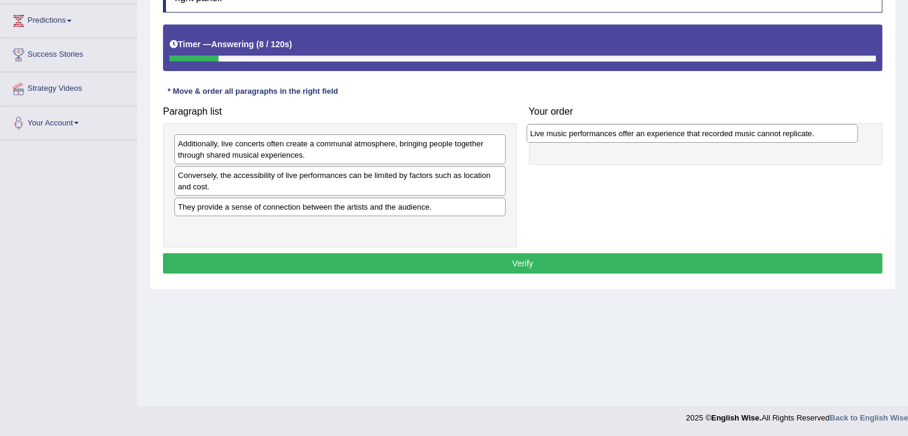
drag, startPoint x: 361, startPoint y: 171, endPoint x: 713, endPoint y: 130, distance: 354.7
click at [713, 130] on div "Live music performances offer an experience that recorded music cannot replicat…" at bounding box center [692, 133] width 331 height 19
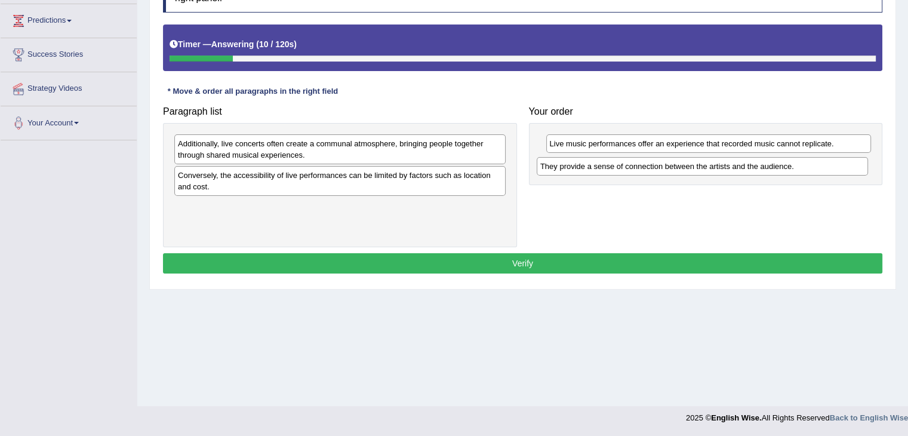
drag, startPoint x: 184, startPoint y: 209, endPoint x: 547, endPoint y: 168, distance: 365.3
click at [547, 169] on div "They provide a sense of connection between the artists and the audience." at bounding box center [702, 166] width 331 height 19
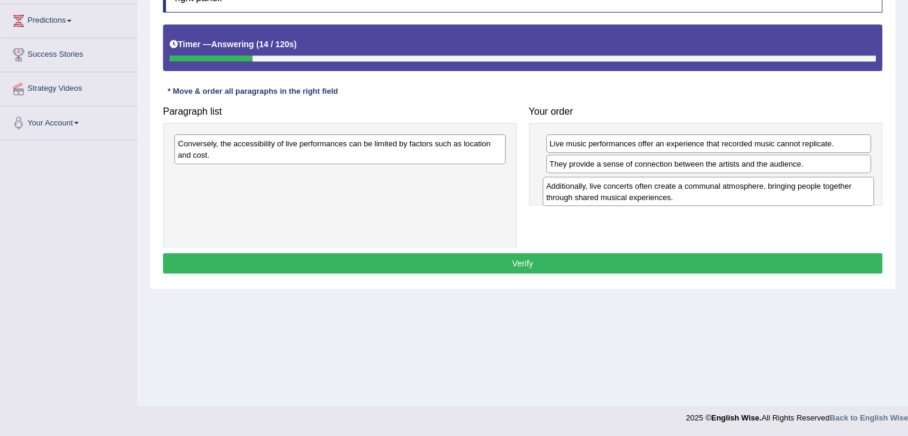
drag, startPoint x: 205, startPoint y: 148, endPoint x: 573, endPoint y: 190, distance: 370.7
click at [573, 190] on div "Additionally, live concerts often create a communal atmosphere, bringing people…" at bounding box center [708, 192] width 331 height 30
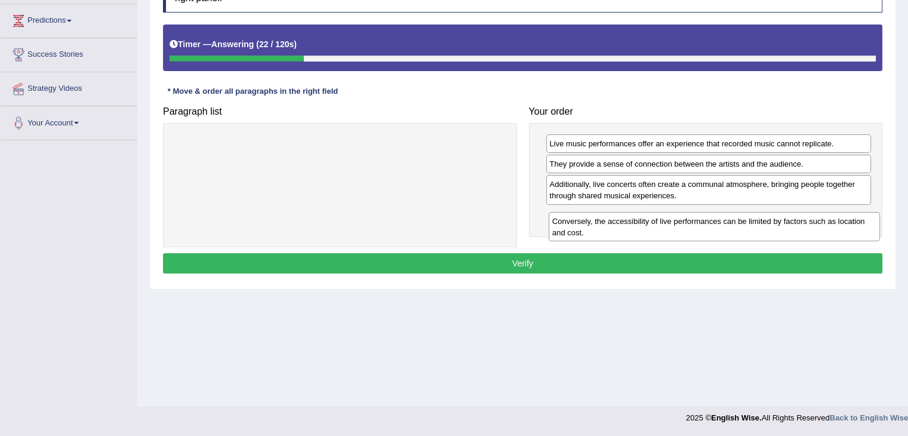
drag, startPoint x: 221, startPoint y: 154, endPoint x: 595, endPoint y: 232, distance: 382.4
click at [595, 232] on div "Conversely, the accessibility of live performances can be limited by factors su…" at bounding box center [714, 227] width 331 height 30
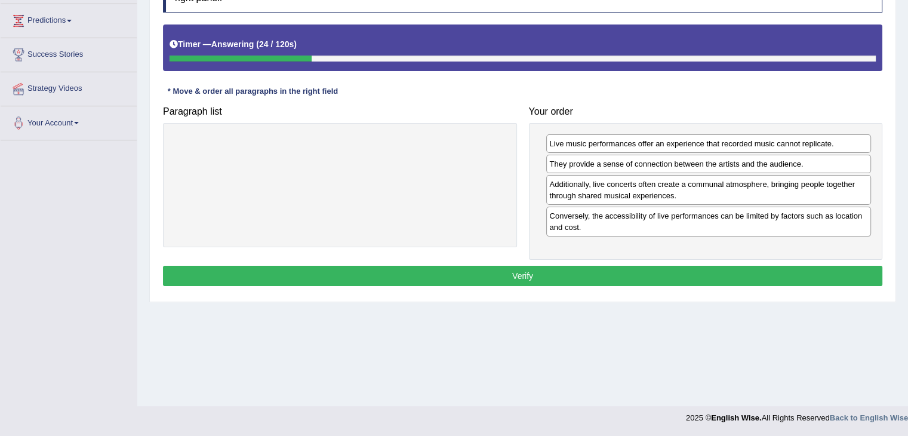
click at [444, 270] on button "Verify" at bounding box center [522, 276] width 719 height 20
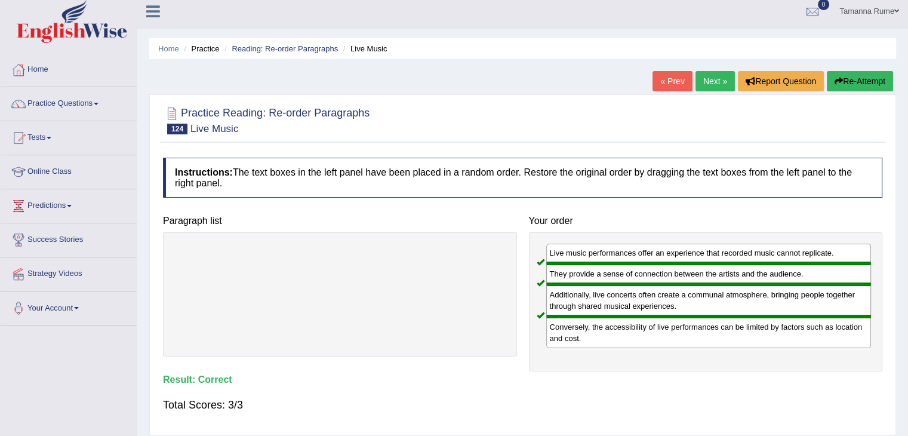
scroll to position [0, 0]
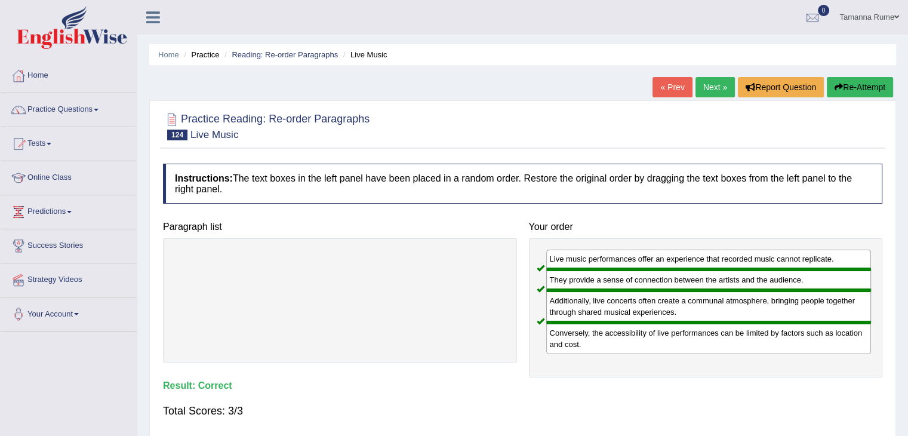
click at [707, 85] on link "Next »" at bounding box center [715, 87] width 39 height 20
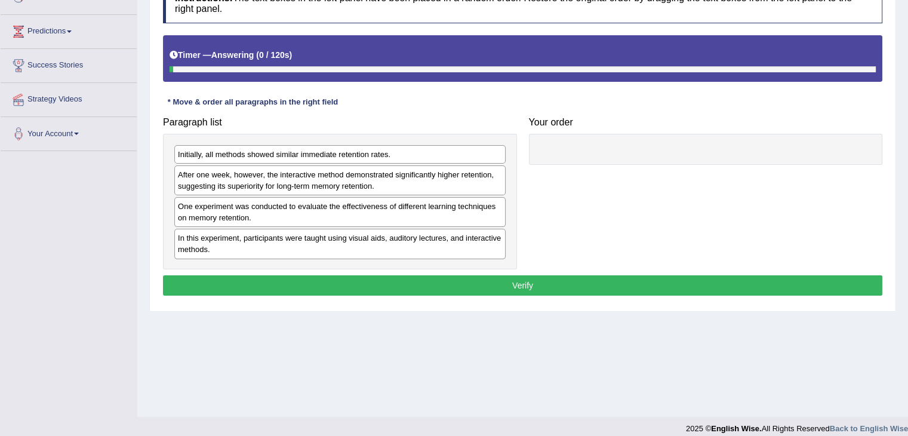
scroll to position [191, 0]
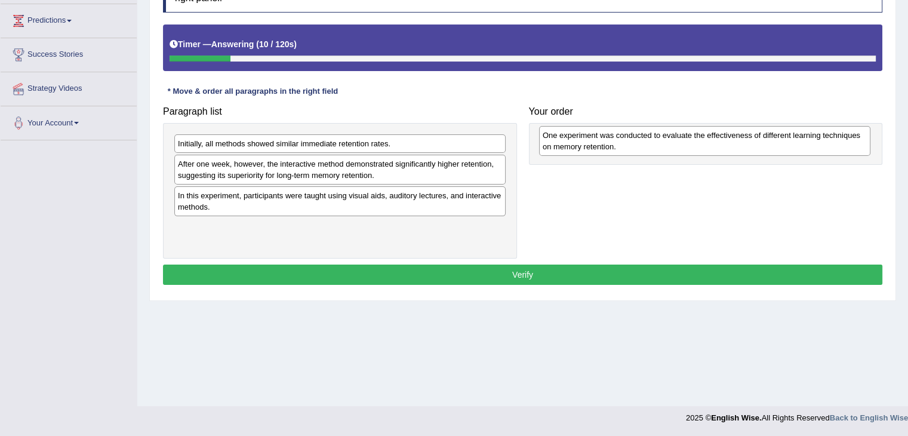
drag, startPoint x: 251, startPoint y: 208, endPoint x: 609, endPoint y: 150, distance: 362.9
click at [614, 149] on div "One experiment was conducted to evaluate the effectiveness of different learnin…" at bounding box center [704, 141] width 331 height 30
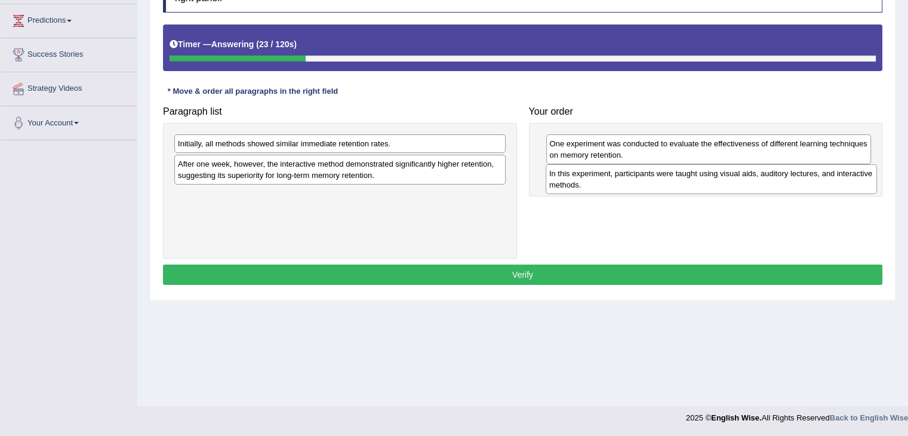
drag, startPoint x: 230, startPoint y: 204, endPoint x: 602, endPoint y: 182, distance: 372.0
click at [602, 182] on div "In this experiment, participants were taught using visual aids, auditory lectur…" at bounding box center [711, 179] width 331 height 30
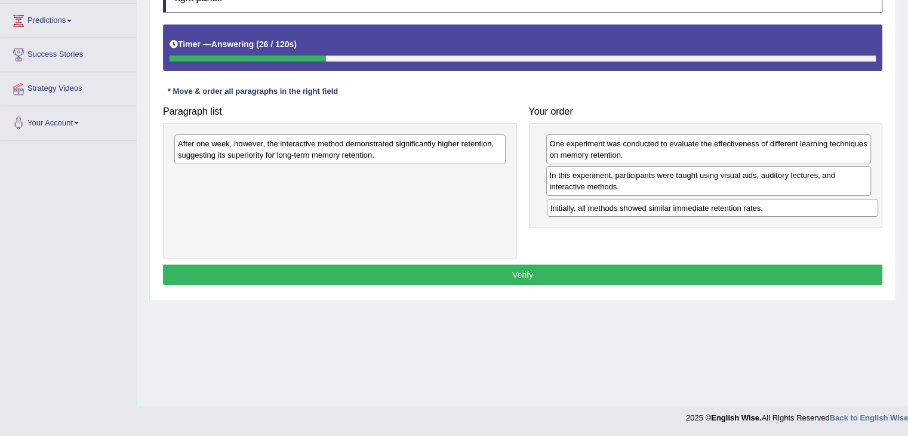
drag, startPoint x: 213, startPoint y: 139, endPoint x: 585, endPoint y: 202, distance: 378.0
click at [585, 202] on div "Initially, all methods showed similar immediate retention rates." at bounding box center [712, 208] width 331 height 19
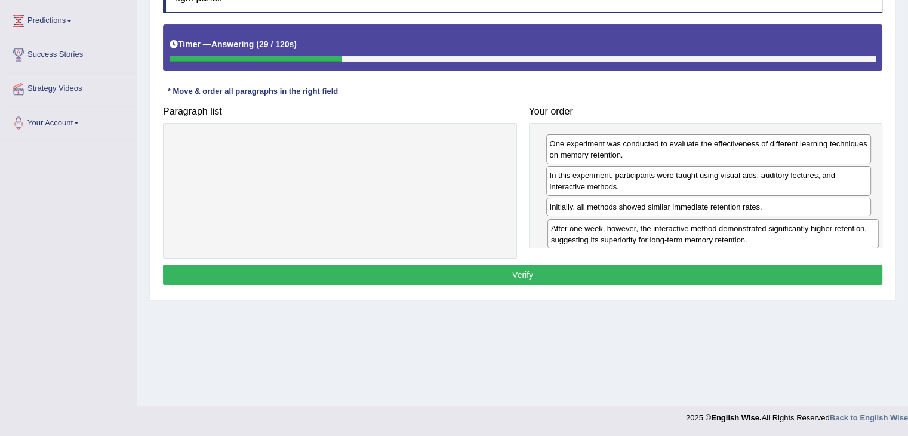
drag, startPoint x: 290, startPoint y: 146, endPoint x: 655, endPoint y: 235, distance: 375.4
click at [664, 232] on div "After one week, however, the interactive method demonstrated significantly high…" at bounding box center [713, 234] width 331 height 30
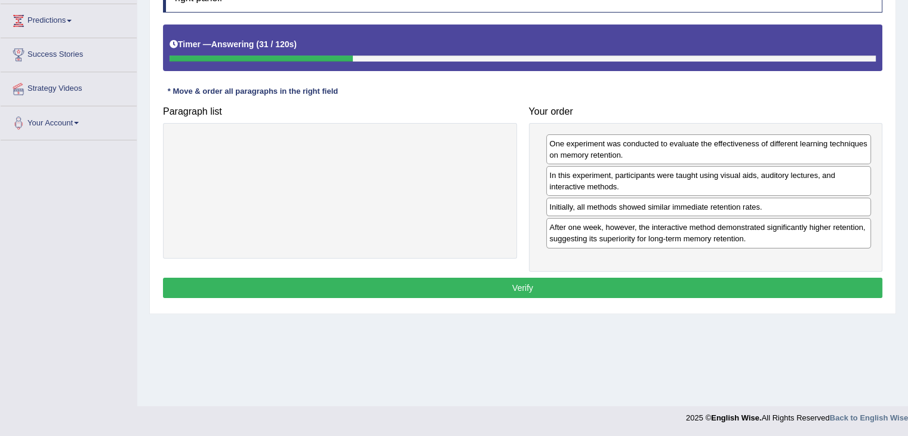
click at [404, 287] on button "Verify" at bounding box center [522, 288] width 719 height 20
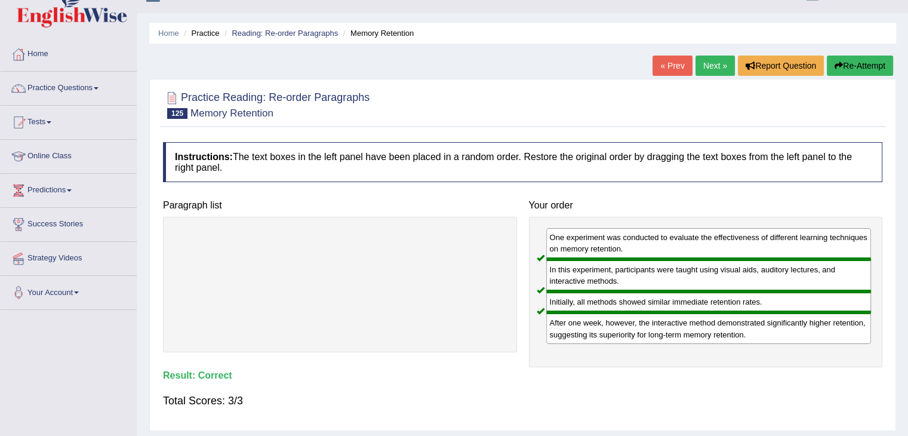
scroll to position [0, 0]
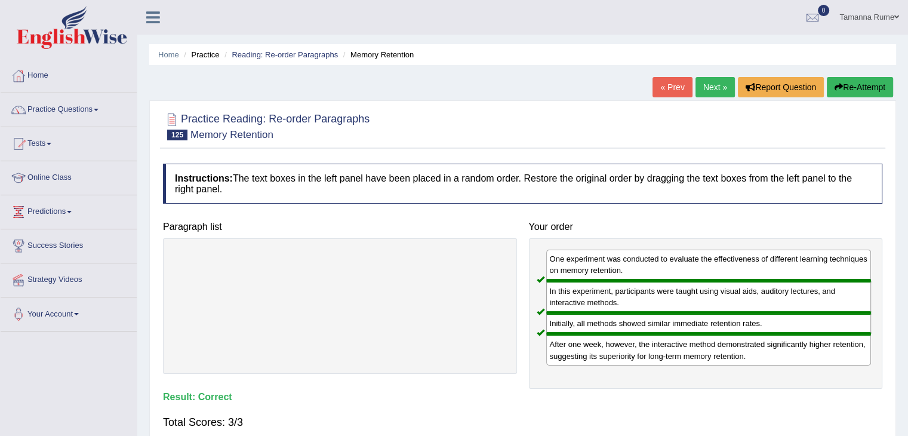
click at [699, 88] on link "Next »" at bounding box center [715, 87] width 39 height 20
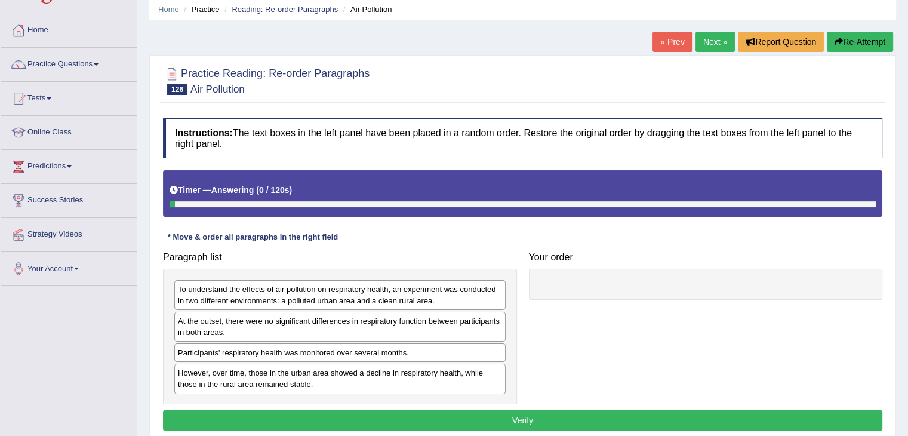
scroll to position [179, 0]
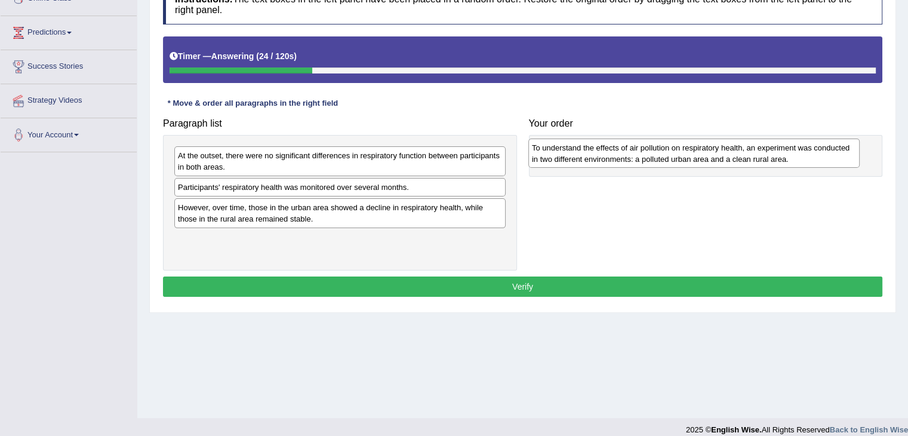
drag, startPoint x: 250, startPoint y: 158, endPoint x: 603, endPoint y: 151, distance: 352.9
click at [603, 151] on div "To understand the effects of air pollution on respiratory health, an experiment…" at bounding box center [693, 154] width 331 height 30
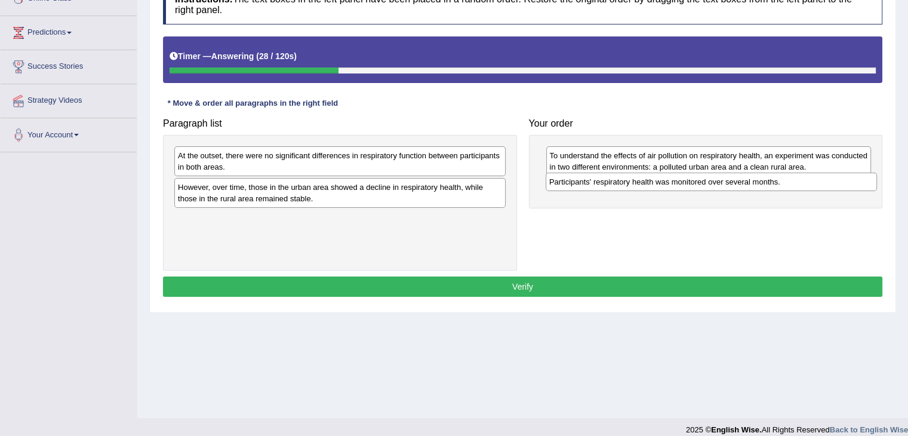
drag, startPoint x: 276, startPoint y: 187, endPoint x: 647, endPoint y: 182, distance: 371.4
click at [647, 182] on div "Participants' respiratory health was monitored over several months." at bounding box center [711, 182] width 331 height 19
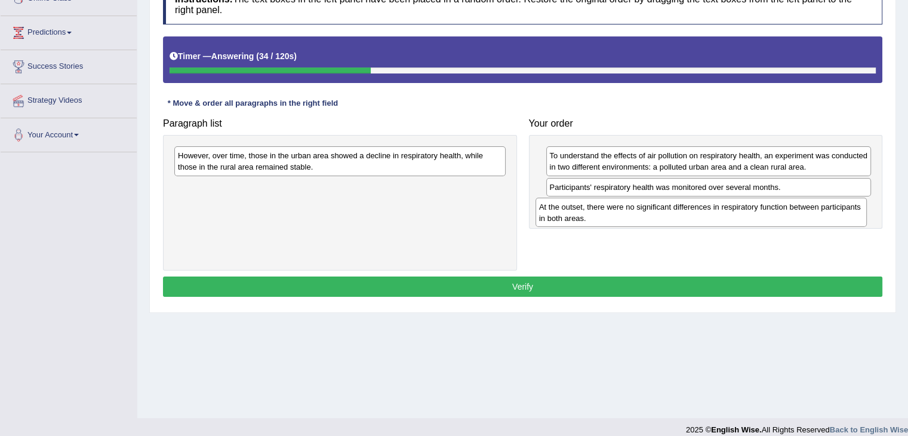
drag, startPoint x: 355, startPoint y: 166, endPoint x: 716, endPoint y: 217, distance: 364.9
click at [716, 217] on div "At the outset, there were no significant differences in respiratory function be…" at bounding box center [701, 213] width 331 height 30
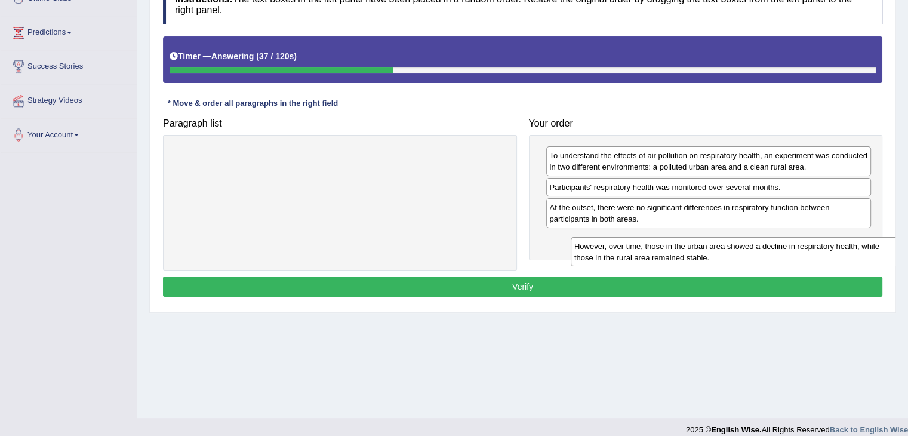
drag, startPoint x: 291, startPoint y: 165, endPoint x: 687, endPoint y: 256, distance: 406.7
click at [687, 256] on div "However, over time, those in the urban area showed a decline in respiratory hea…" at bounding box center [736, 252] width 331 height 30
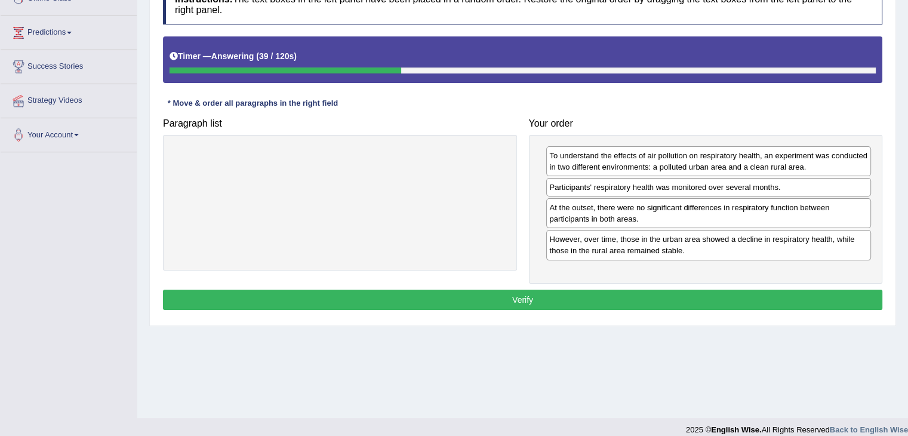
click at [544, 296] on button "Verify" at bounding box center [522, 300] width 719 height 20
